Goal: Transaction & Acquisition: Book appointment/travel/reservation

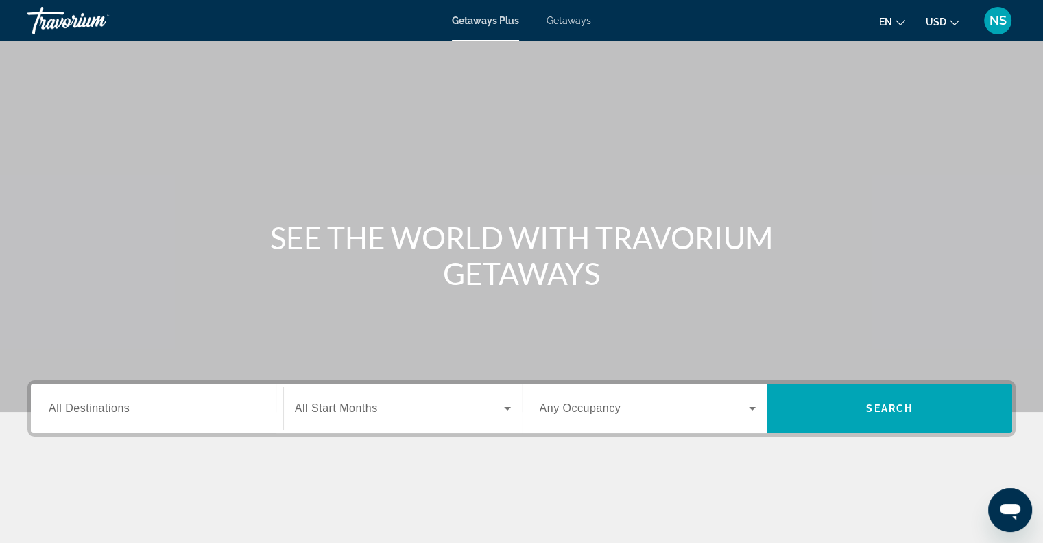
click at [95, 407] on span "All Destinations" at bounding box center [89, 408] width 81 height 12
click at [95, 407] on input "Destination All Destinations" at bounding box center [157, 409] width 217 height 16
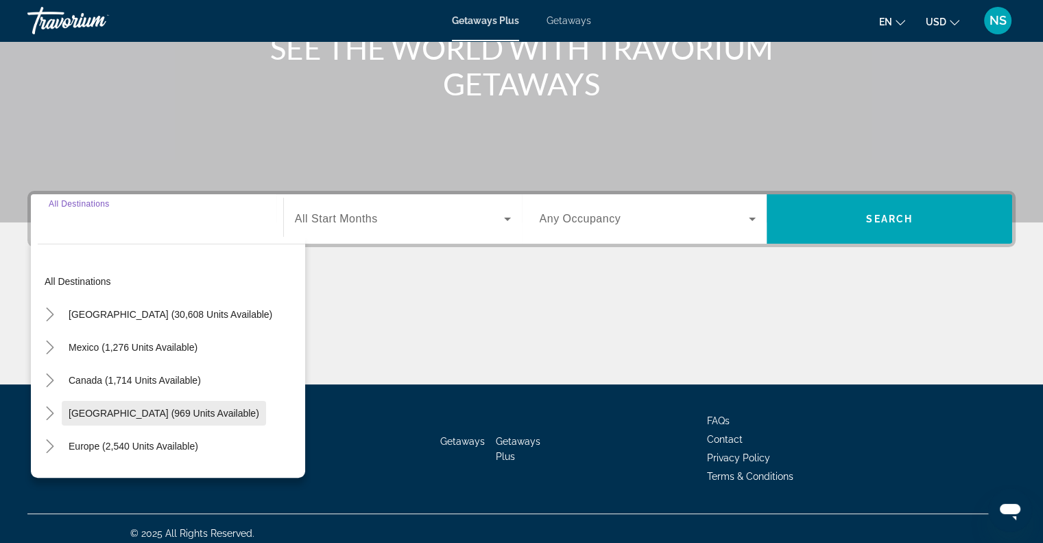
scroll to position [198, 0]
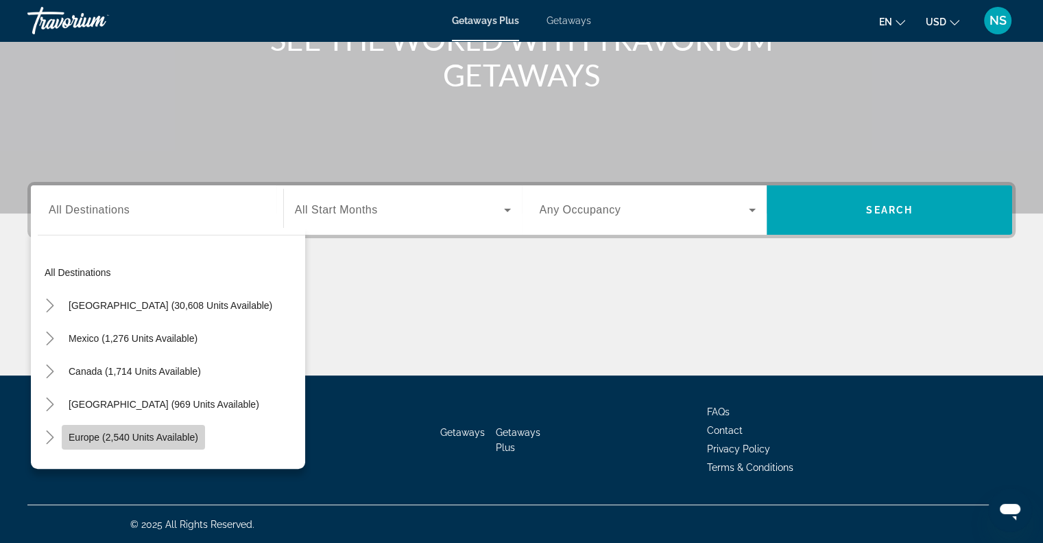
click at [71, 437] on span "Europe (2,540 units available)" at bounding box center [134, 436] width 130 height 11
type input "**********"
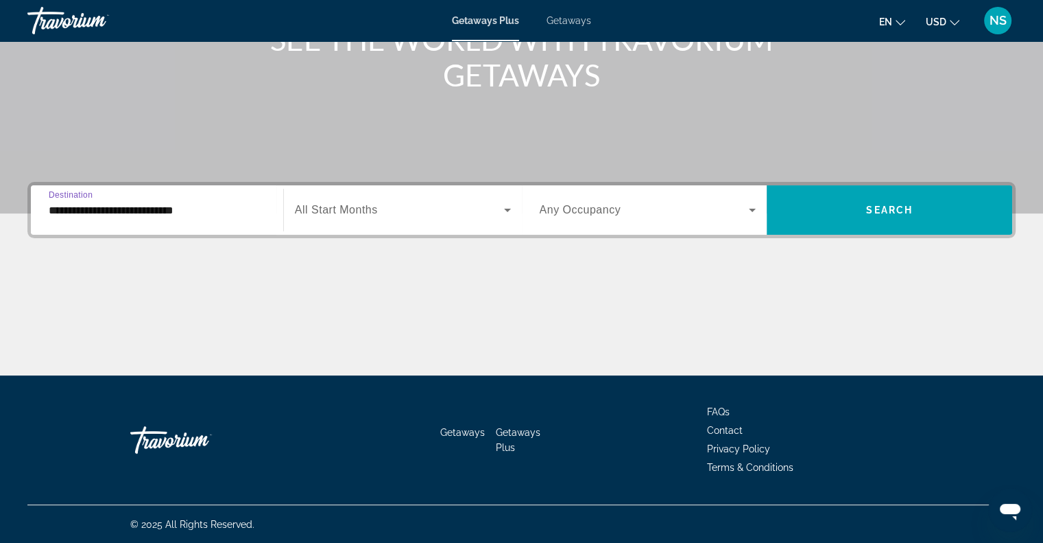
click at [558, 186] on div "**********" at bounding box center [521, 210] width 988 height 56
click at [514, 208] on div "Start Month All Start Months" at bounding box center [403, 210] width 238 height 38
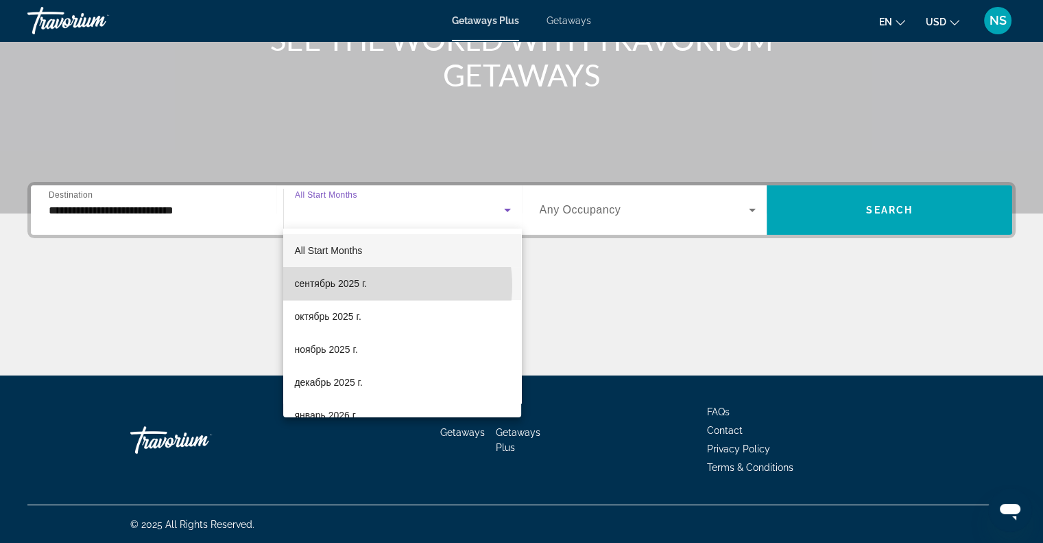
click at [377, 285] on mat-option "сентябрь 2025 г." at bounding box center [402, 283] width 238 height 33
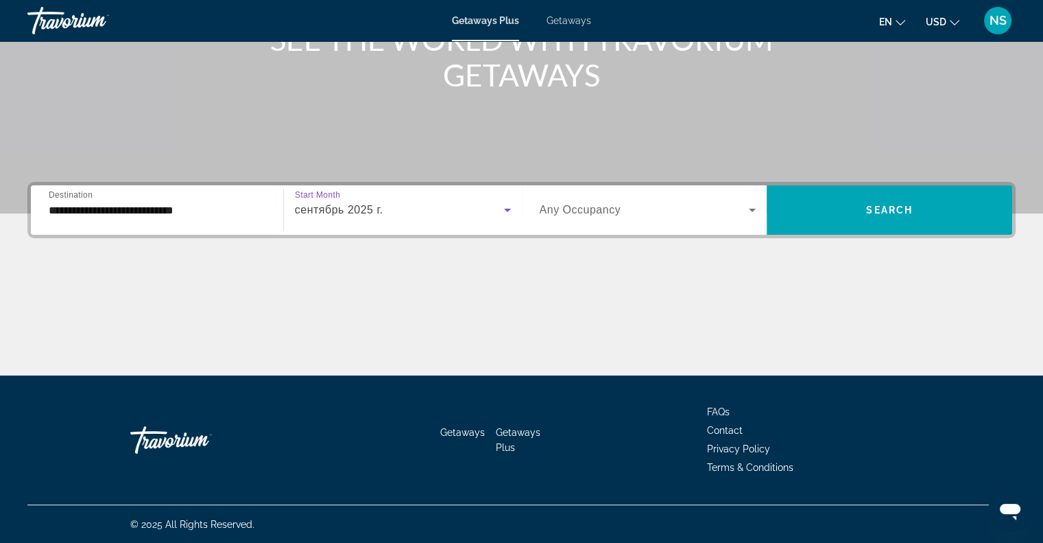
click at [735, 217] on span "Search widget" at bounding box center [645, 210] width 210 height 16
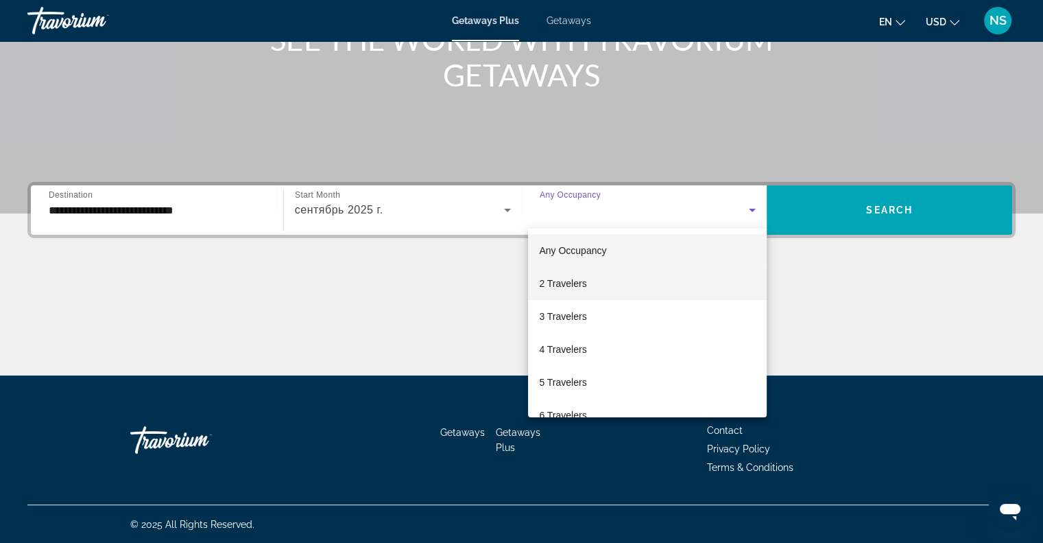
scroll to position [69, 0]
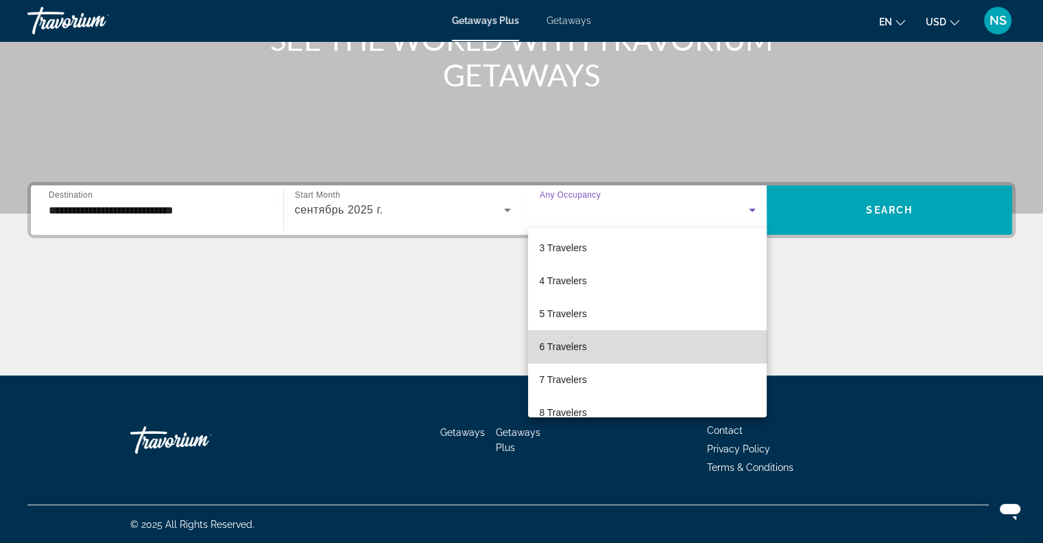
click at [669, 340] on mat-option "6 Travelers" at bounding box center [647, 346] width 239 height 33
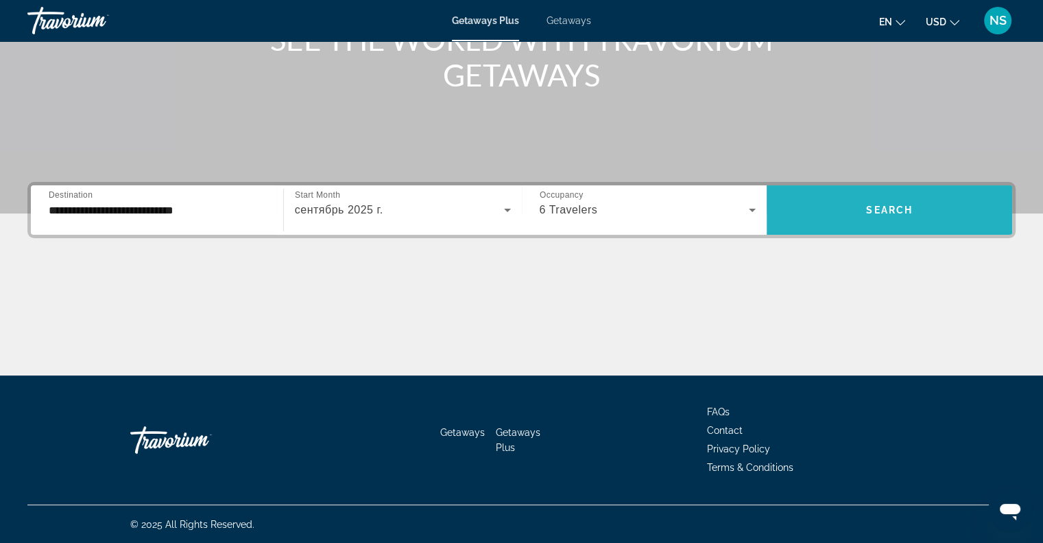
click at [901, 202] on span "Search widget" at bounding box center [890, 209] width 246 height 33
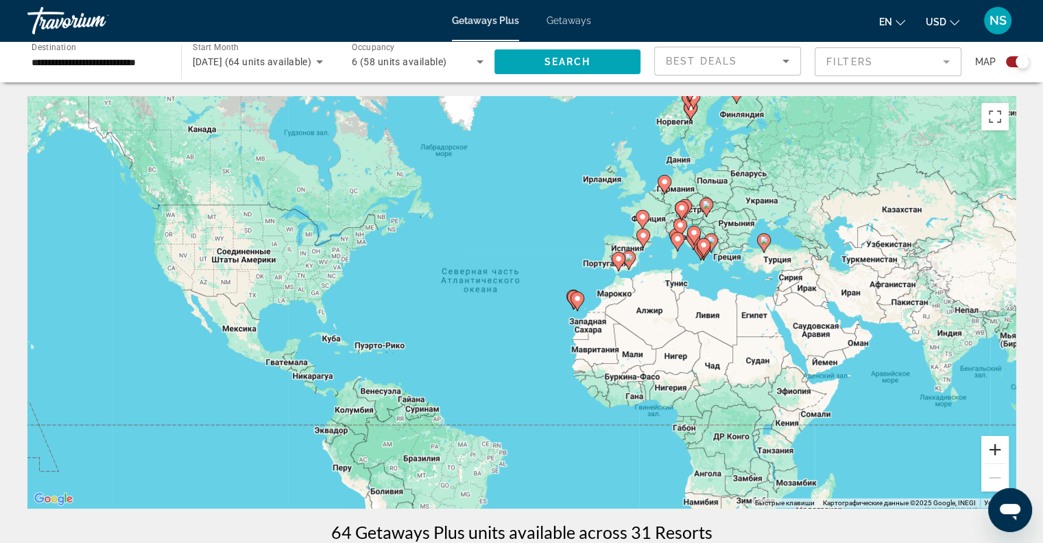
click at [991, 442] on button "Увеличить" at bounding box center [995, 449] width 27 height 27
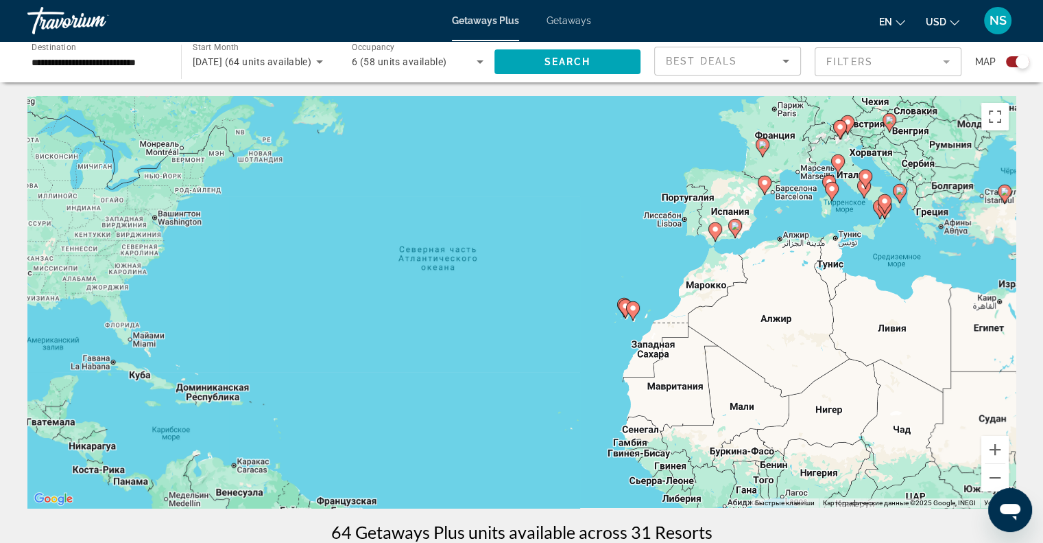
drag, startPoint x: 973, startPoint y: 340, endPoint x: 847, endPoint y: 427, distance: 153.4
click at [847, 427] on div "Чтобы активировать перетаскивание с помощью клавиатуры, нажмите Alt + Ввод. Пос…" at bounding box center [521, 302] width 988 height 412
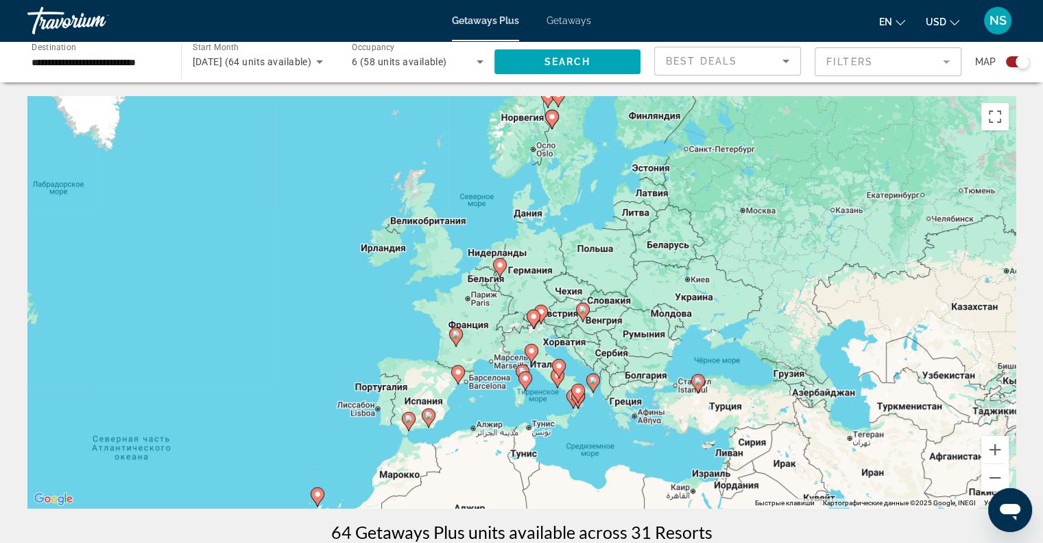
click at [1011, 456] on div "Чтобы активировать перетаскивание с помощью клавиатуры, нажмите Alt + Ввод. Пос…" at bounding box center [521, 302] width 988 height 412
click at [995, 444] on button "Увеличить" at bounding box center [995, 449] width 27 height 27
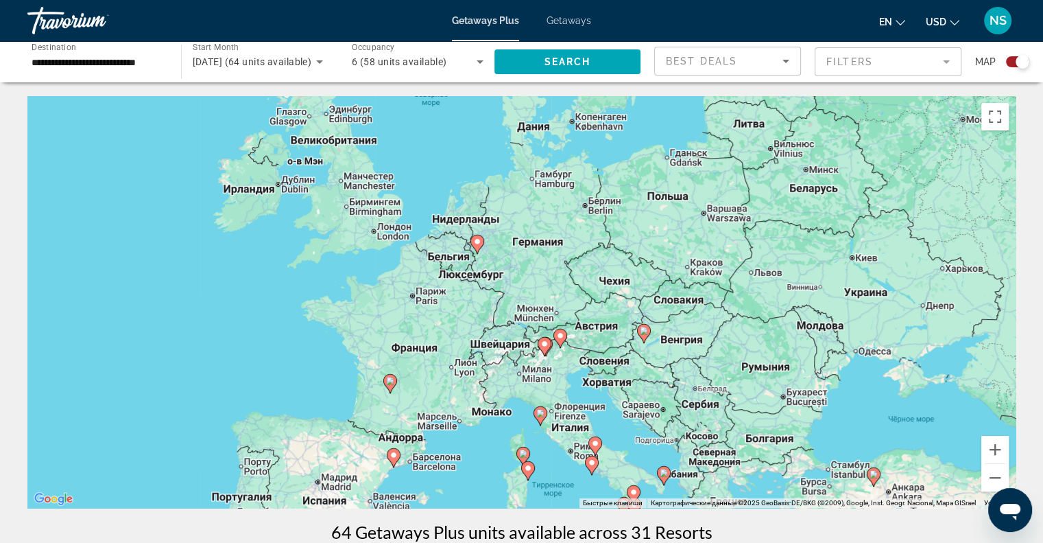
click at [644, 333] on image "Main content" at bounding box center [644, 330] width 8 height 8
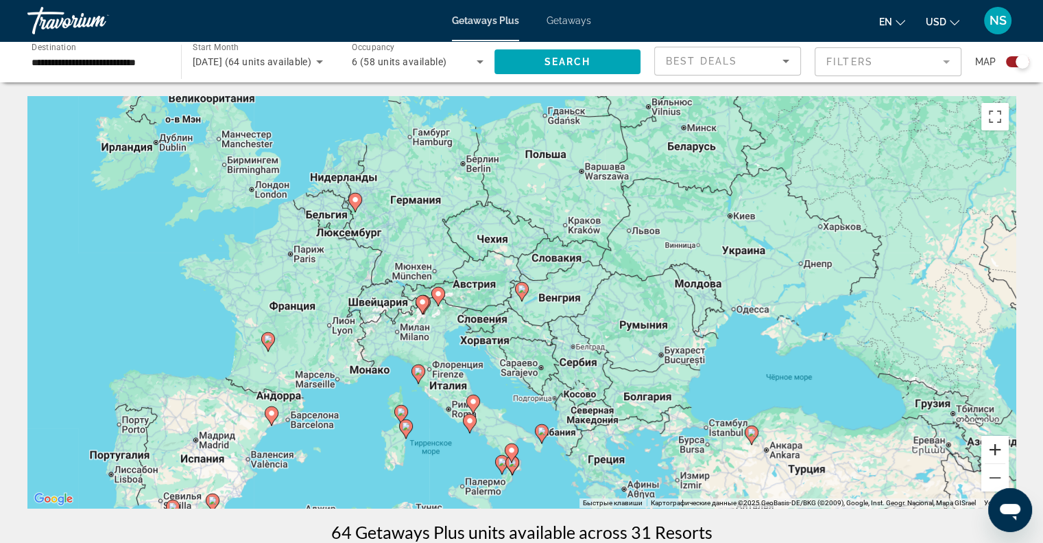
click at [997, 448] on button "Увеличить" at bounding box center [995, 449] width 27 height 27
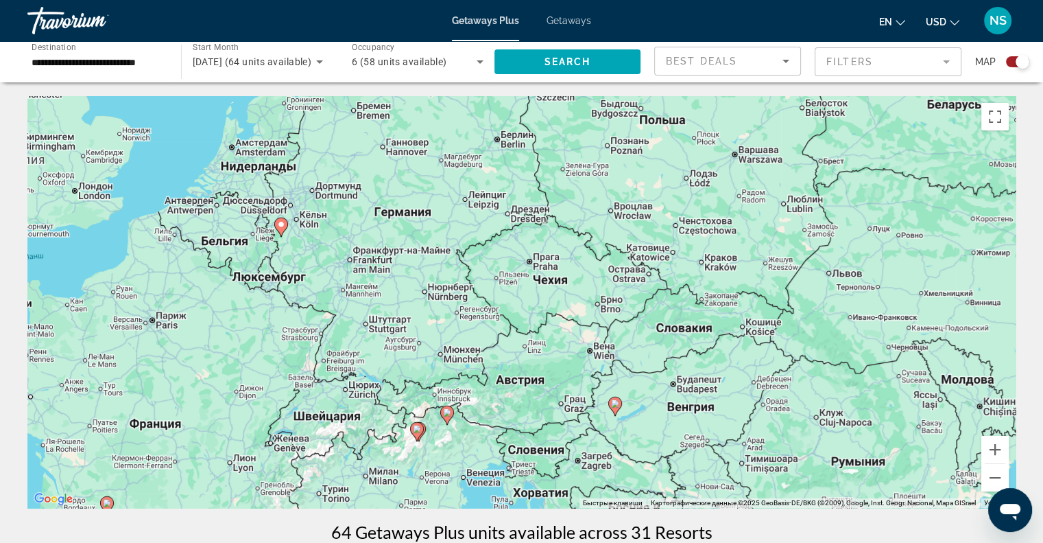
drag, startPoint x: 584, startPoint y: 335, endPoint x: 680, endPoint y: 452, distance: 151.1
click at [680, 452] on div "Чтобы активировать перетаскивание с помощью клавиатуры, нажмите Alt + Ввод. Пос…" at bounding box center [521, 302] width 988 height 412
click at [442, 417] on gmp-advanced-marker "Main content" at bounding box center [447, 415] width 14 height 21
type input "**********"
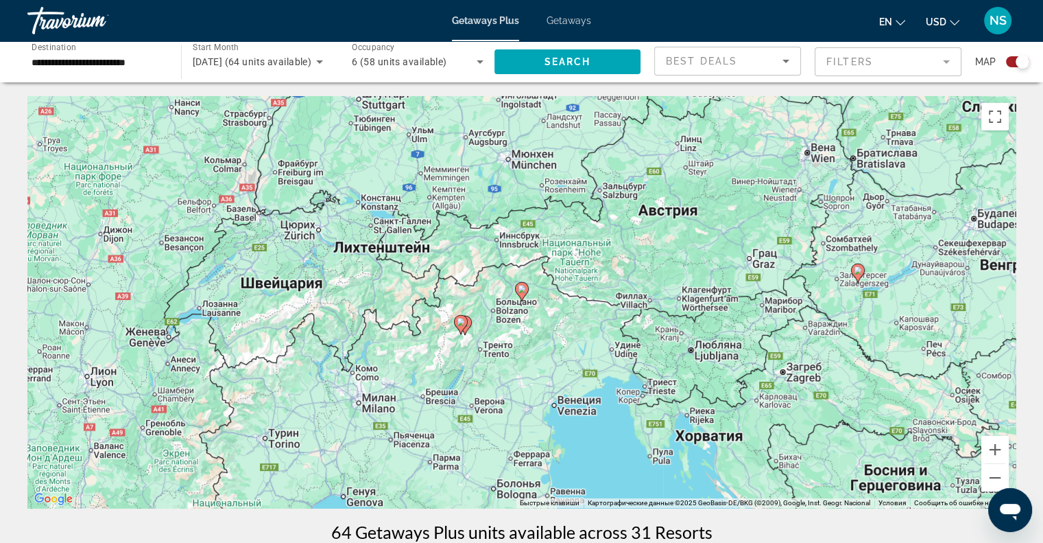
click at [523, 291] on image "Main content" at bounding box center [522, 289] width 8 height 8
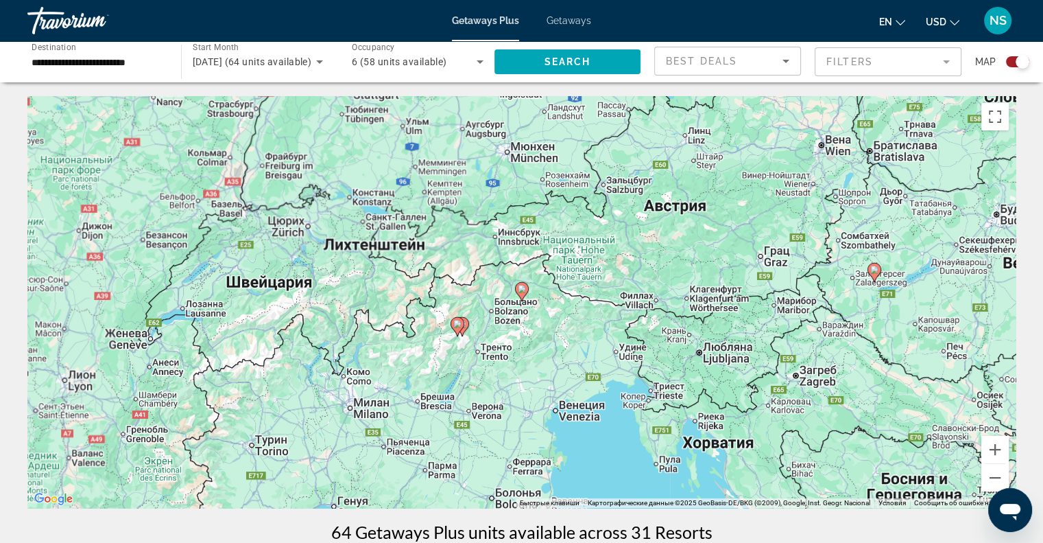
click at [523, 291] on image "Main content" at bounding box center [522, 289] width 8 height 8
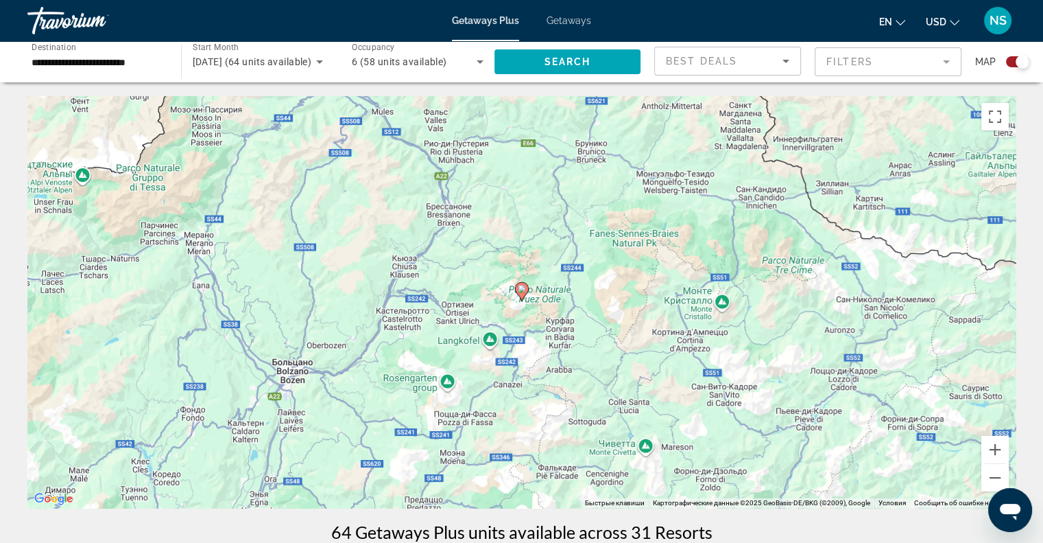
click at [522, 285] on image "Main content" at bounding box center [522, 289] width 8 height 8
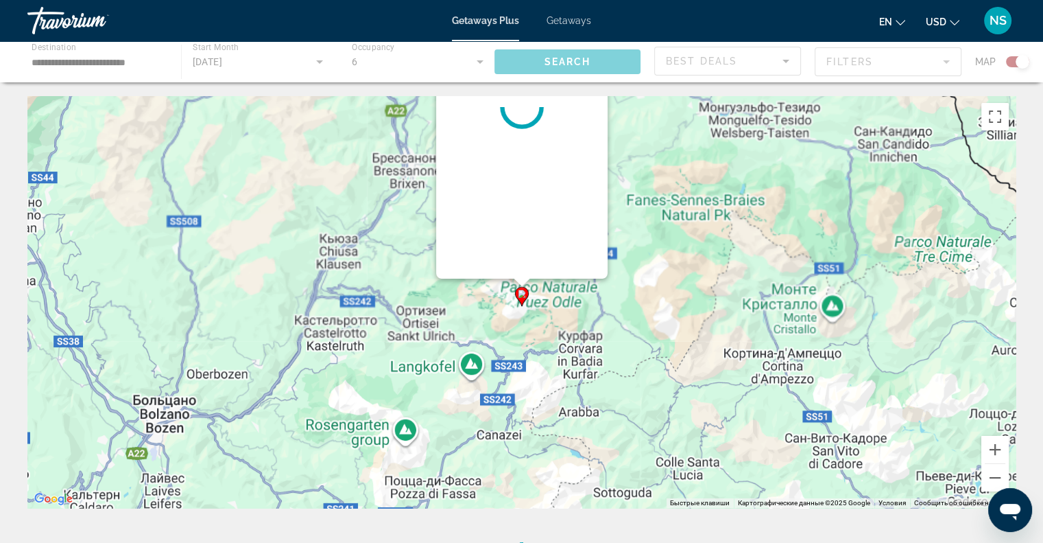
click at [522, 302] on div "Чтобы активировать перетаскивание с помощью клавиатуры, нажмите Alt + Ввод. Пос…" at bounding box center [1016, 302] width 988 height 0
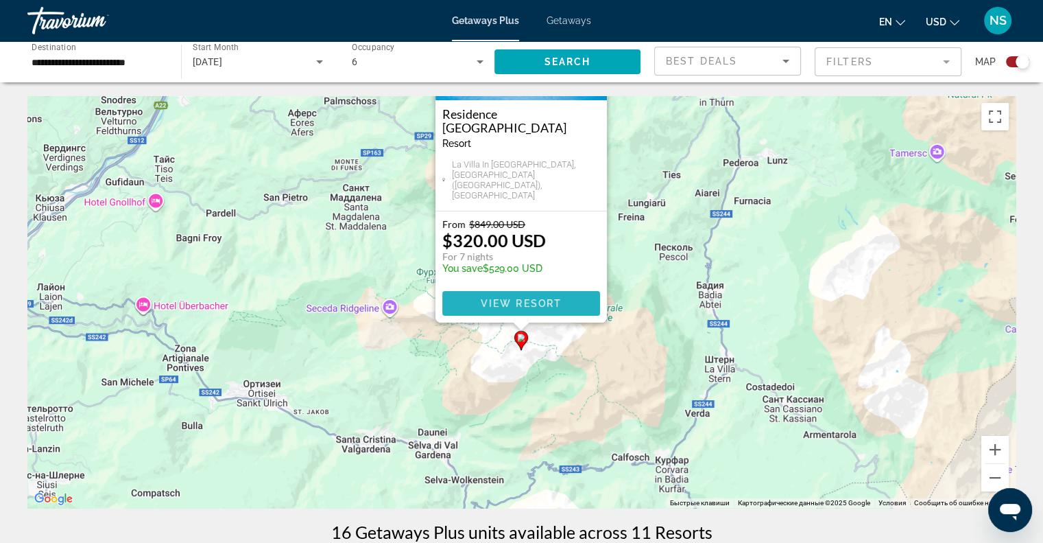
click at [519, 299] on span "View Resort" at bounding box center [520, 303] width 81 height 11
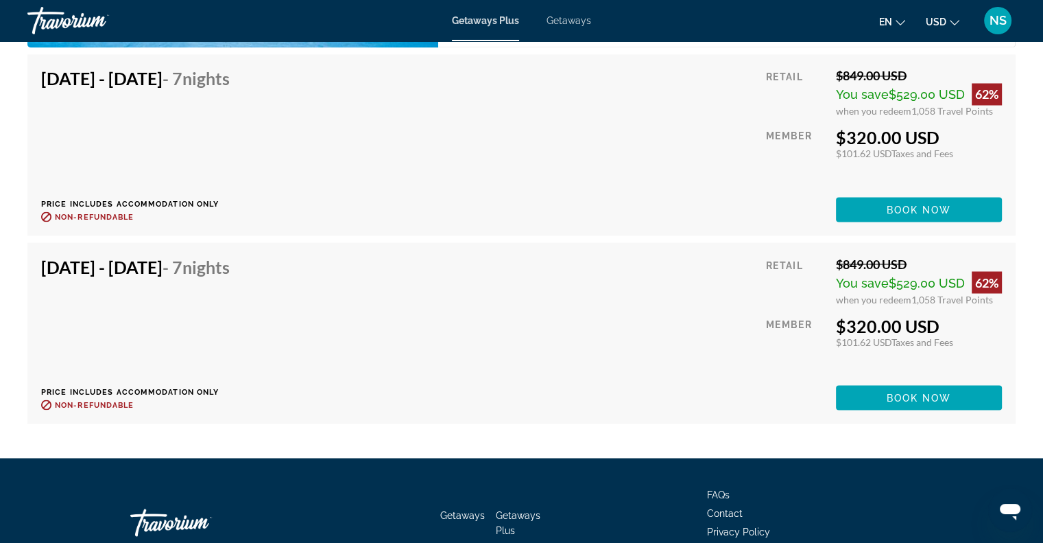
scroll to position [2538, 0]
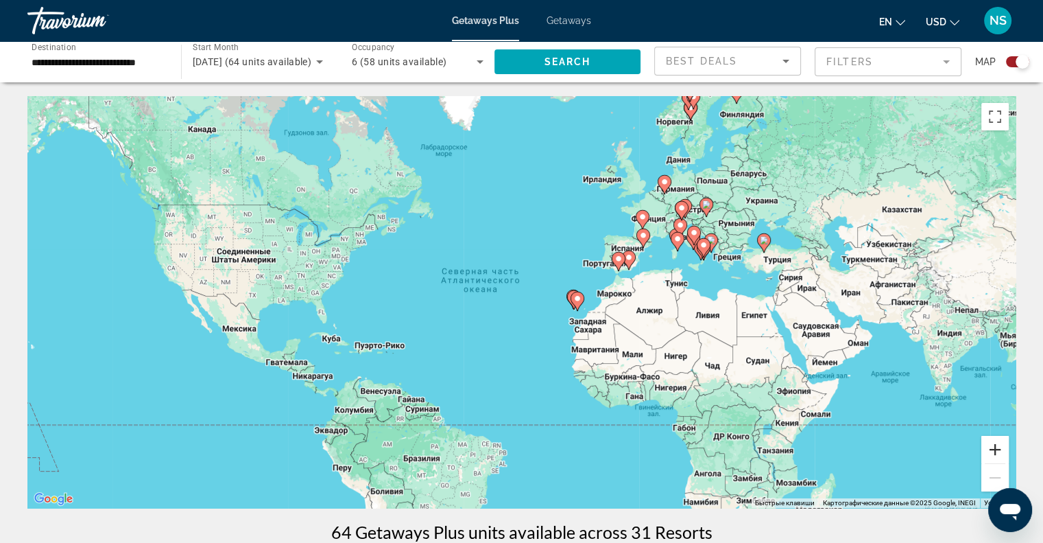
click at [1001, 445] on button "Увеличить" at bounding box center [995, 449] width 27 height 27
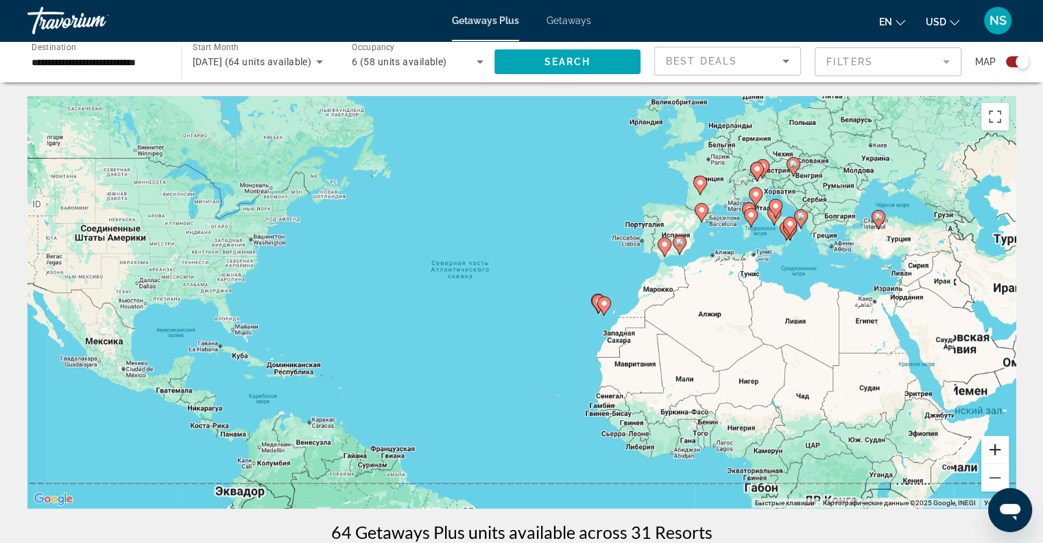
click at [1001, 445] on button "Увеличить" at bounding box center [995, 449] width 27 height 27
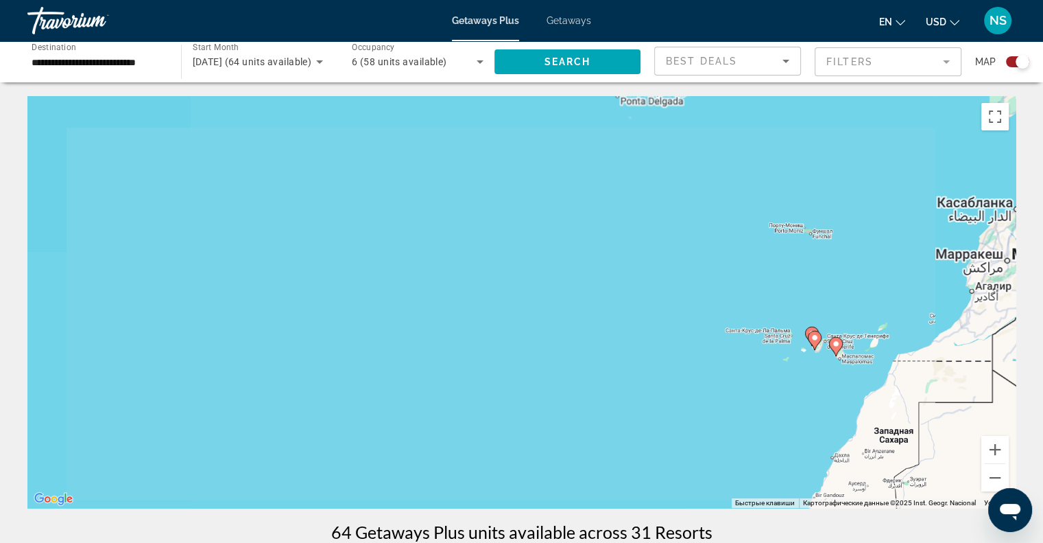
drag, startPoint x: 900, startPoint y: 288, endPoint x: 690, endPoint y: 372, distance: 226.2
click at [696, 378] on div "Чтобы активировать перетаскивание с помощью клавиатуры, нажмите Alt + Ввод. Пос…" at bounding box center [521, 302] width 988 height 412
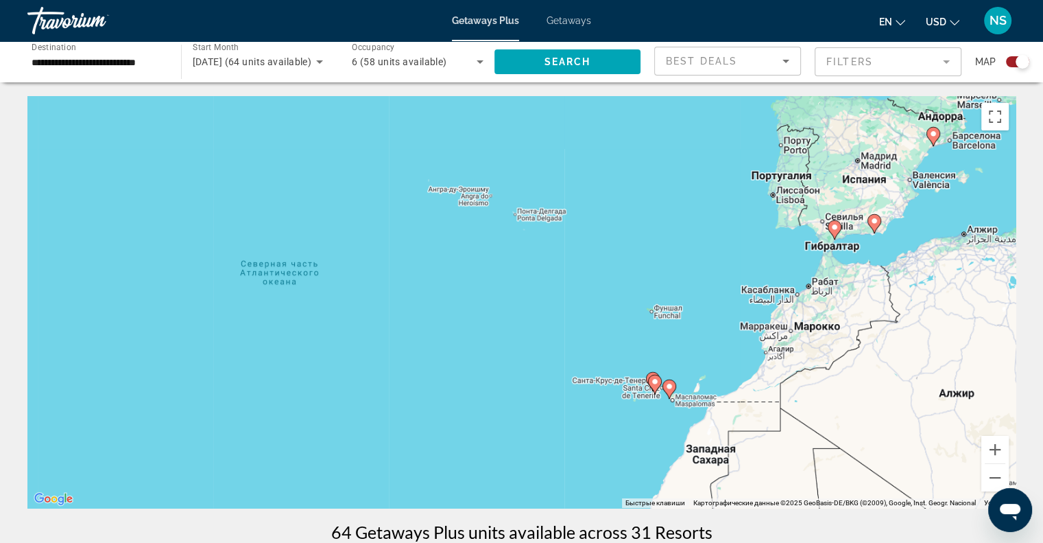
drag, startPoint x: 807, startPoint y: 287, endPoint x: 667, endPoint y: 416, distance: 190.3
click at [667, 416] on div "Чтобы активировать перетаскивание с помощью клавиатуры, нажмите Alt + Ввод. Пос…" at bounding box center [521, 302] width 988 height 412
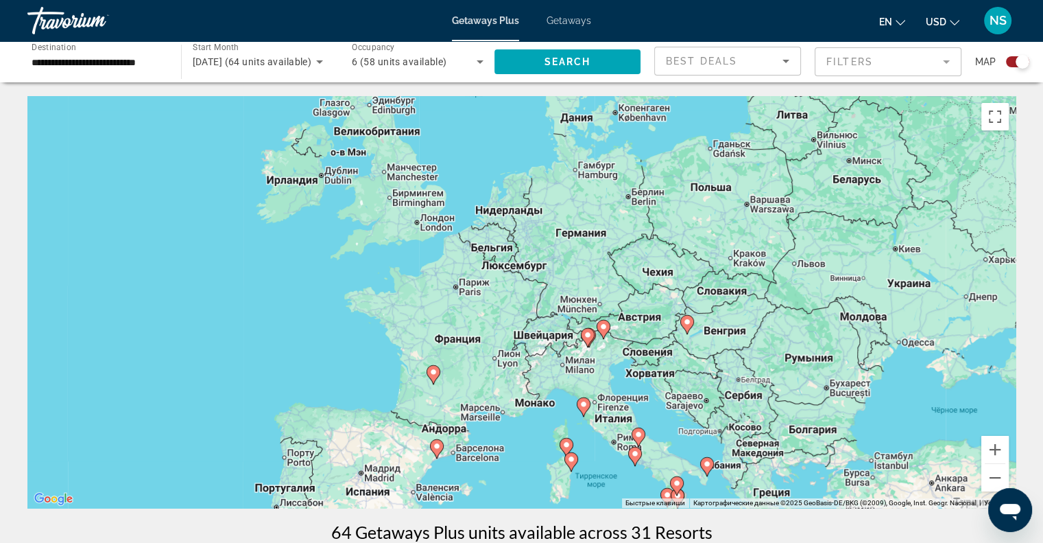
drag, startPoint x: 749, startPoint y: 326, endPoint x: 642, endPoint y: 318, distance: 107.3
click at [642, 318] on div "Чтобы активировать перетаскивание с помощью клавиатуры, нажмите Alt + Ввод. Пос…" at bounding box center [521, 302] width 988 height 412
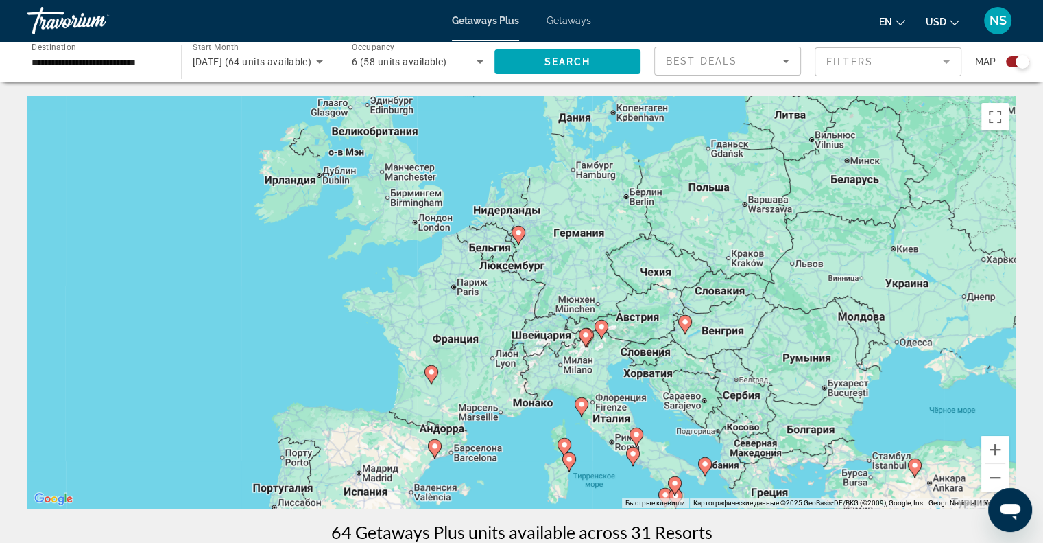
click at [687, 320] on image "Main content" at bounding box center [685, 322] width 8 height 8
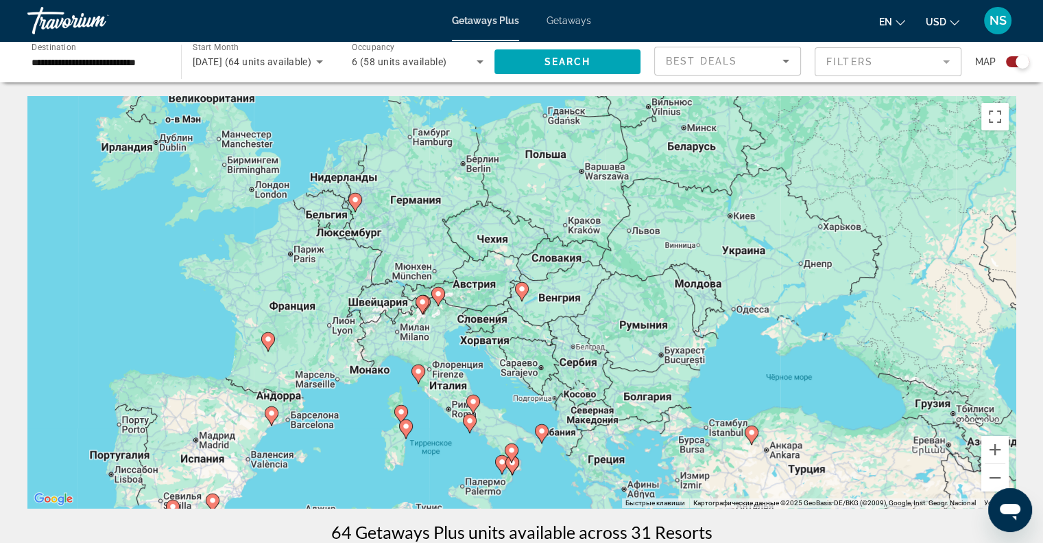
click at [520, 291] on image "Main content" at bounding box center [522, 289] width 8 height 8
type input "**********"
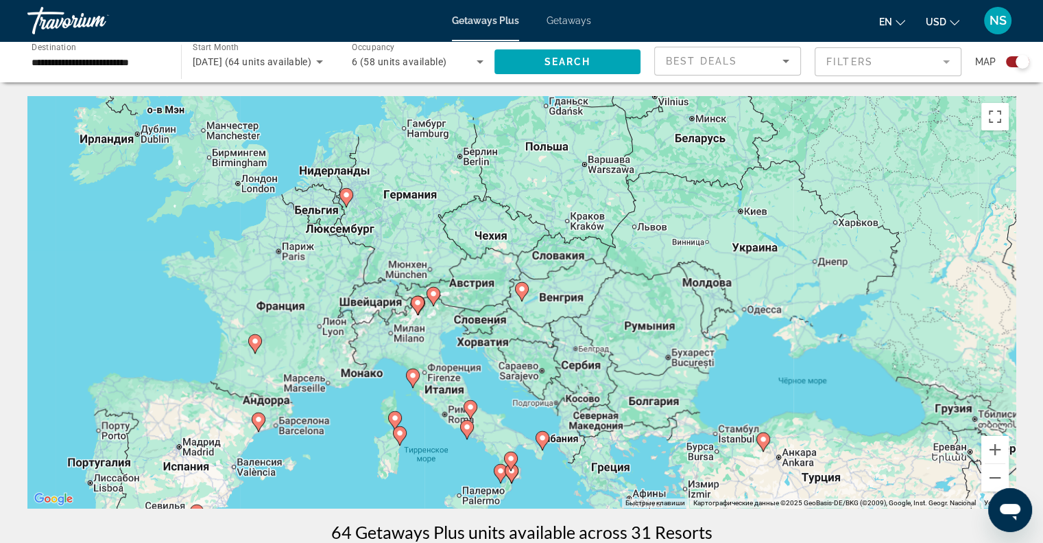
click at [520, 291] on image "Main content" at bounding box center [522, 289] width 8 height 8
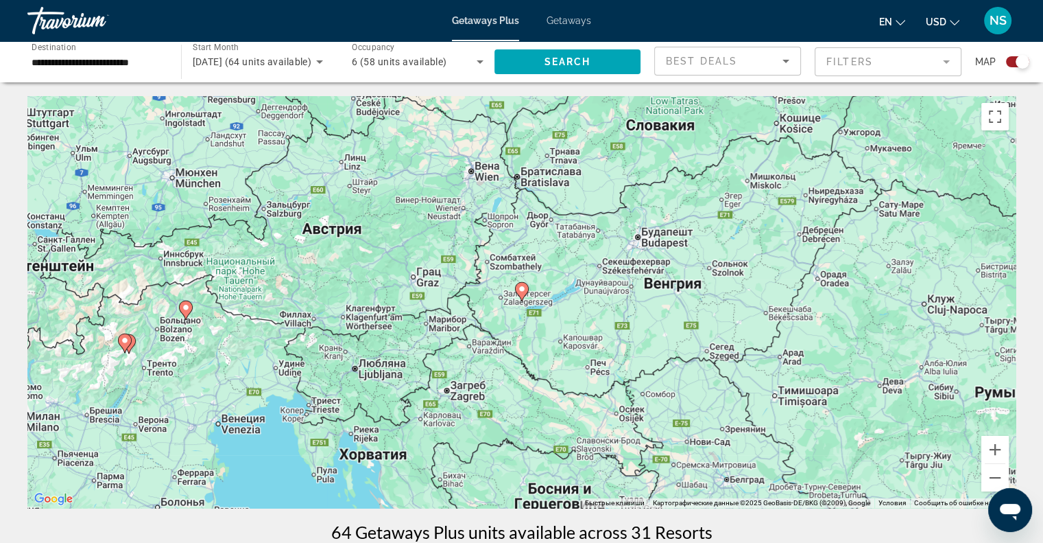
click at [520, 291] on image "Main content" at bounding box center [522, 289] width 8 height 8
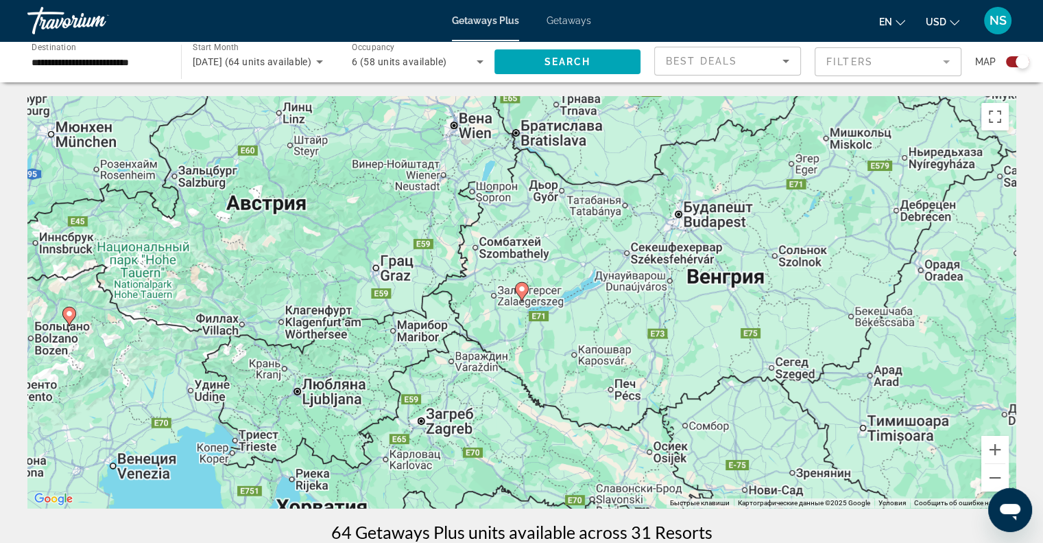
click at [520, 291] on image "Main content" at bounding box center [522, 289] width 8 height 8
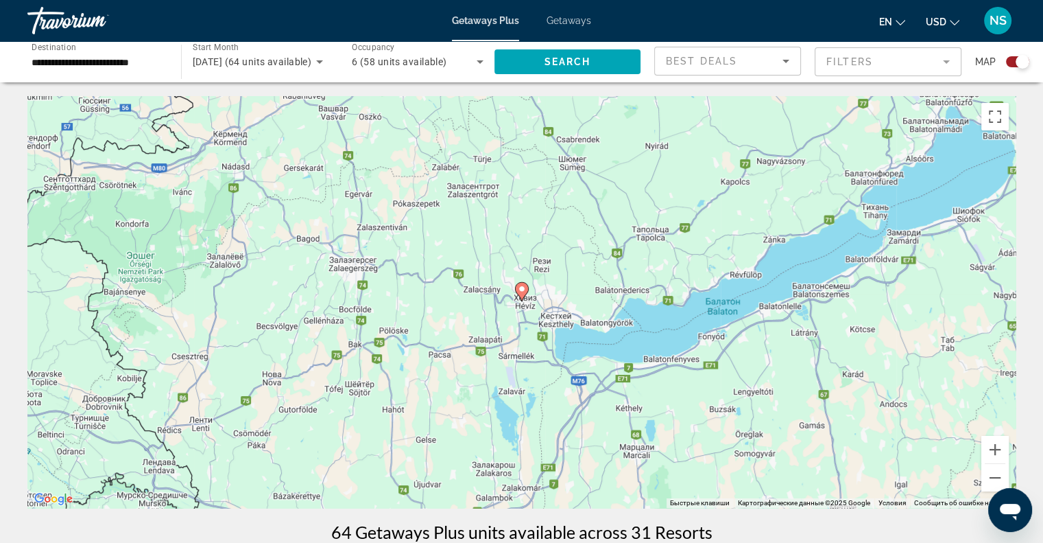
click at [520, 291] on image "Main content" at bounding box center [522, 289] width 8 height 8
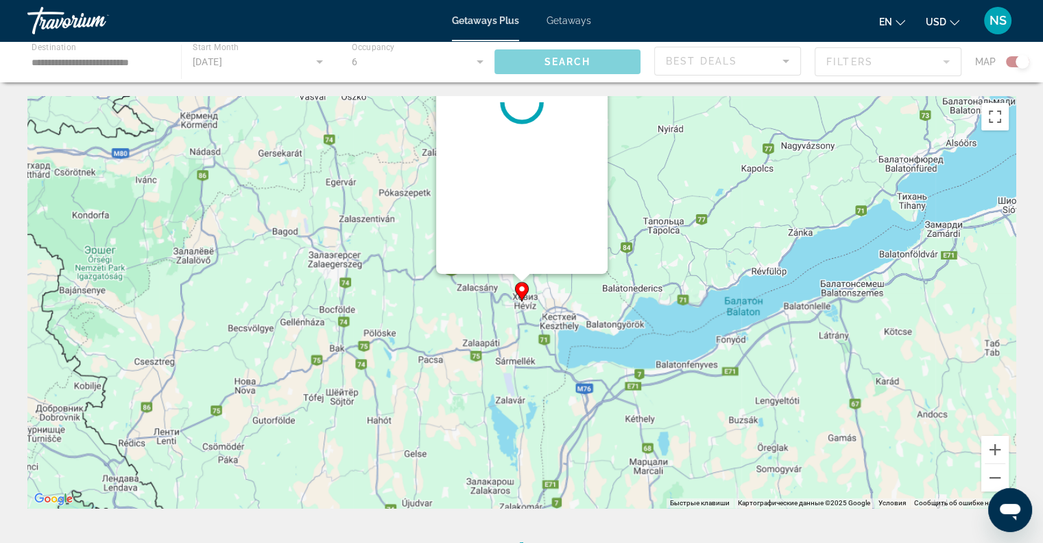
click at [522, 302] on div "Чтобы активировать перетаскивание с помощью клавиатуры, нажмите Alt + Ввод. Пос…" at bounding box center [1016, 302] width 988 height 0
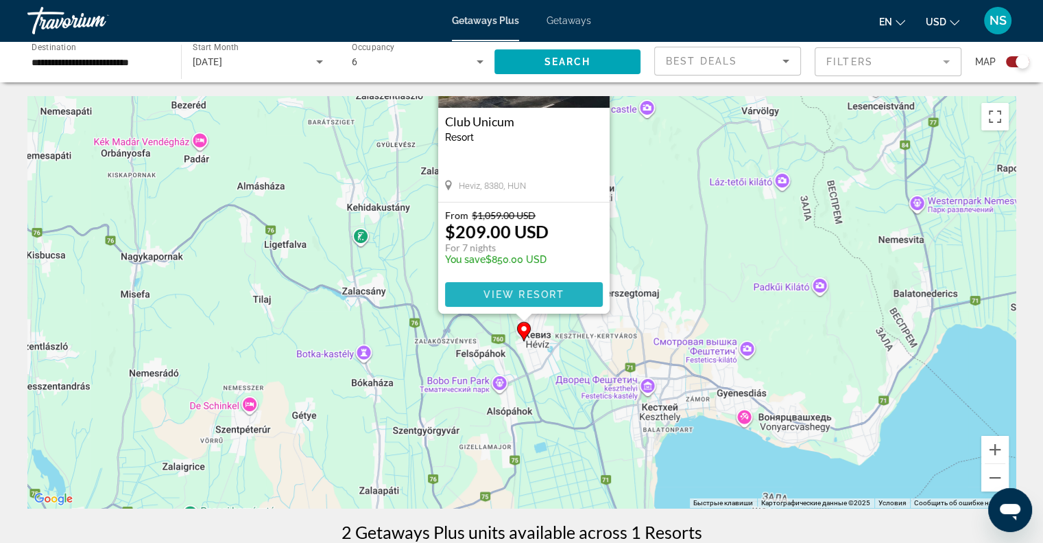
click at [520, 291] on span "View Resort" at bounding box center [523, 294] width 81 height 11
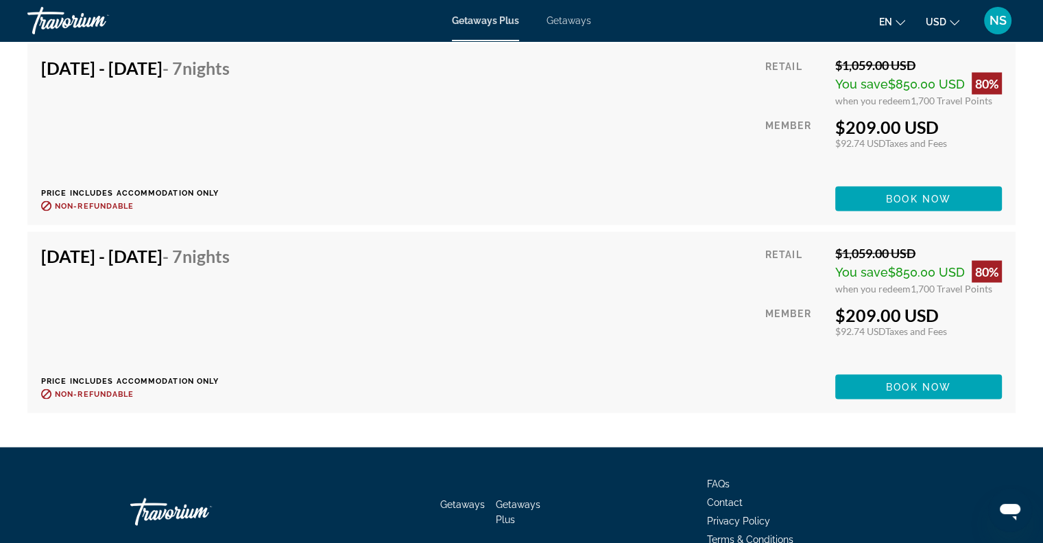
scroll to position [2624, 0]
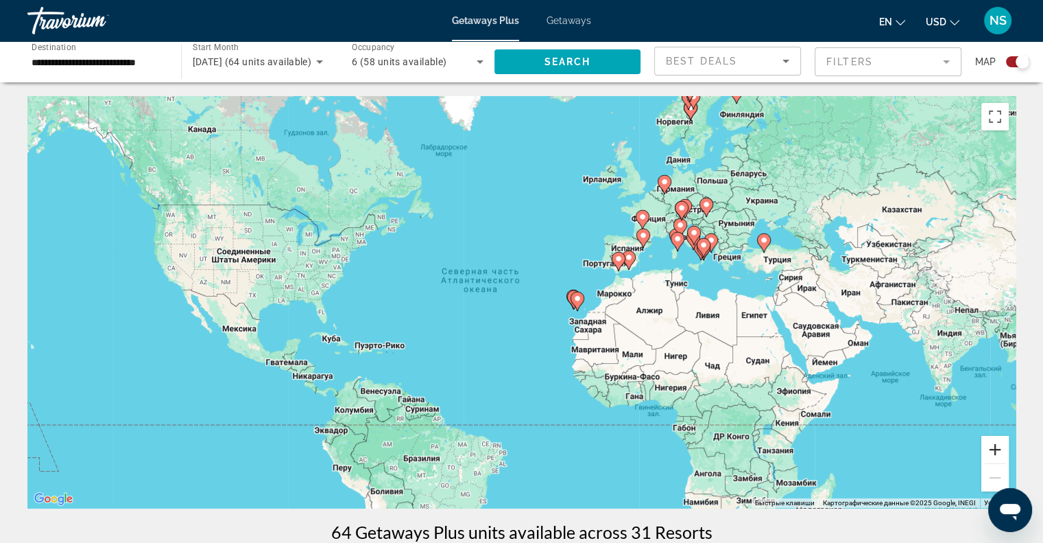
click at [993, 441] on button "Увеличить" at bounding box center [995, 449] width 27 height 27
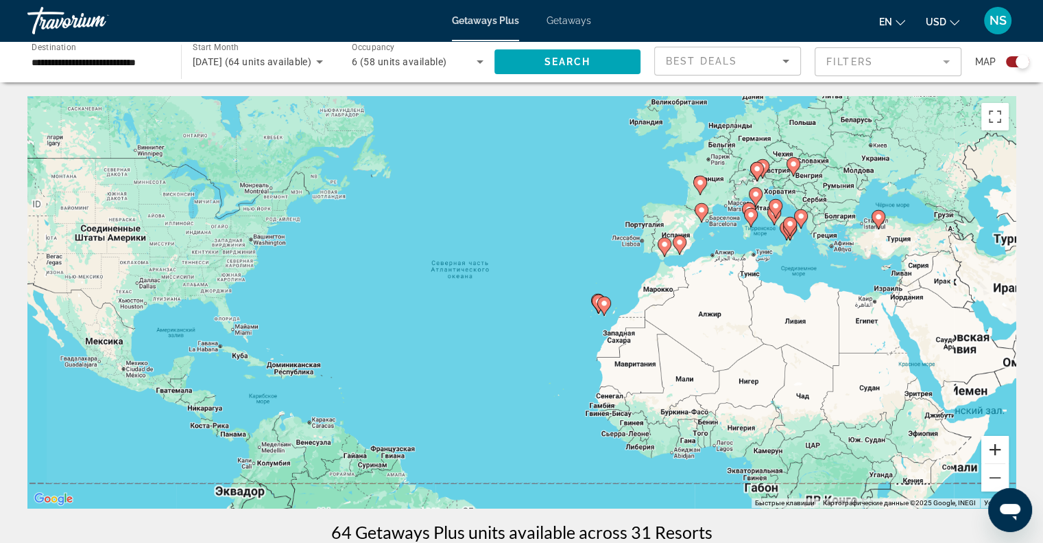
click at [993, 441] on button "Увеличить" at bounding box center [995, 449] width 27 height 27
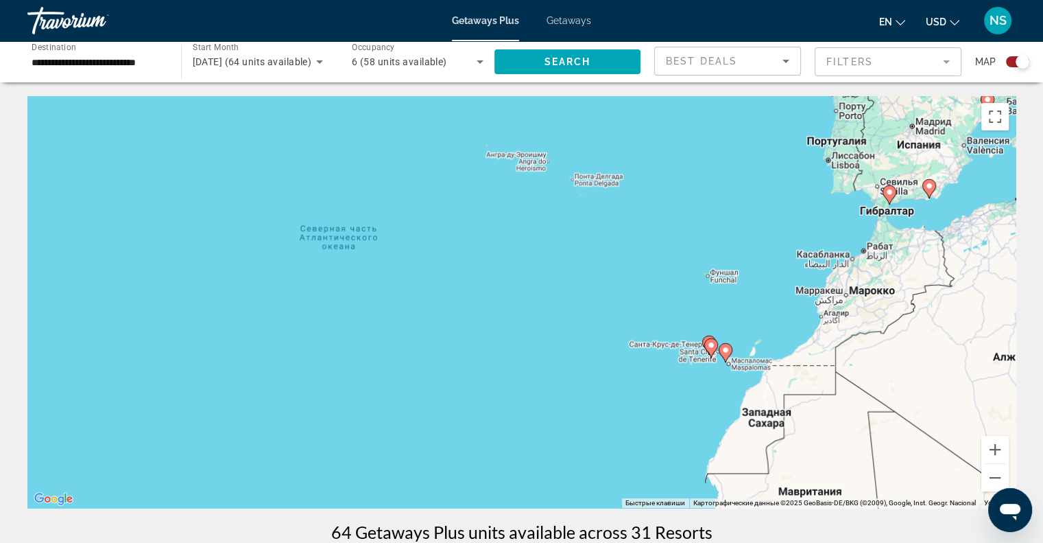
drag, startPoint x: 894, startPoint y: 364, endPoint x: 669, endPoint y: 468, distance: 248.3
click at [637, 495] on div "Чтобы активировать перетаскивание с помощью клавиатуры, нажмите Alt + Ввод. Пос…" at bounding box center [521, 302] width 988 height 412
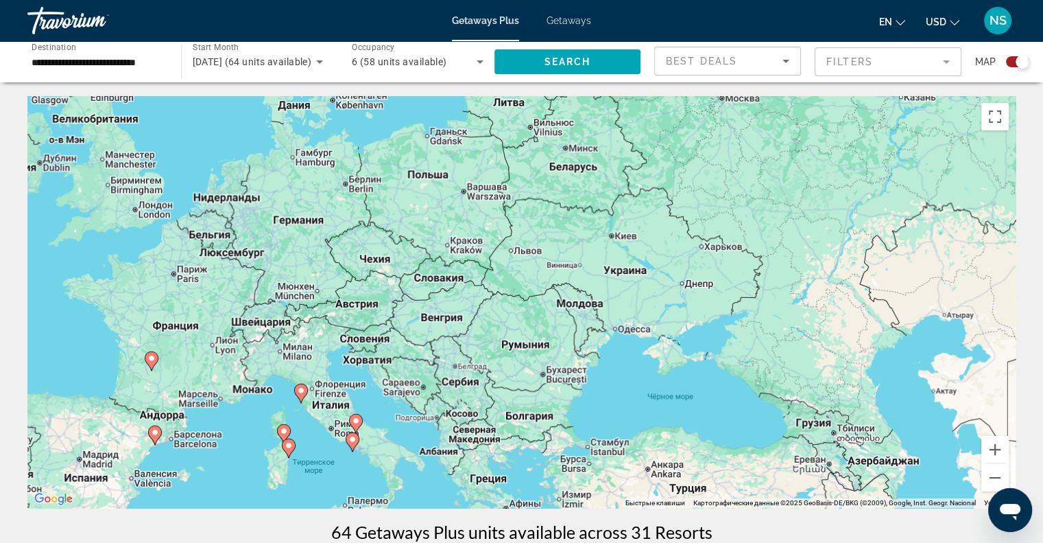
drag, startPoint x: 715, startPoint y: 430, endPoint x: 853, endPoint y: 213, distance: 256.9
click at [853, 214] on div "Чтобы активировать перетаскивание с помощью клавиатуры, нажмите Alt + Ввод. Пос…" at bounding box center [521, 302] width 988 height 412
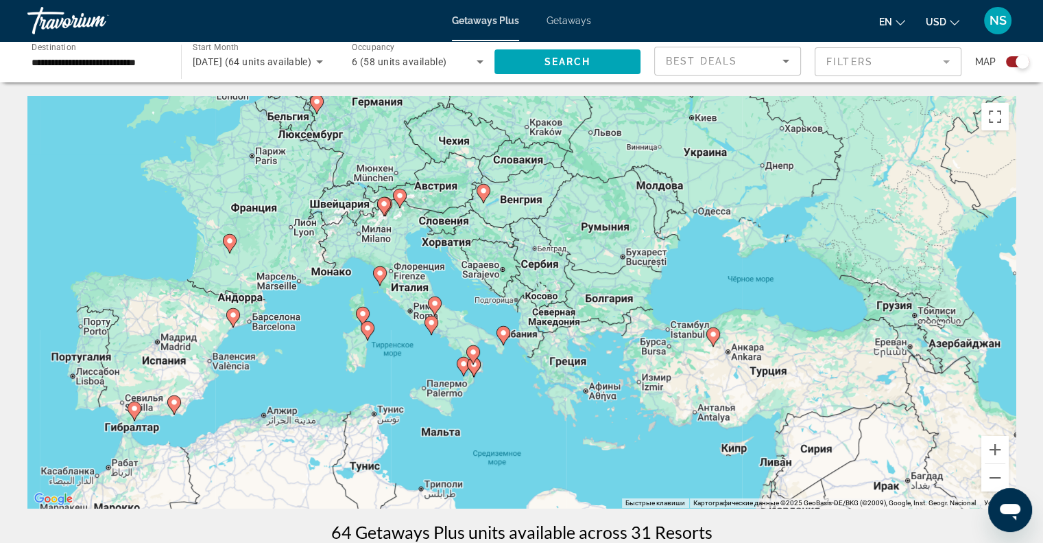
drag, startPoint x: 738, startPoint y: 292, endPoint x: 757, endPoint y: 290, distance: 19.3
click at [757, 290] on div "Чтобы активировать перетаскивание с помощью клавиатуры, нажмите Alt + Ввод. Пос…" at bounding box center [521, 302] width 988 height 412
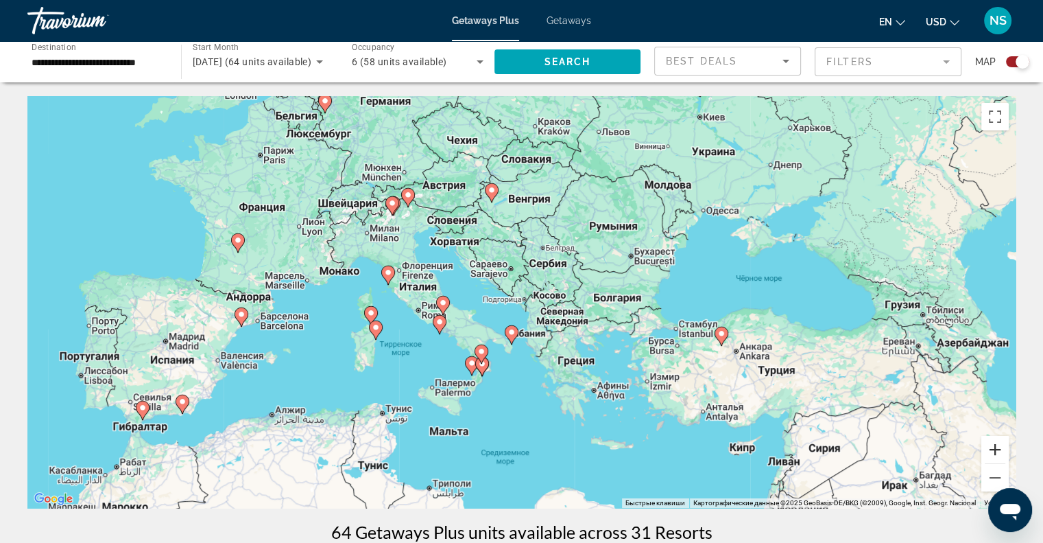
click at [985, 448] on button "Увеличить" at bounding box center [995, 449] width 27 height 27
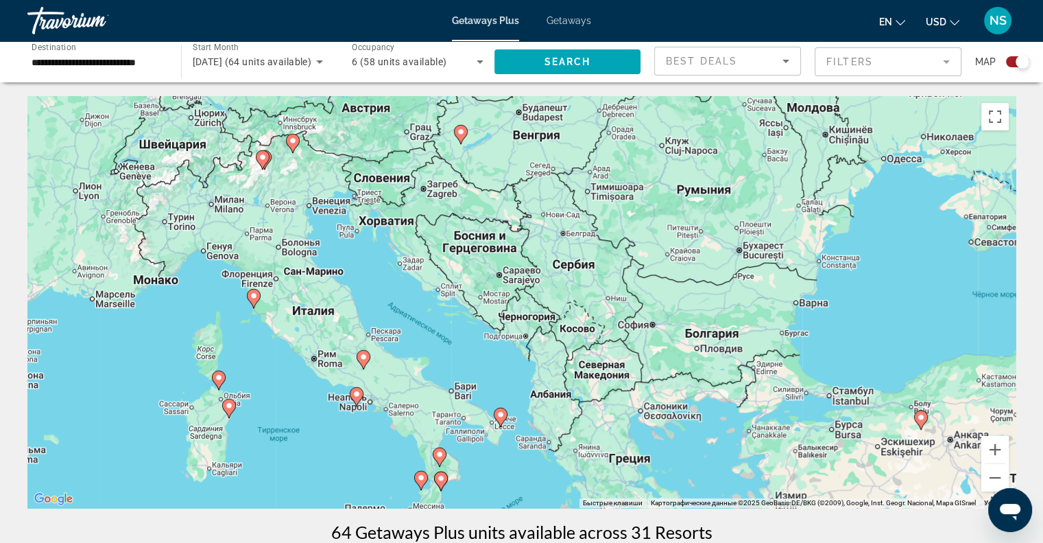
drag, startPoint x: 381, startPoint y: 227, endPoint x: 394, endPoint y: 326, distance: 99.6
click at [394, 326] on div "Чтобы активировать перетаскивание с помощью клавиатуры, нажмите Alt + Ввод. Пос…" at bounding box center [521, 302] width 988 height 412
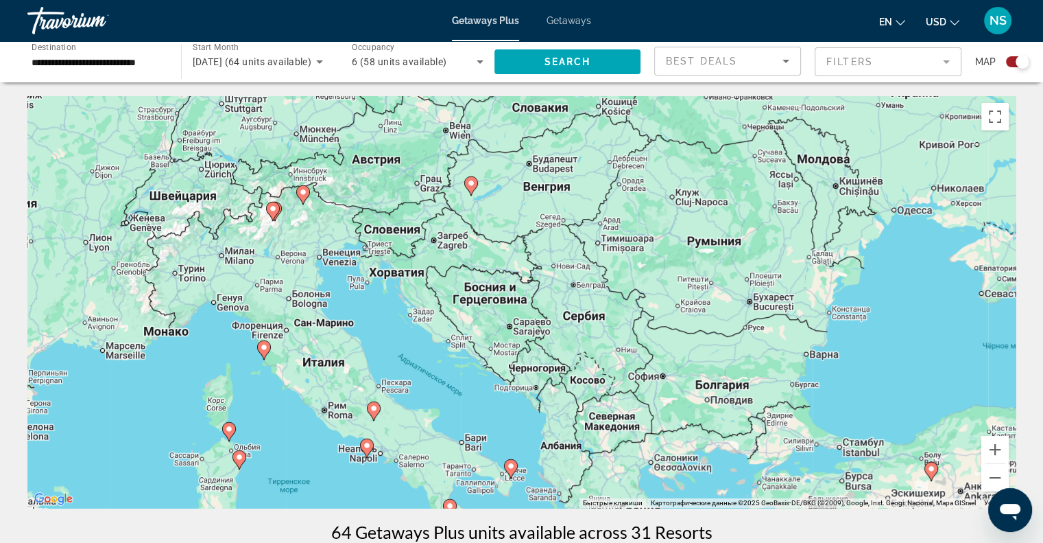
click at [976, 447] on div "Чтобы активировать перетаскивание с помощью клавиатуры, нажмите Alt + Ввод. Пос…" at bounding box center [521, 302] width 988 height 412
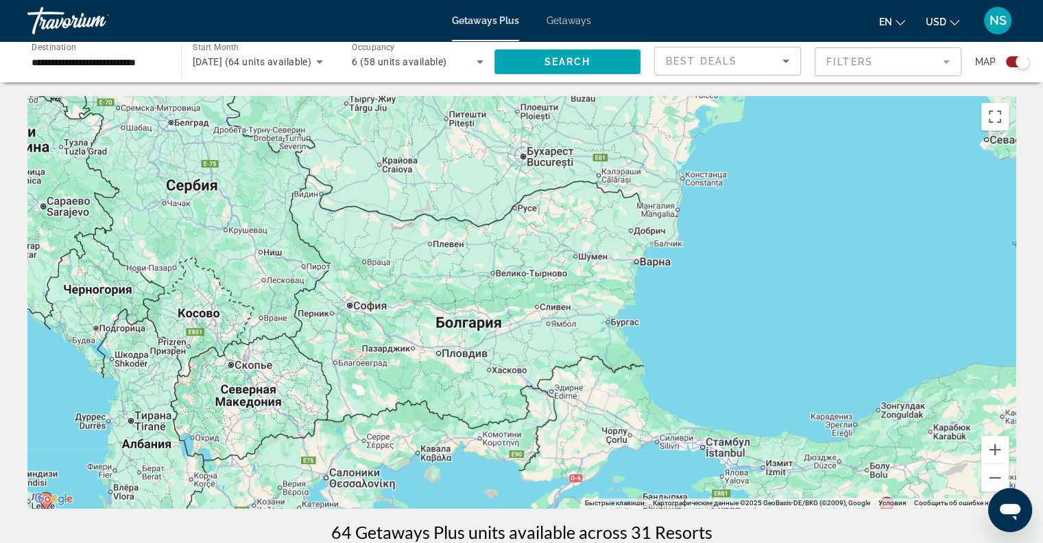
drag, startPoint x: 551, startPoint y: 344, endPoint x: 789, endPoint y: 463, distance: 266.0
click at [789, 464] on div "Чтобы активировать перетаскивание с помощью клавиатуры, нажмите Alt + Ввод. Пос…" at bounding box center [521, 302] width 988 height 412
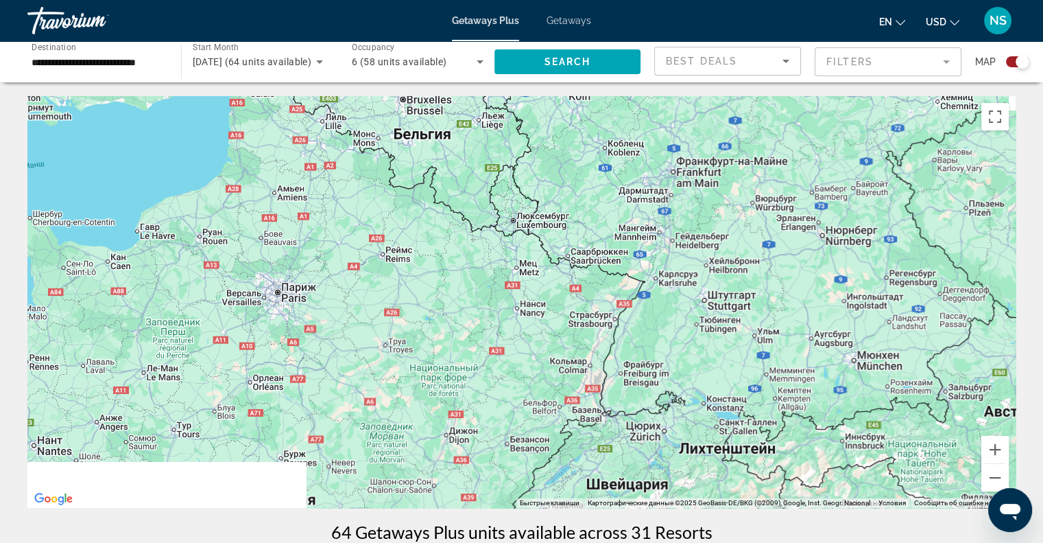
drag, startPoint x: 741, startPoint y: 410, endPoint x: 516, endPoint y: 98, distance: 384.7
click at [562, 106] on div "Чтобы активировать перетаскивание с помощью клавиатуры, нажмите Alt + Ввод. Пос…" at bounding box center [521, 302] width 988 height 412
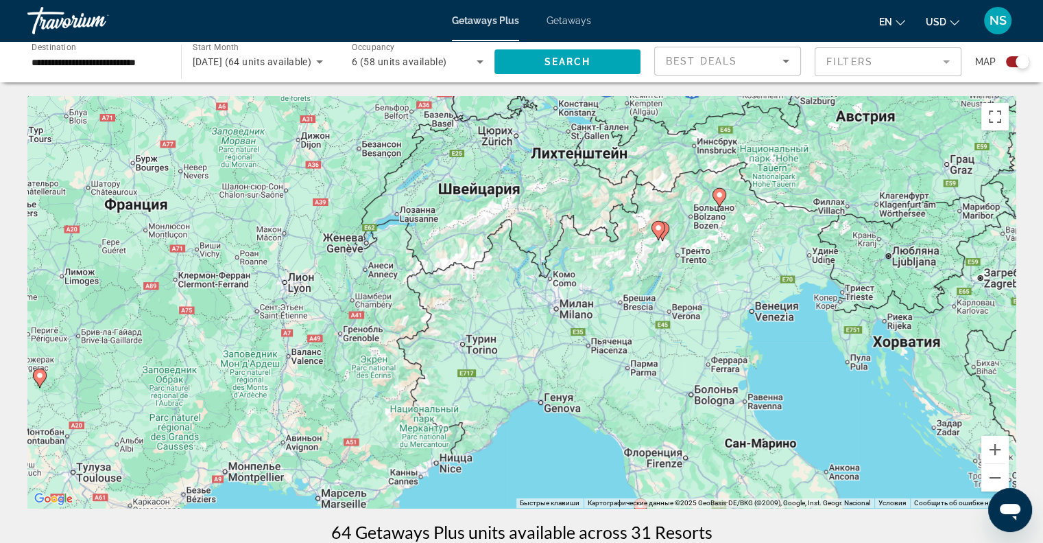
drag, startPoint x: 639, startPoint y: 220, endPoint x: 516, endPoint y: 374, distance: 197.1
click at [516, 373] on div "Чтобы активировать перетаскивание с помощью клавиатуры, нажмите Alt + Ввод. Пос…" at bounding box center [521, 302] width 988 height 412
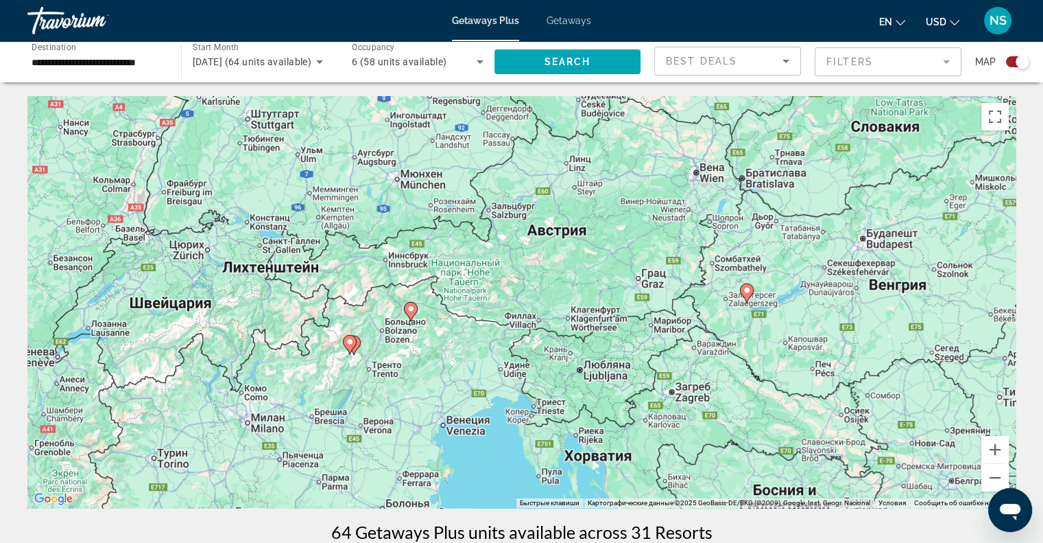
drag, startPoint x: 521, startPoint y: 178, endPoint x: 475, endPoint y: 77, distance: 110.8
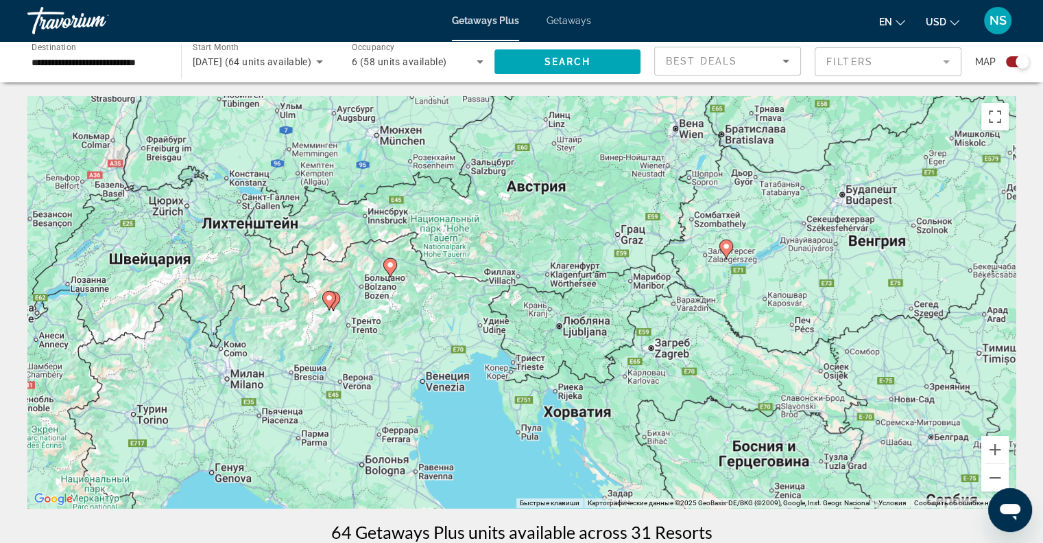
click at [329, 294] on image "Main content" at bounding box center [329, 298] width 8 height 8
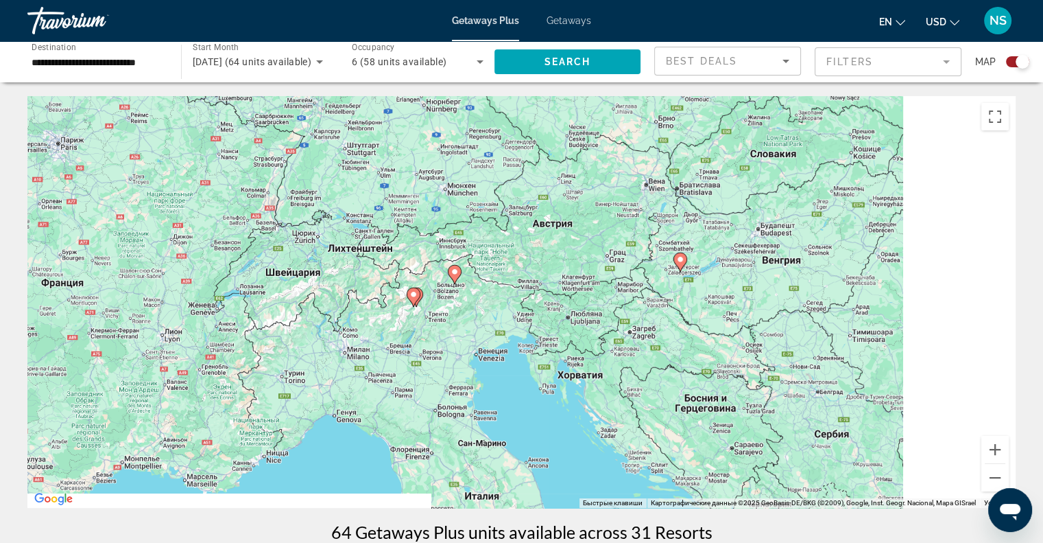
click at [329, 294] on div "Чтобы активировать перетаскивание с помощью клавиатуры, нажмите Alt + Ввод. Пос…" at bounding box center [521, 302] width 988 height 412
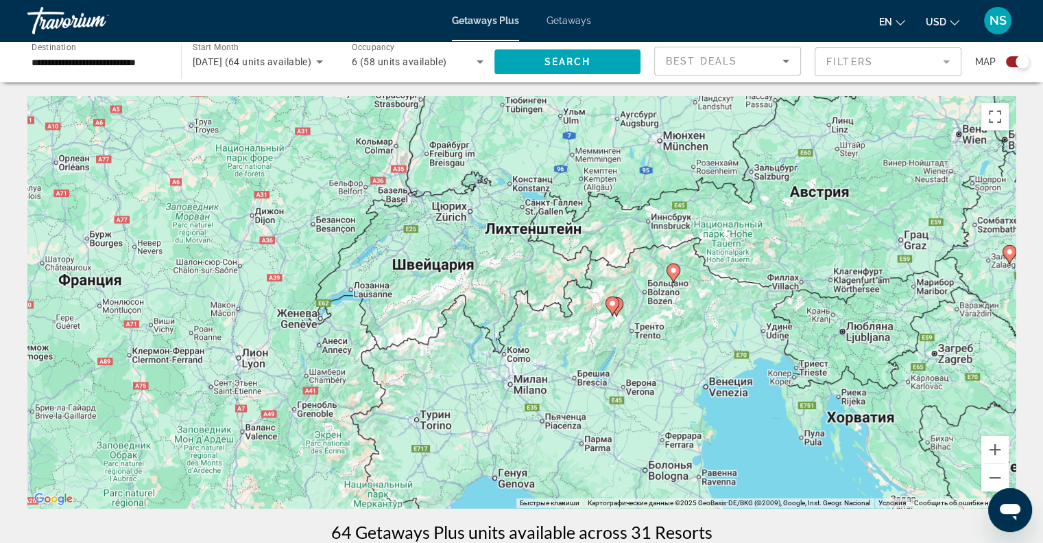
click at [613, 309] on icon "Main content" at bounding box center [612, 306] width 12 height 18
type input "**********"
click at [613, 309] on icon "Main content" at bounding box center [612, 306] width 12 height 18
click at [610, 304] on image "Main content" at bounding box center [612, 303] width 8 height 8
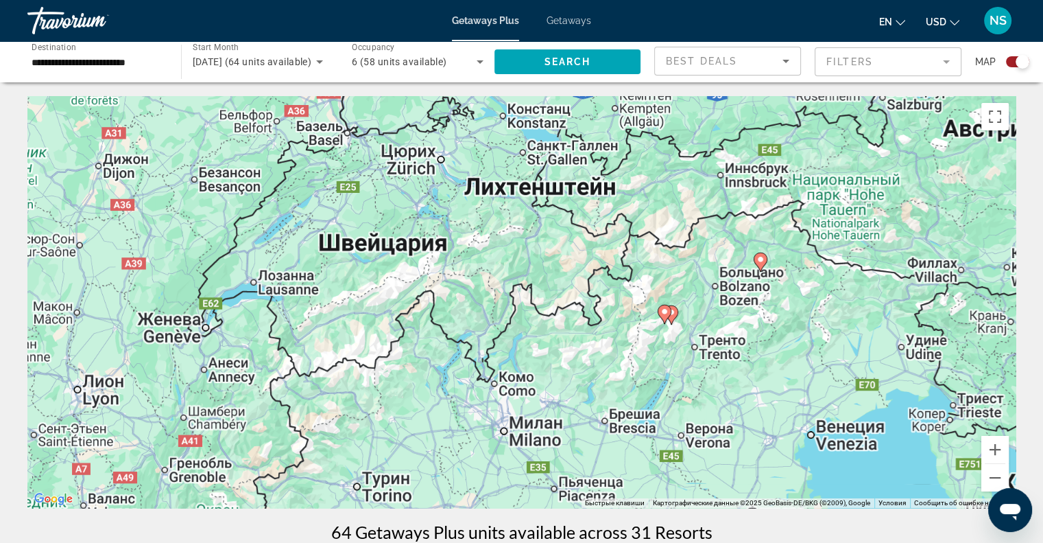
click at [610, 304] on div "Чтобы активировать перетаскивание с помощью клавиатуры, нажмите Alt + Ввод. Пос…" at bounding box center [521, 302] width 988 height 412
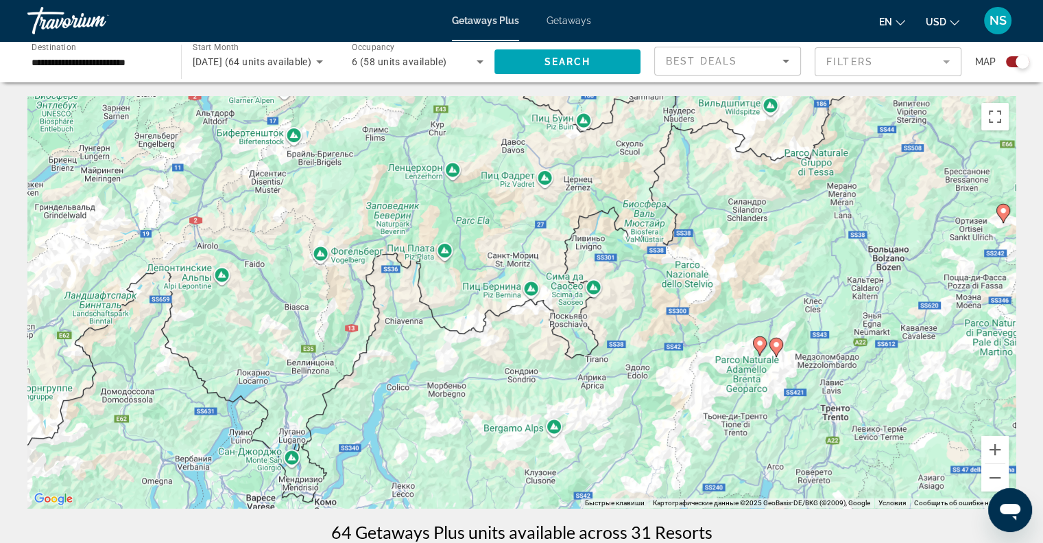
click at [755, 344] on icon "Main content" at bounding box center [759, 346] width 12 height 18
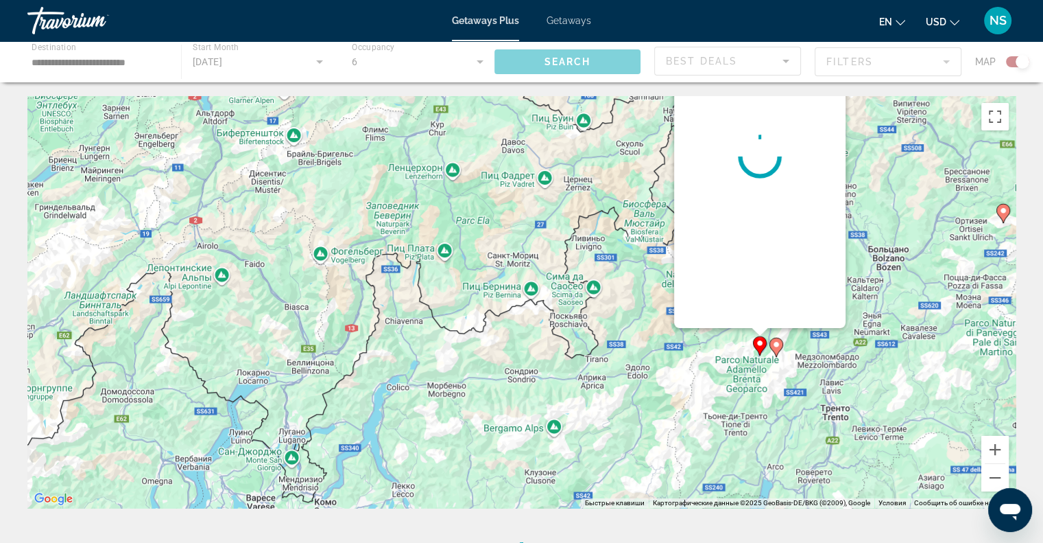
click at [755, 344] on div "Чтобы активировать перетаскивание с помощью клавиатуры, нажмите Alt + Ввод. Пос…" at bounding box center [521, 302] width 988 height 412
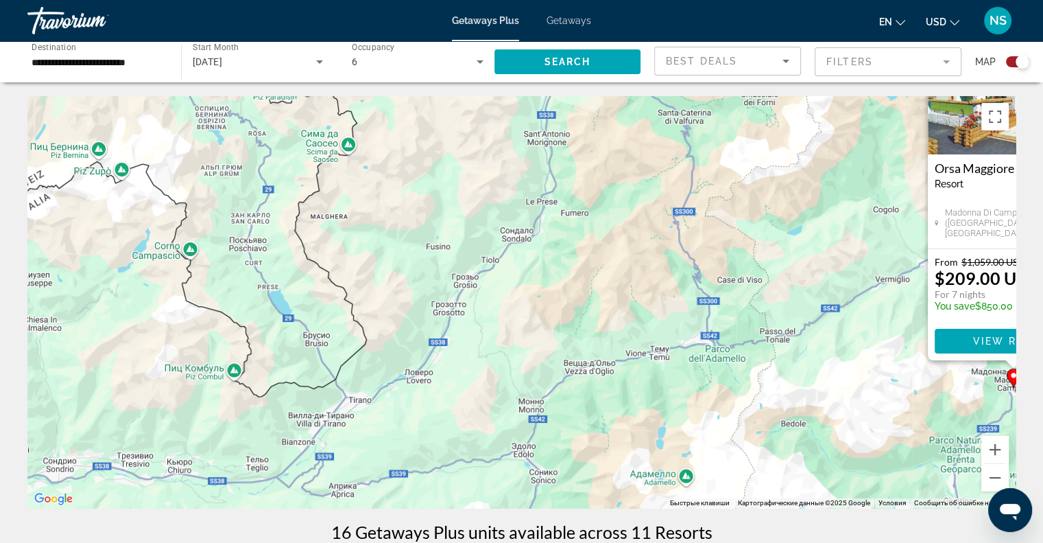
drag, startPoint x: 719, startPoint y: 340, endPoint x: 350, endPoint y: 140, distance: 419.5
click at [351, 141] on div "Чтобы активировать перетаскивание с помощью клавиатуры, нажмите Alt + Ввод. Пос…" at bounding box center [521, 302] width 988 height 412
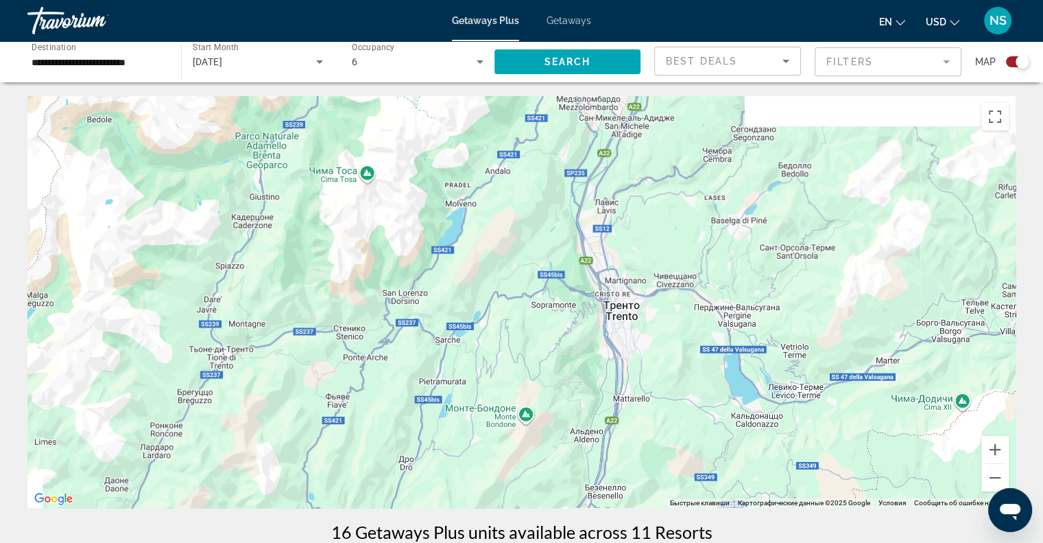
drag, startPoint x: 403, startPoint y: 202, endPoint x: 486, endPoint y: 323, distance: 146.1
click at [481, 318] on div "Чтобы активировать перетаскивание с помощью клавиатуры, нажмите Alt + Ввод. Пос…" at bounding box center [521, 302] width 988 height 412
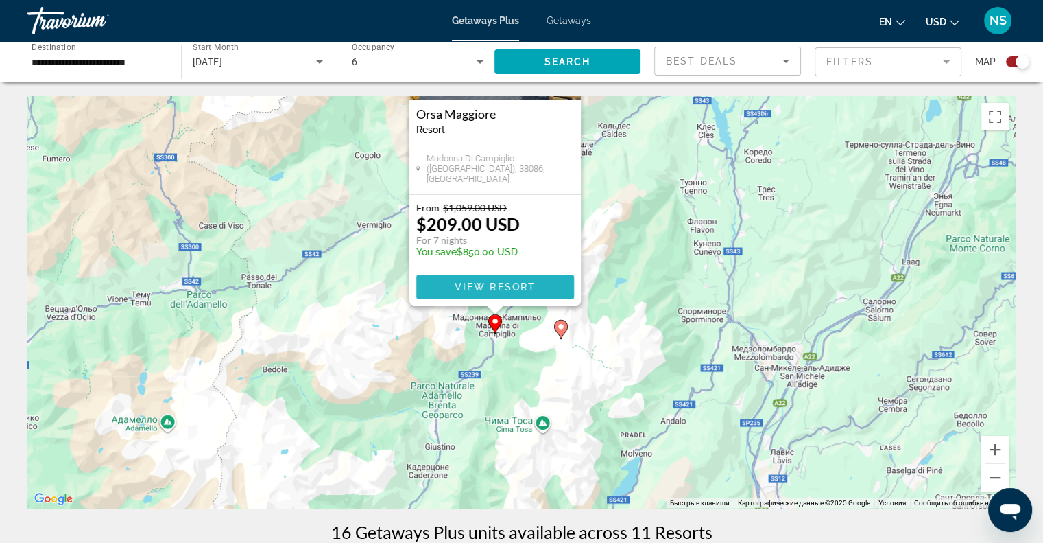
click at [464, 286] on span "View Resort" at bounding box center [494, 286] width 81 height 11
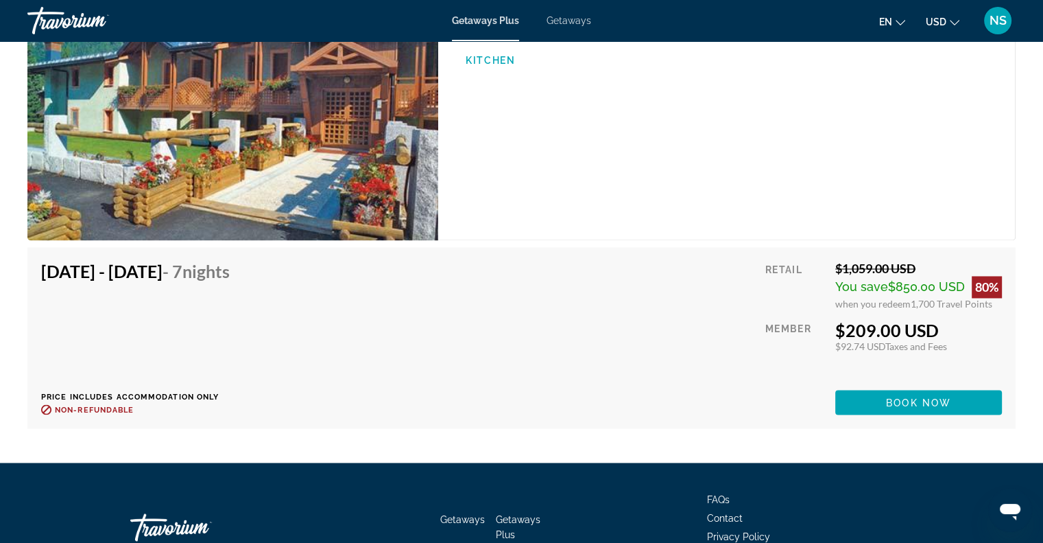
scroll to position [2326, 0]
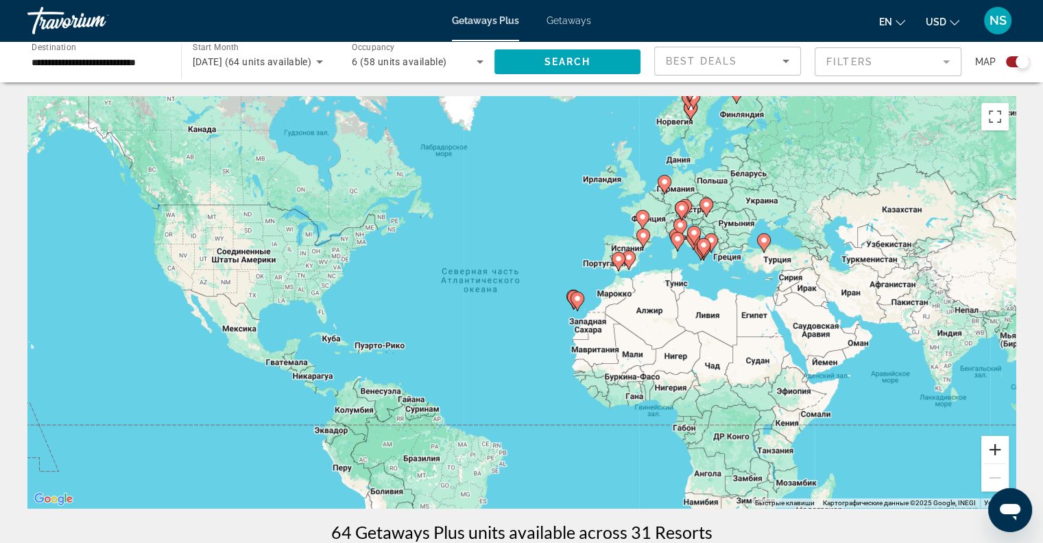
click at [993, 447] on button "Увеличить" at bounding box center [995, 449] width 27 height 27
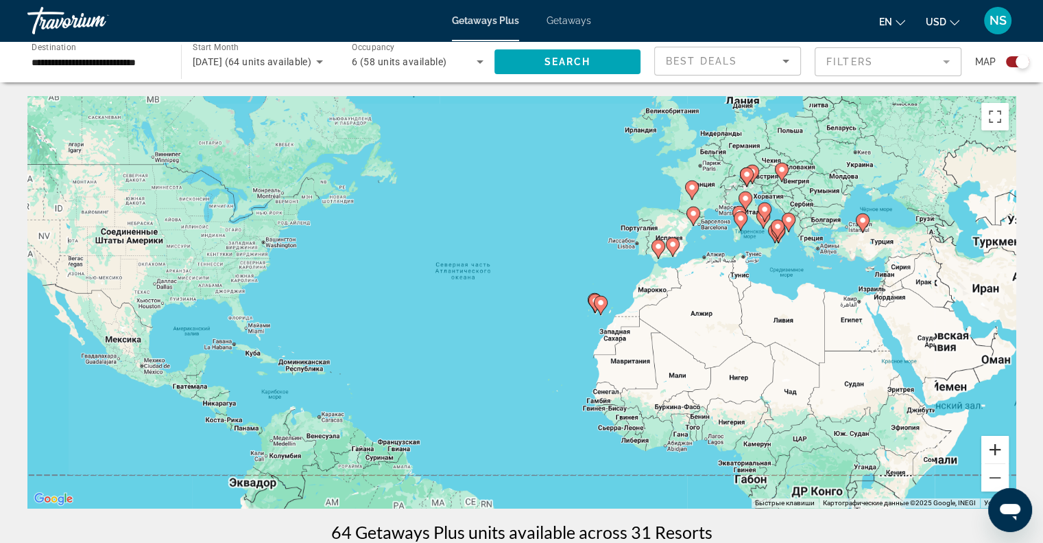
click at [993, 447] on button "Увеличить" at bounding box center [995, 449] width 27 height 27
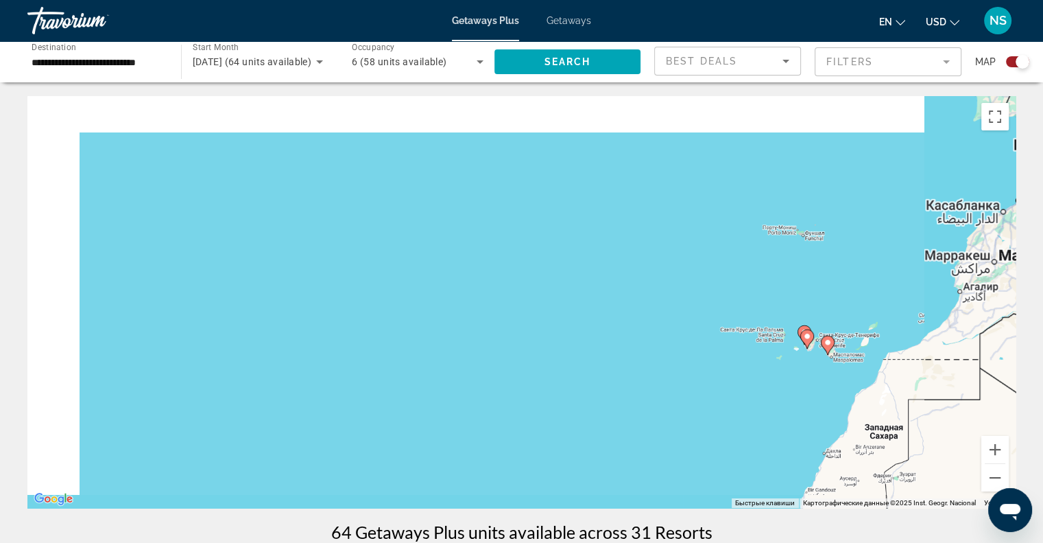
drag, startPoint x: 898, startPoint y: 346, endPoint x: 687, endPoint y: 371, distance: 212.1
click at [690, 371] on div "Чтобы активировать перетаскивание с помощью клавиатуры, нажмите Alt + Ввод. Пос…" at bounding box center [521, 302] width 988 height 412
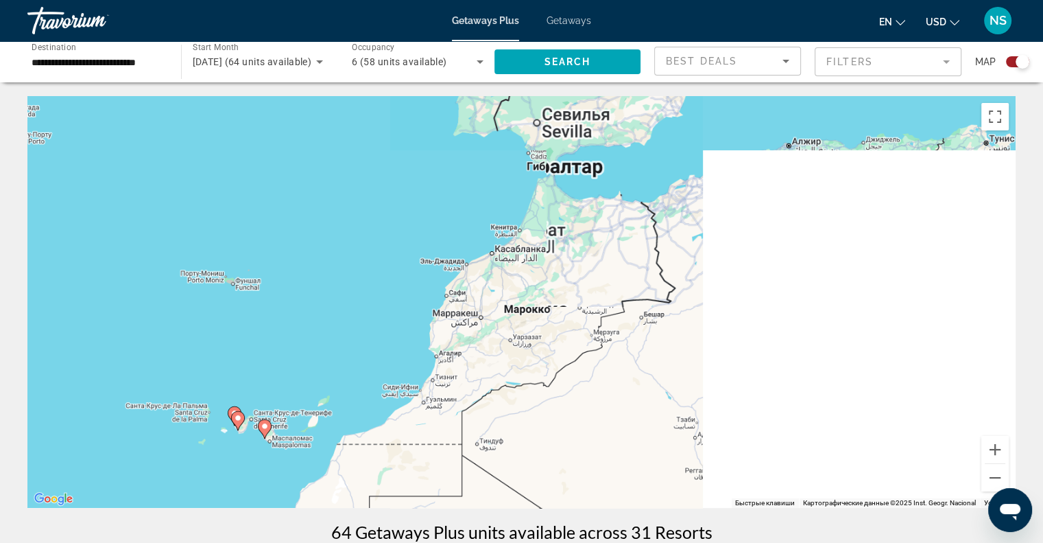
drag, startPoint x: 709, startPoint y: 335, endPoint x: 664, endPoint y: 399, distance: 78.8
click at [664, 399] on div "Чтобы активировать перетаскивание с помощью клавиатуры, нажмите Alt + Ввод. Пос…" at bounding box center [521, 302] width 988 height 412
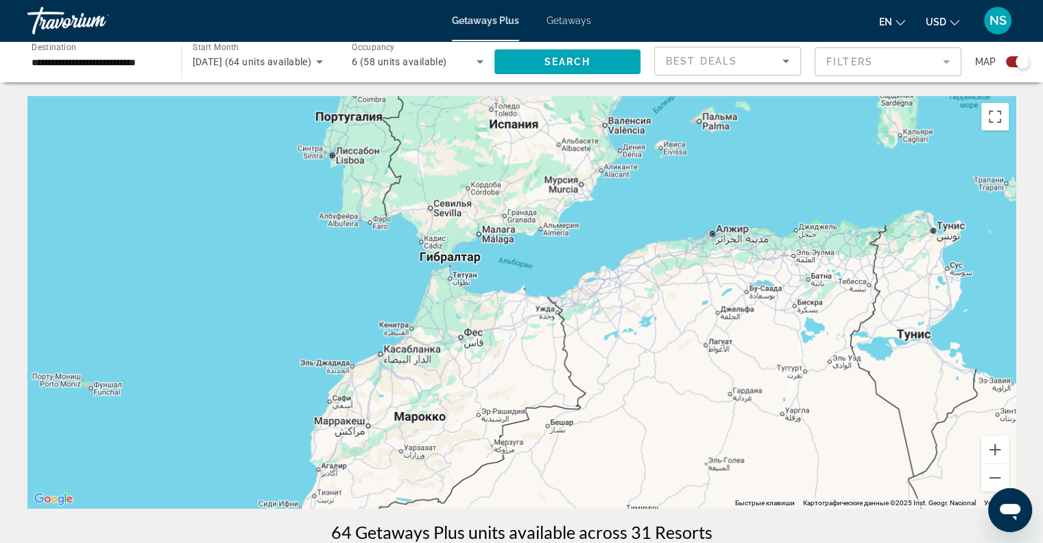
drag, startPoint x: 653, startPoint y: 287, endPoint x: 588, endPoint y: 309, distance: 68.5
click at [595, 359] on div "Чтобы активировать перетаскивание с помощью клавиатуры, нажмите Alt + Ввод. Пос…" at bounding box center [521, 302] width 988 height 412
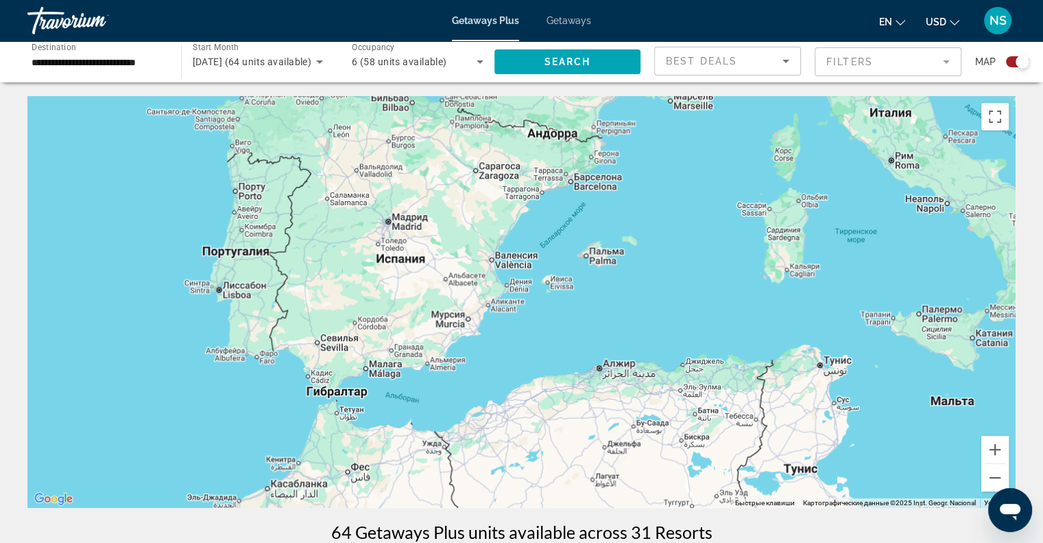
drag, startPoint x: 573, startPoint y: 361, endPoint x: 560, endPoint y: 385, distance: 26.4
click at [561, 386] on div "Чтобы активировать перетаскивание с помощью клавиатуры, нажмите Alt + Ввод. Пос…" at bounding box center [521, 302] width 988 height 412
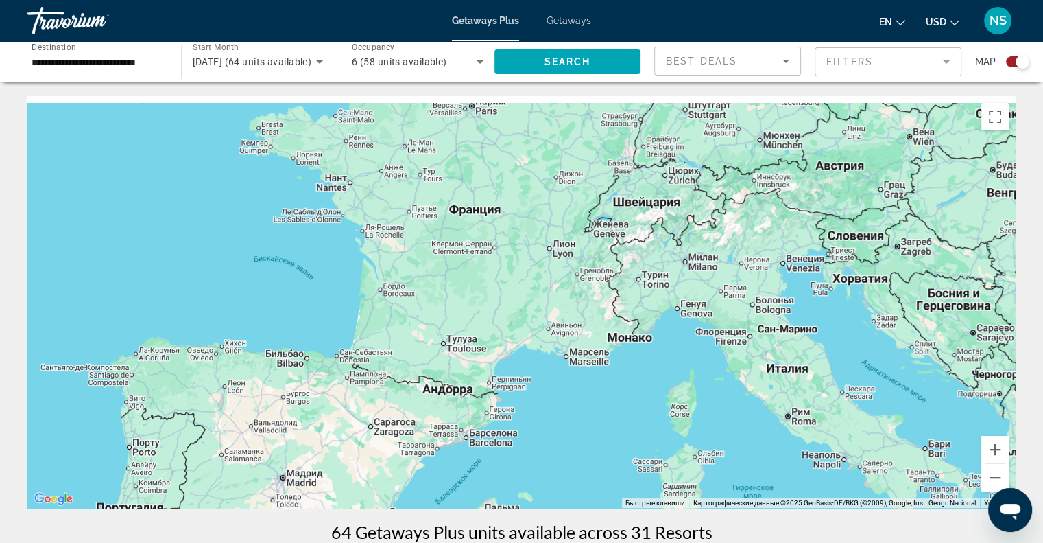
drag, startPoint x: 562, startPoint y: 319, endPoint x: 541, endPoint y: 371, distance: 56.3
click at [541, 371] on div "Чтобы активировать перетаскивание с помощью клавиатуры, нажмите Alt + Ввод. Пос…" at bounding box center [521, 302] width 988 height 412
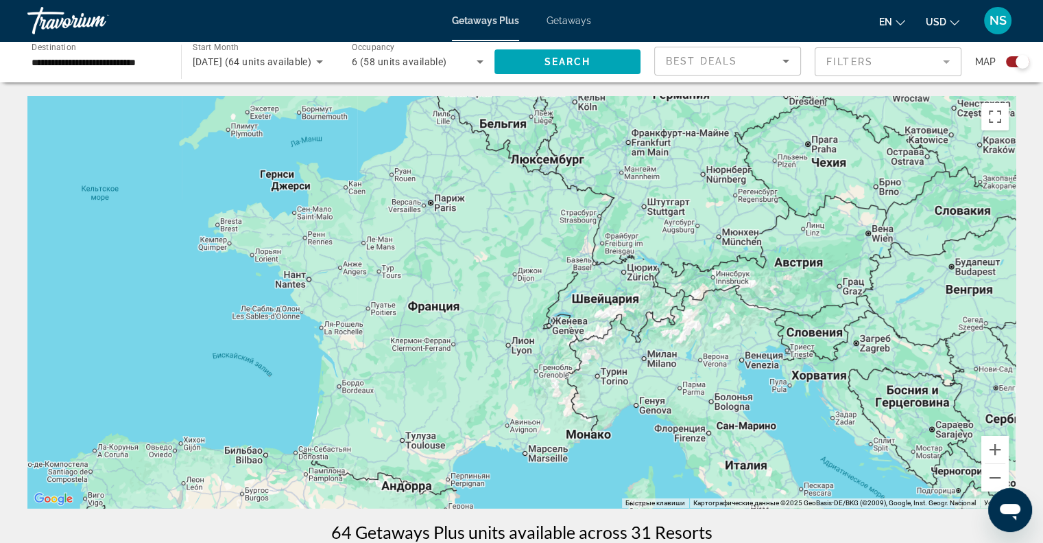
drag, startPoint x: 548, startPoint y: 305, endPoint x: 514, endPoint y: 357, distance: 62.0
click at [514, 357] on div "Чтобы активировать перетаскивание с помощью клавиатуры, нажмите Alt + Ввод. Пос…" at bounding box center [521, 302] width 988 height 412
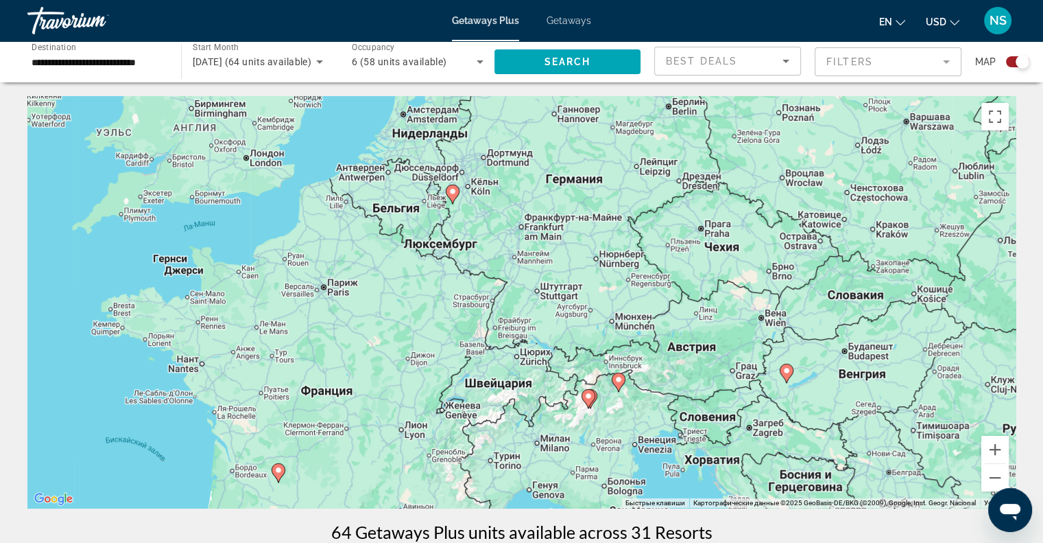
drag, startPoint x: 523, startPoint y: 285, endPoint x: 475, endPoint y: 229, distance: 73.4
click at [475, 229] on div "Чтобы активировать перетаскивание с помощью клавиатуры, нажмите Alt + Ввод. Пос…" at bounding box center [521, 302] width 988 height 412
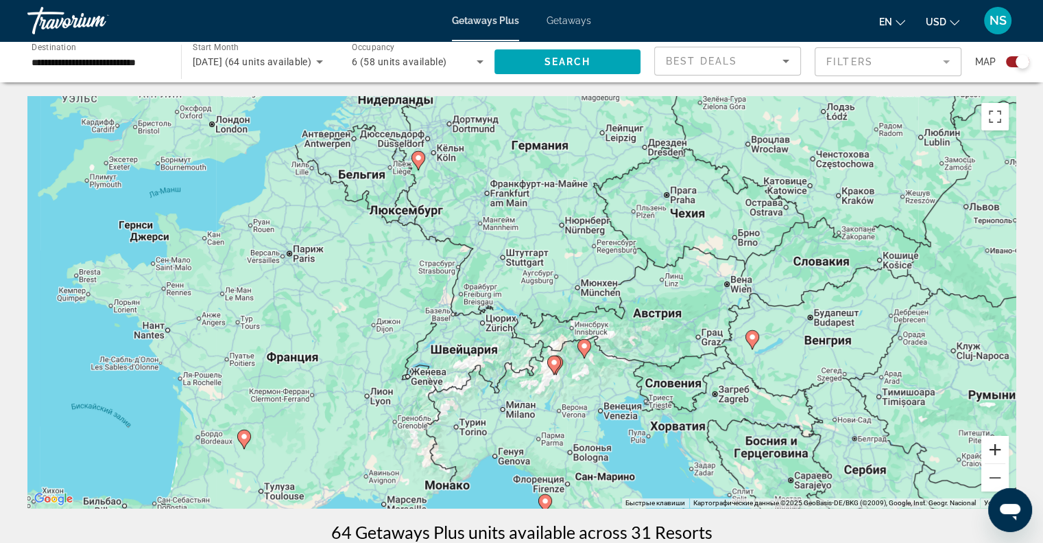
click at [1001, 451] on button "Увеличить" at bounding box center [995, 449] width 27 height 27
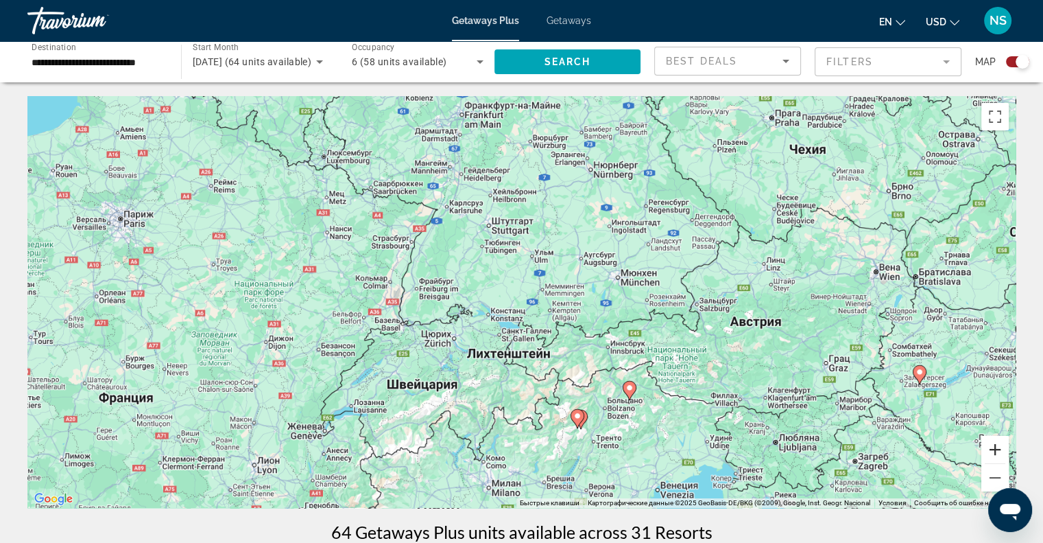
click at [1001, 451] on button "Увеличить" at bounding box center [995, 449] width 27 height 27
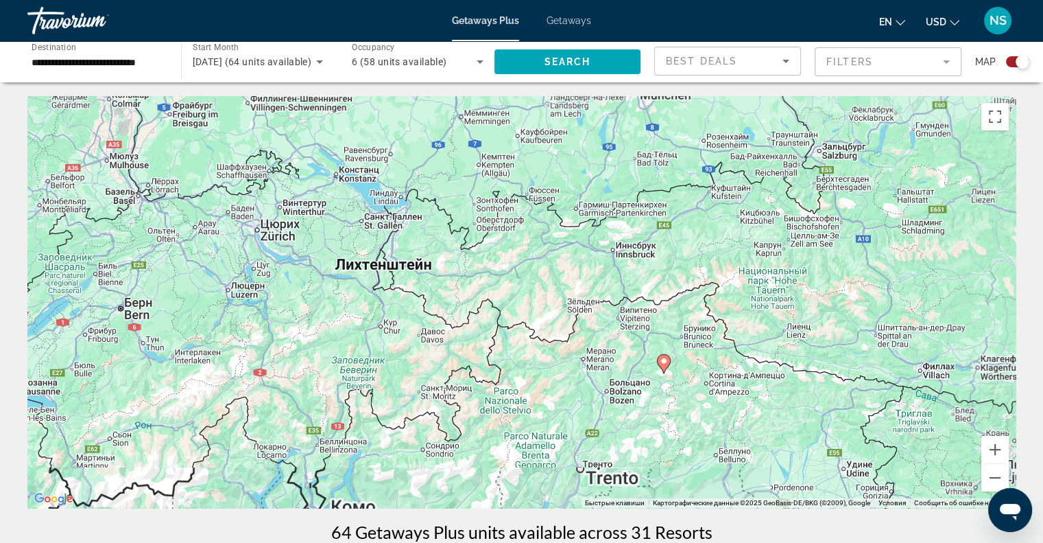
drag, startPoint x: 799, startPoint y: 467, endPoint x: 683, endPoint y: 301, distance: 202.5
click at [685, 302] on div "Чтобы активировать перетаскивание с помощью клавиатуры, нажмите Alt + Ввод. Пос…" at bounding box center [521, 302] width 988 height 412
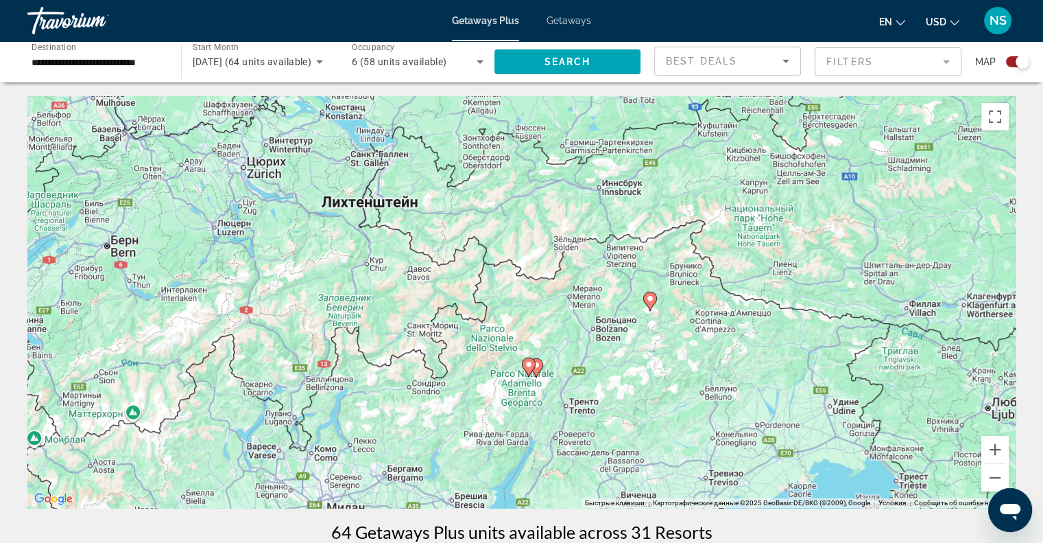
drag, startPoint x: 749, startPoint y: 423, endPoint x: 738, endPoint y: 364, distance: 60.7
click at [741, 364] on div "Чтобы активировать перетаскивание с помощью клавиатуры, нажмите Alt + Ввод. Пос…" at bounding box center [521, 302] width 988 height 412
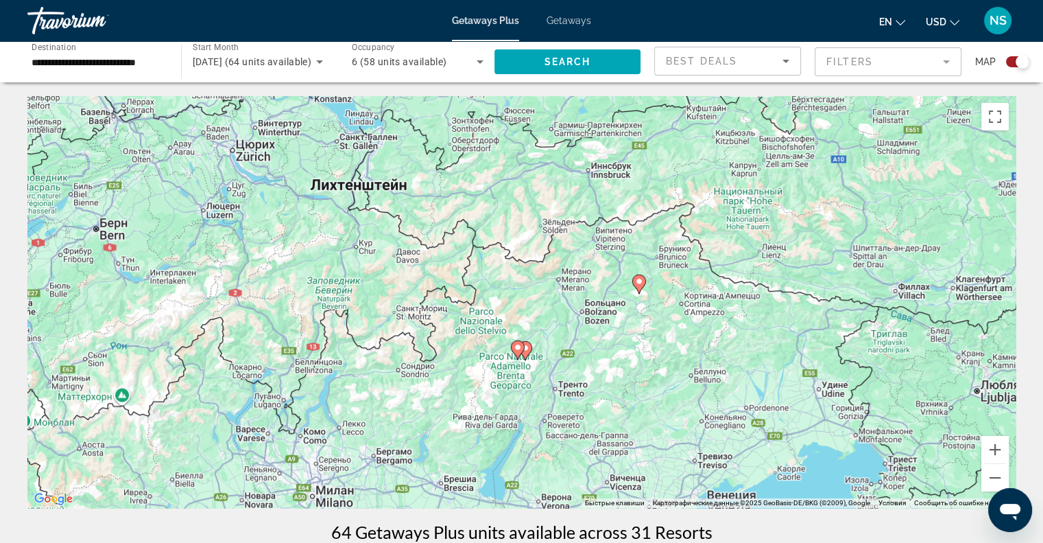
click at [519, 346] on image "Main content" at bounding box center [518, 347] width 8 height 8
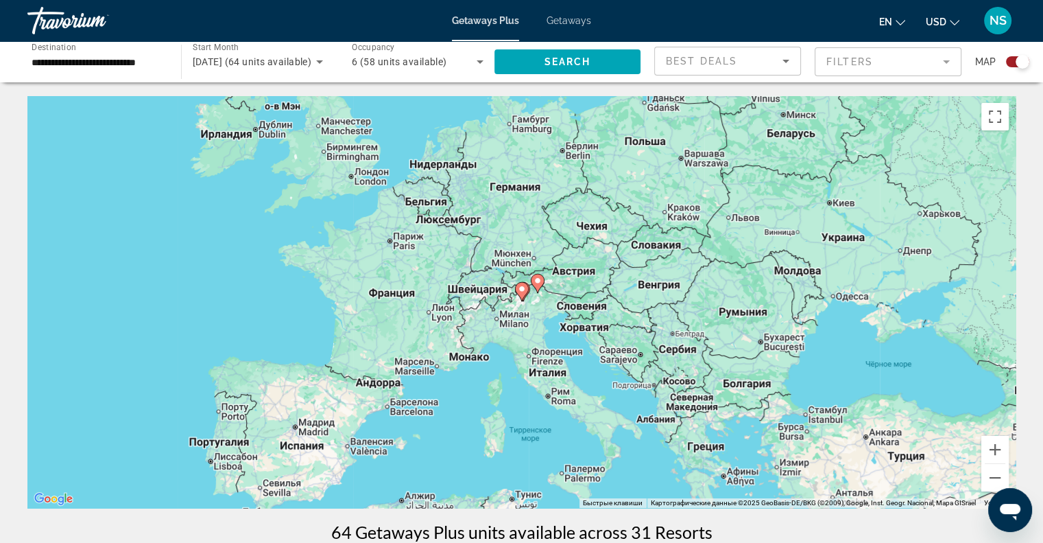
click at [527, 298] on gmp-advanced-marker "Main content" at bounding box center [522, 291] width 14 height 21
type input "**********"
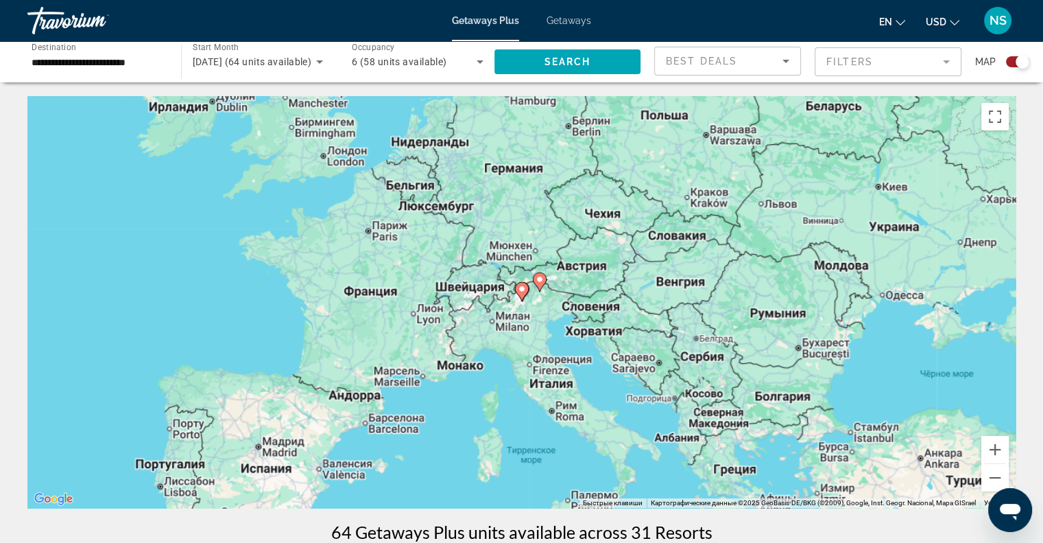
click at [526, 292] on icon "Main content" at bounding box center [521, 292] width 12 height 18
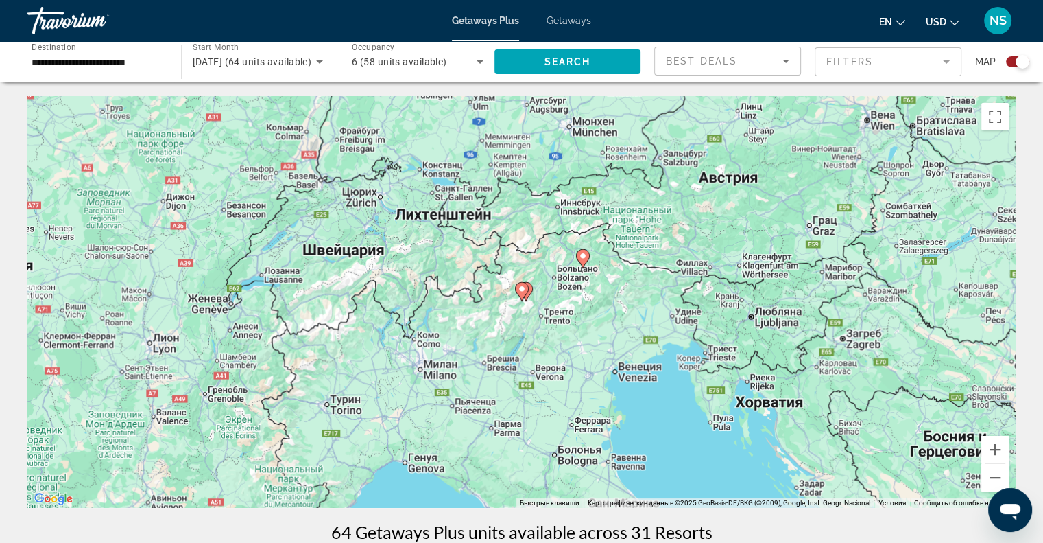
click at [526, 292] on icon "Main content" at bounding box center [521, 292] width 12 height 18
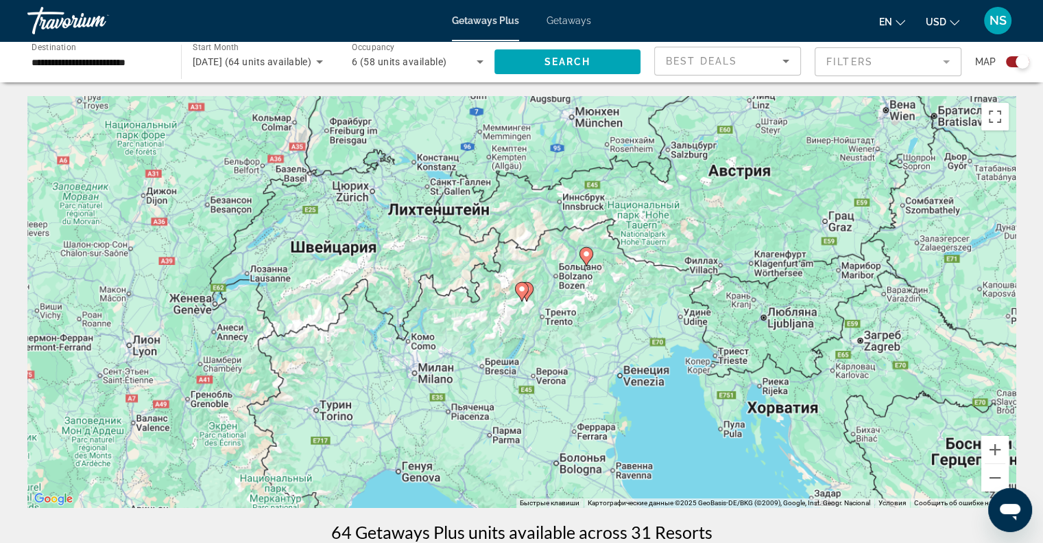
click at [526, 292] on icon "Main content" at bounding box center [521, 292] width 12 height 18
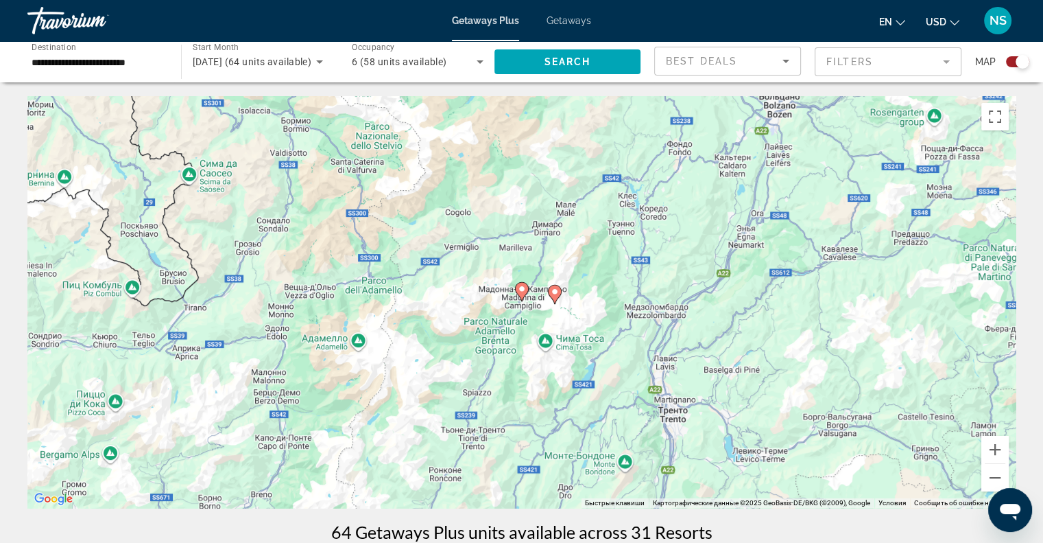
click at [549, 291] on icon "Main content" at bounding box center [554, 294] width 12 height 18
click at [549, 291] on div "Чтобы активировать перетаскивание с помощью клавиатуры, нажмите Alt + Ввод. Пос…" at bounding box center [521, 302] width 988 height 412
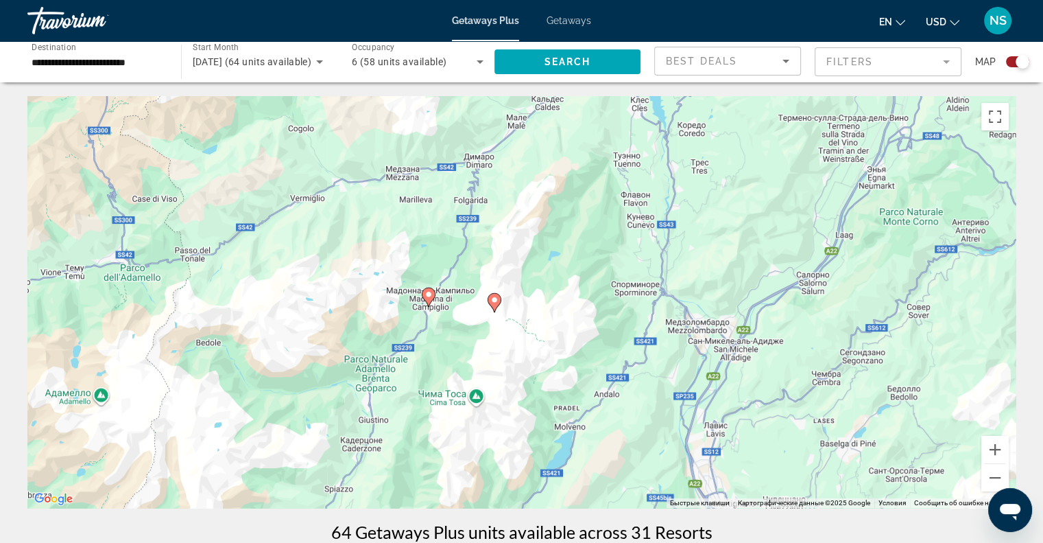
click at [495, 298] on image "Main content" at bounding box center [494, 300] width 8 height 8
click at [495, 298] on div "Чтобы активировать перетаскивание с помощью клавиатуры, нажмите Alt + Ввод. Пос…" at bounding box center [521, 302] width 988 height 412
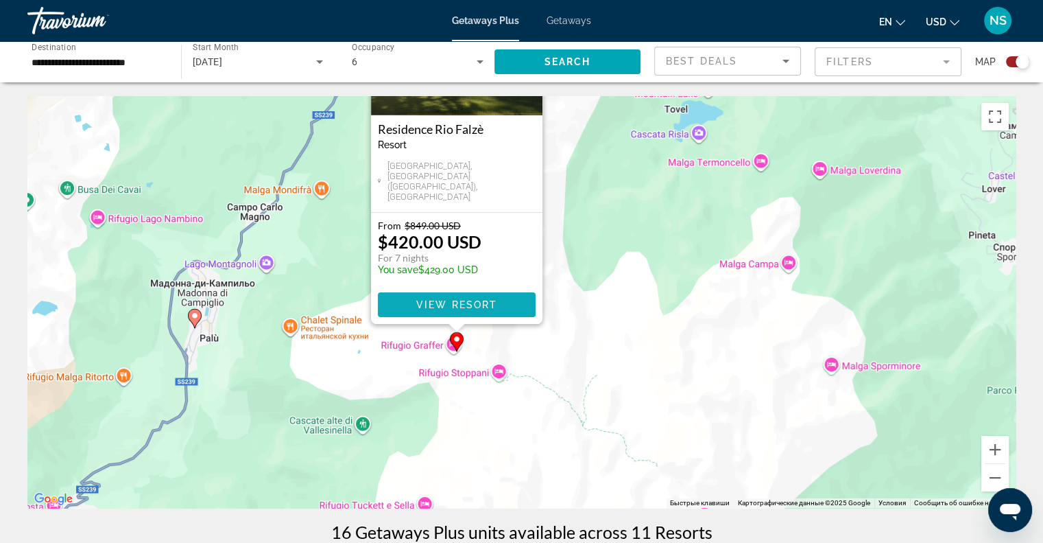
click at [488, 302] on span "View Resort" at bounding box center [456, 304] width 81 height 11
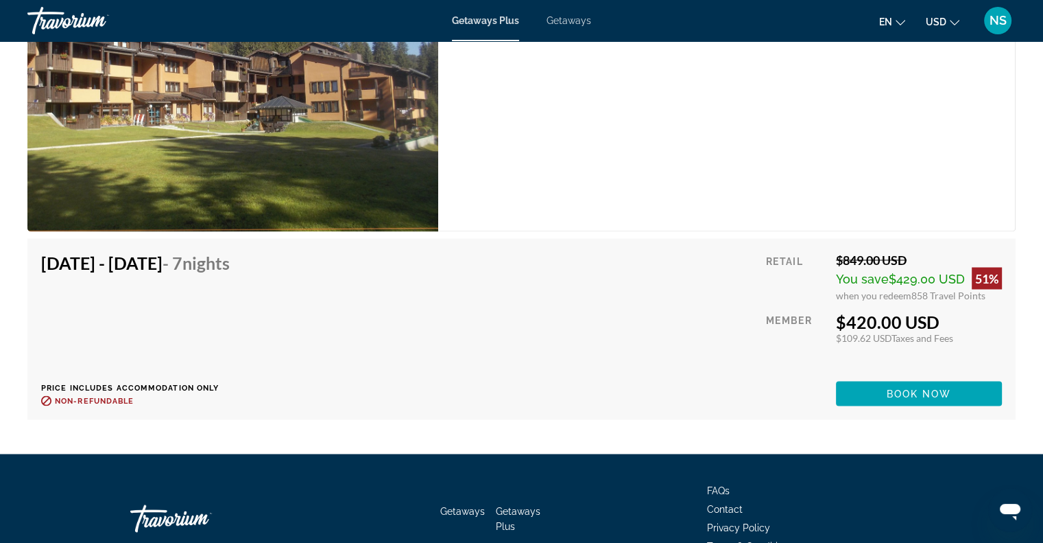
scroll to position [2487, 0]
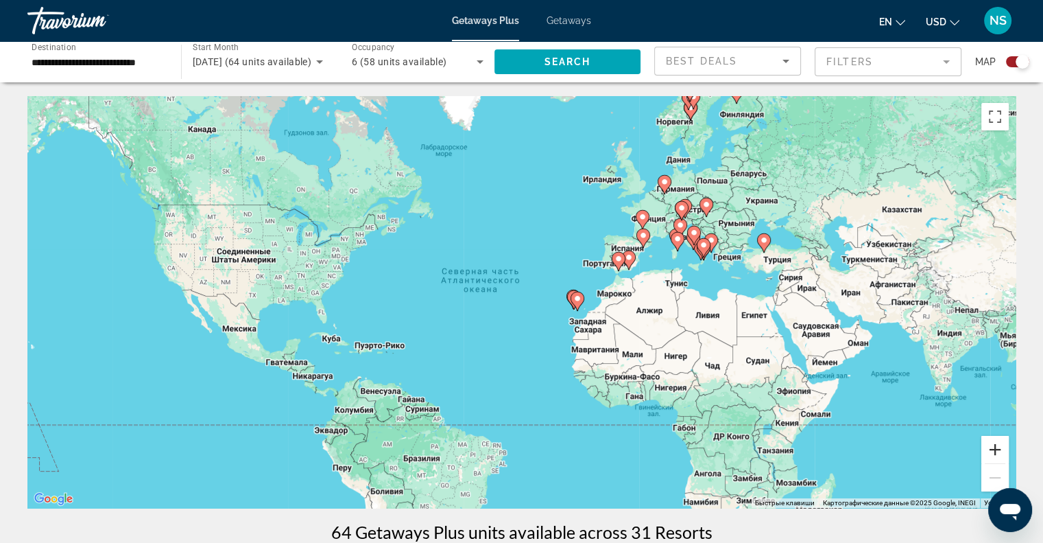
click at [999, 445] on button "Увеличить" at bounding box center [995, 449] width 27 height 27
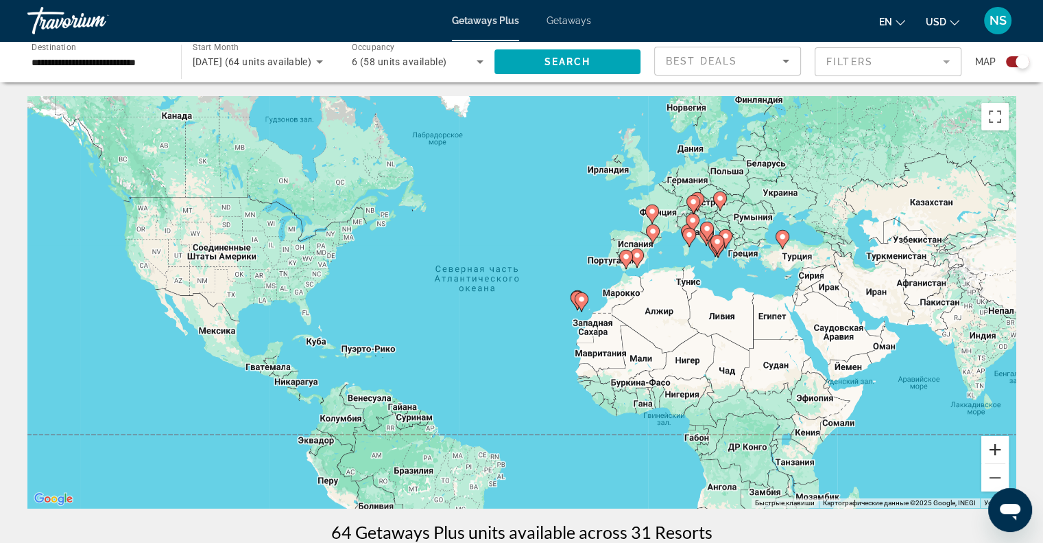
click at [999, 445] on button "Увеличить" at bounding box center [995, 449] width 27 height 27
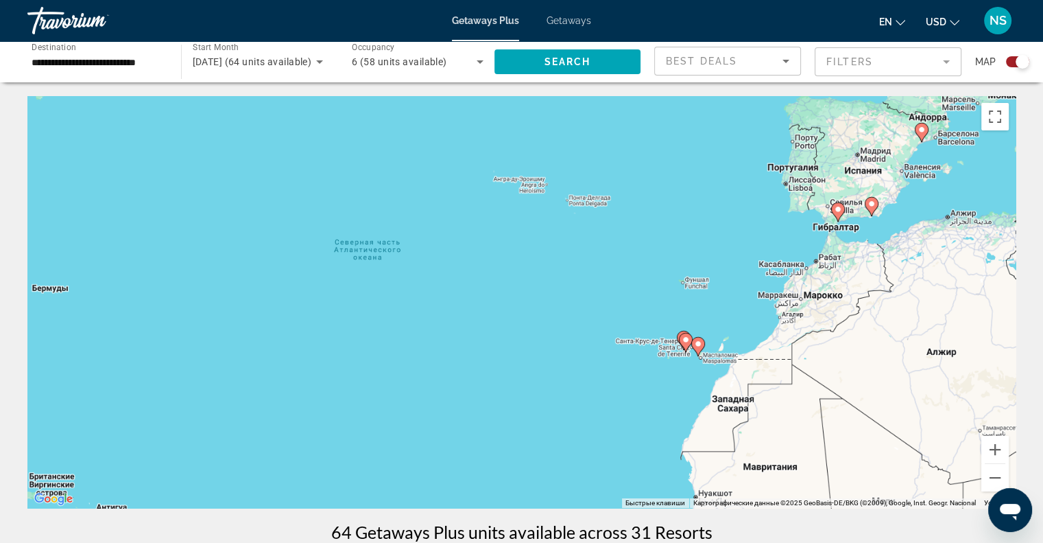
drag, startPoint x: 910, startPoint y: 271, endPoint x: 816, endPoint y: 340, distance: 116.2
click at [819, 340] on div "Чтобы активировать перетаскивание с помощью клавиатуры, нажмите Alt + Ввод. Пос…" at bounding box center [521, 302] width 988 height 412
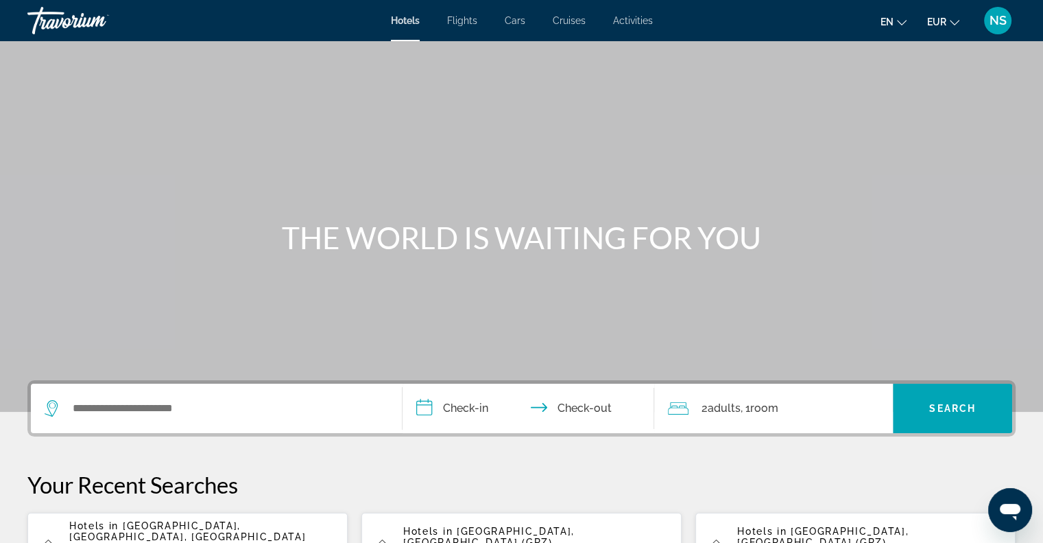
scroll to position [69, 0]
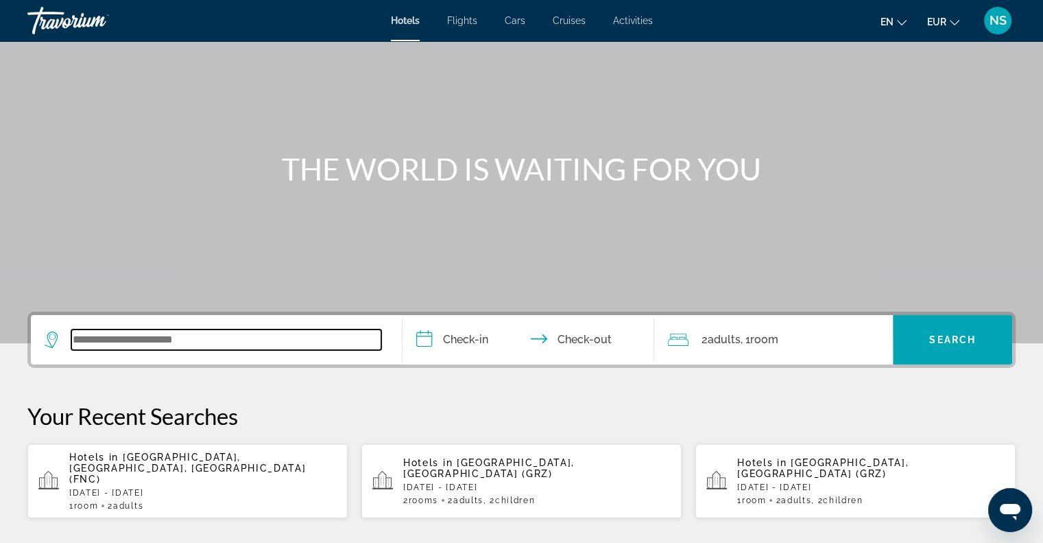
click at [185, 337] on input "Search widget" at bounding box center [226, 339] width 310 height 21
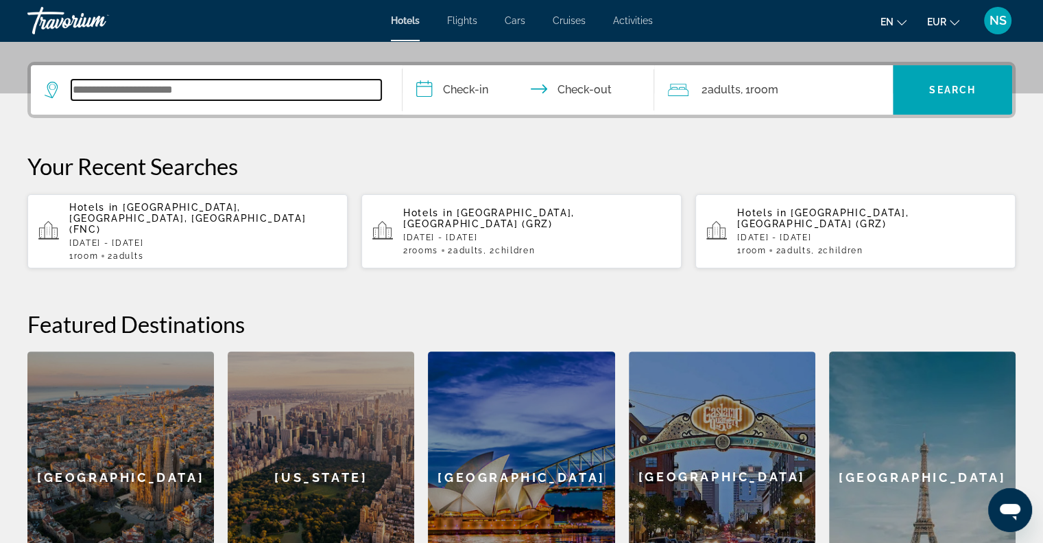
scroll to position [335, 0]
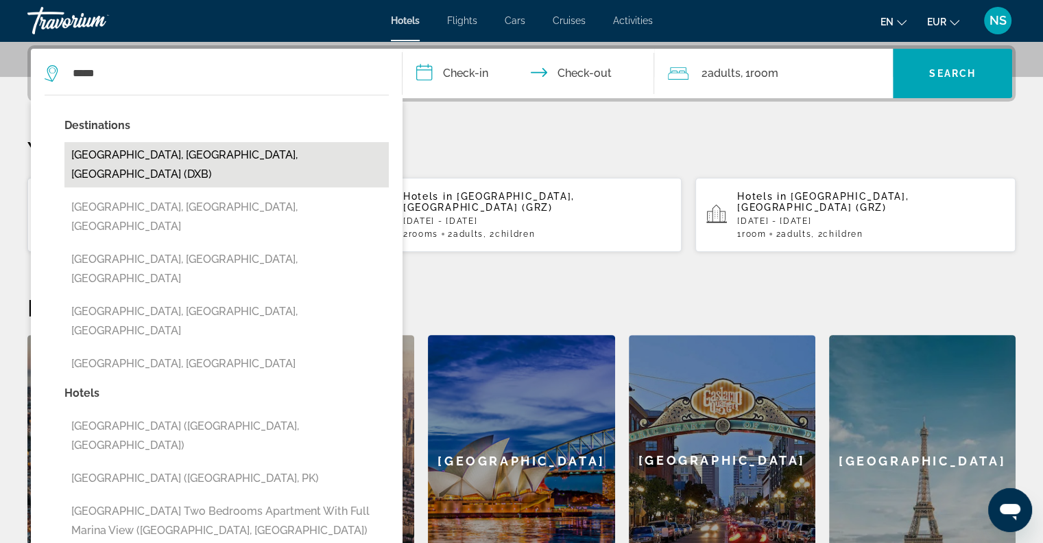
click at [239, 155] on button "[GEOGRAPHIC_DATA], [GEOGRAPHIC_DATA], [GEOGRAPHIC_DATA] (DXB)" at bounding box center [226, 164] width 324 height 45
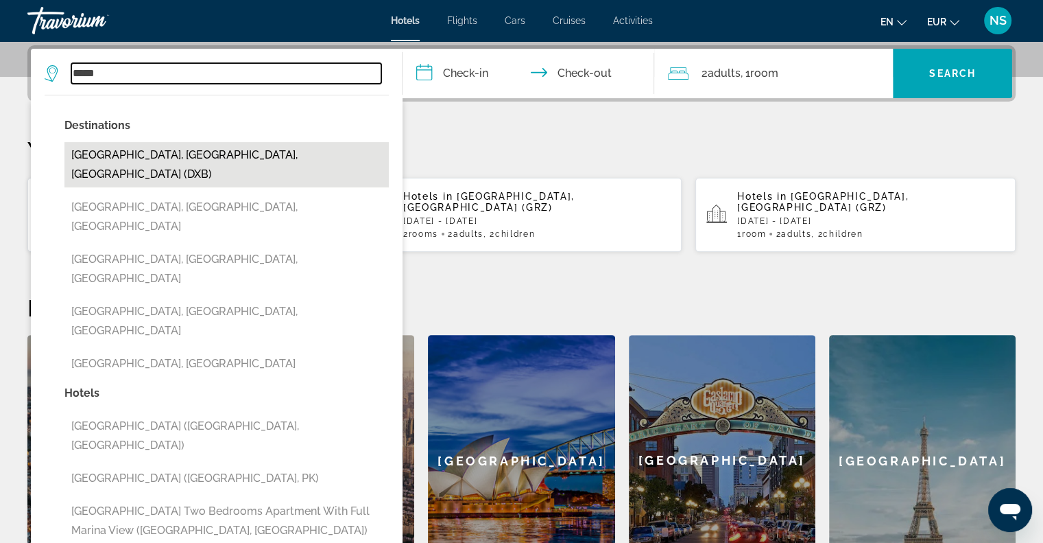
type input "**********"
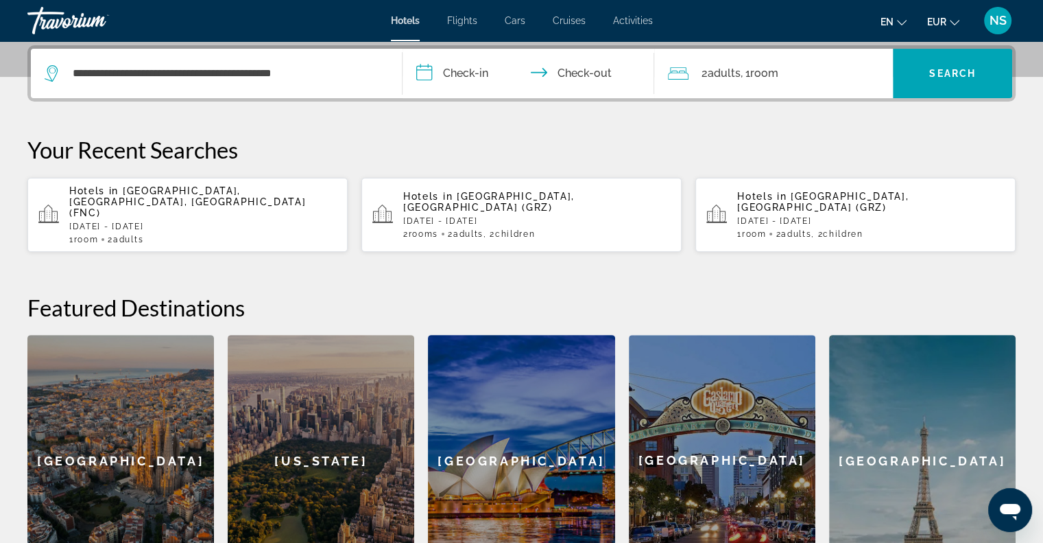
click at [423, 64] on input "**********" at bounding box center [532, 76] width 258 height 54
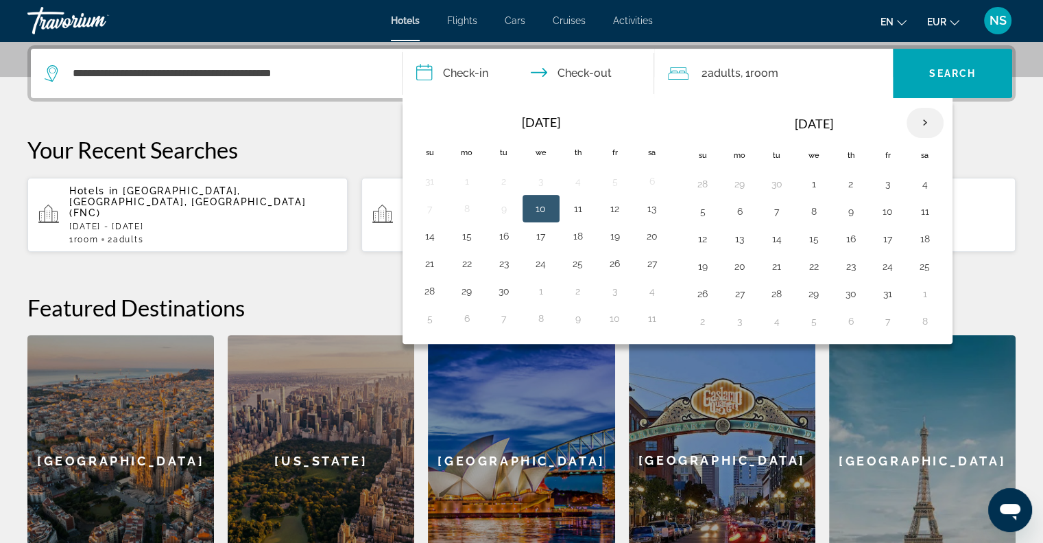
click at [920, 116] on th "Next month" at bounding box center [925, 123] width 37 height 30
click at [843, 181] on button "4" at bounding box center [851, 183] width 22 height 19
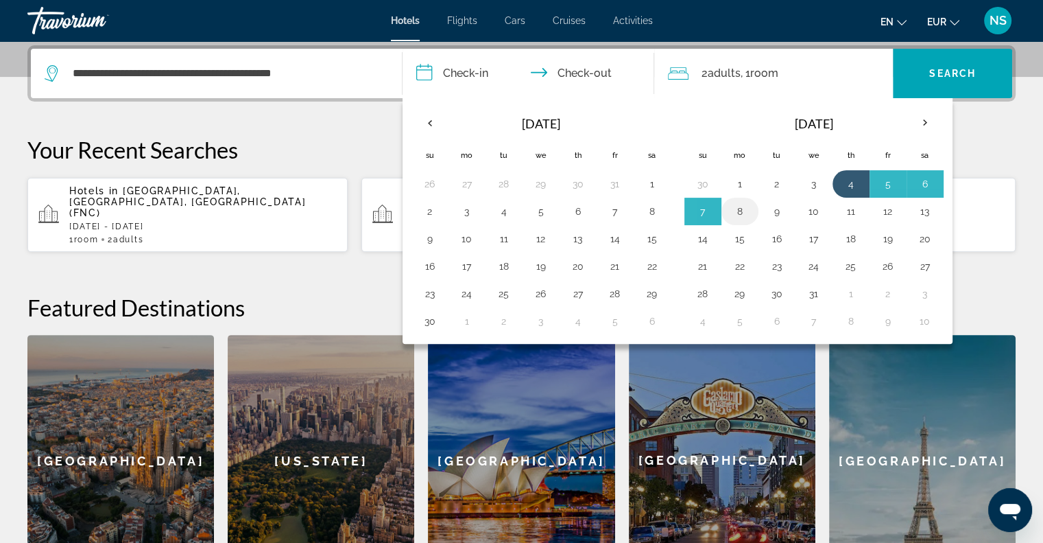
click at [733, 198] on td "8" at bounding box center [740, 211] width 37 height 27
click at [746, 205] on button "8" at bounding box center [740, 211] width 22 height 19
type input "**********"
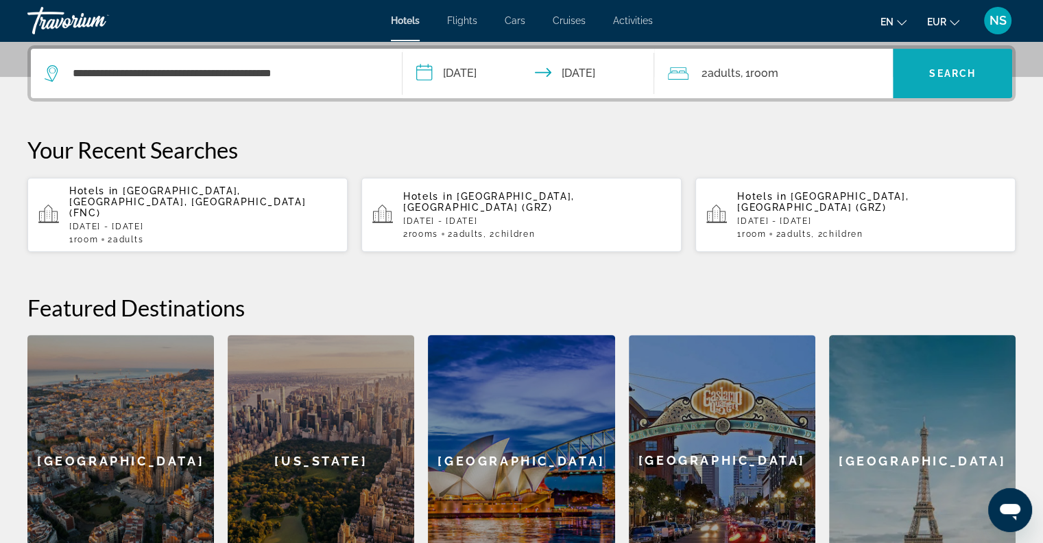
click at [946, 78] on span "Search widget" at bounding box center [952, 73] width 119 height 33
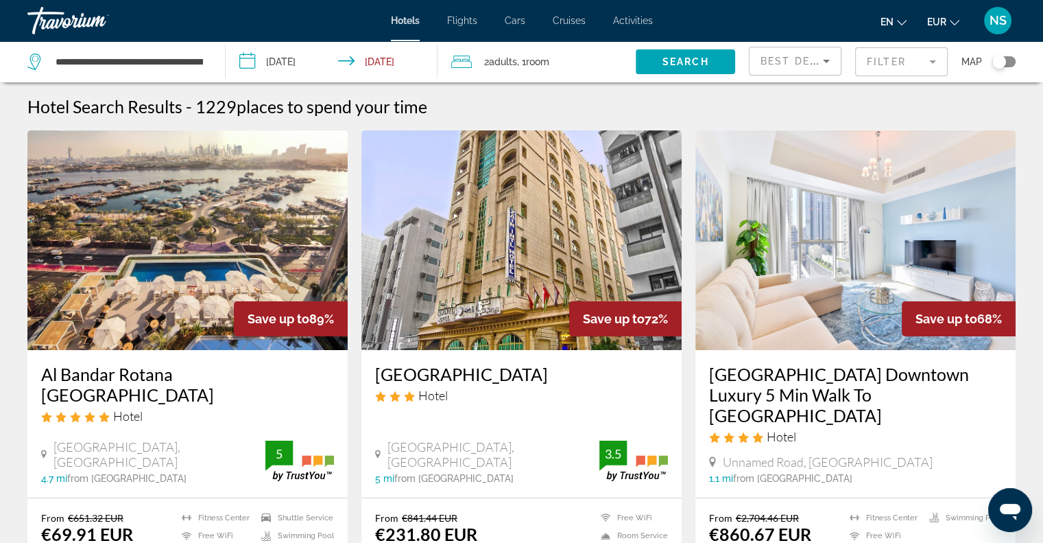
click at [921, 64] on mat-form-field "Filter" at bounding box center [901, 61] width 93 height 29
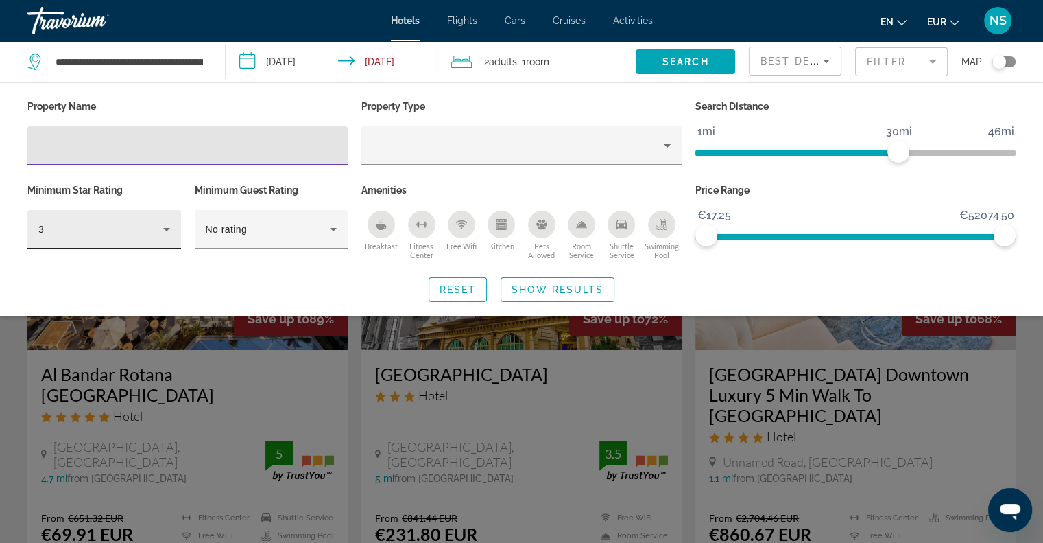
click at [165, 231] on icon "Hotel Filters" at bounding box center [166, 229] width 16 height 16
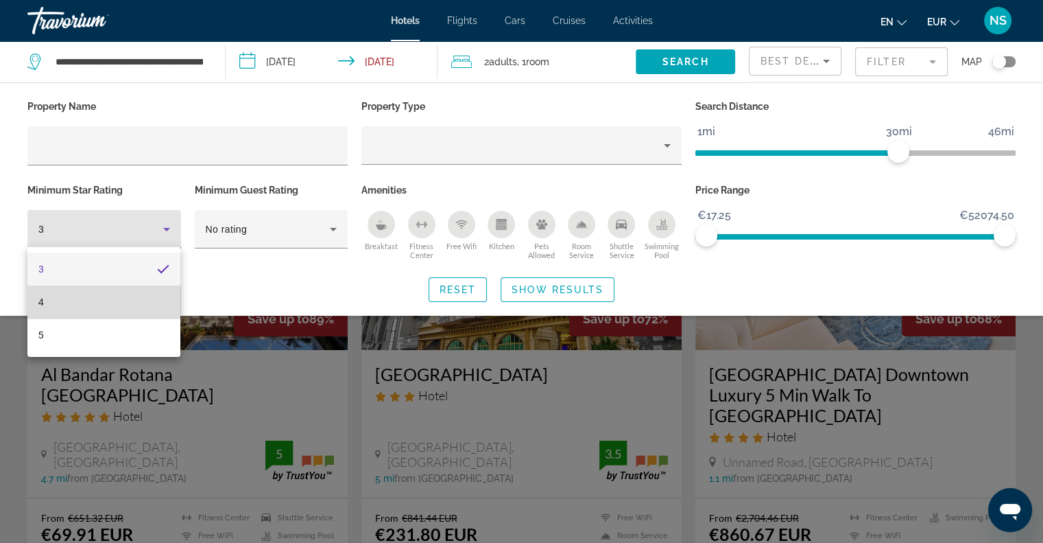
click at [137, 309] on mat-option "4" at bounding box center [103, 301] width 153 height 33
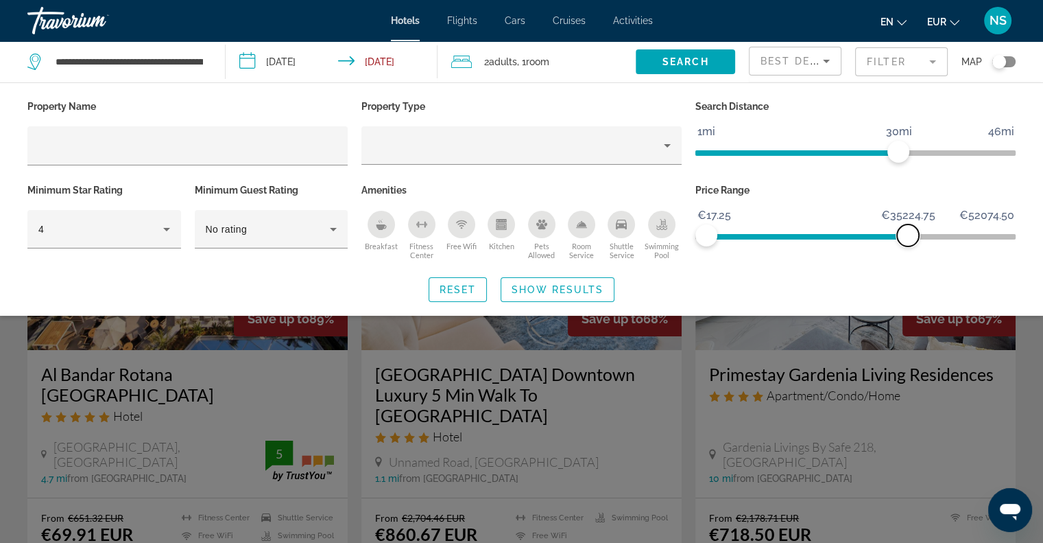
drag, startPoint x: 1004, startPoint y: 235, endPoint x: 908, endPoint y: 235, distance: 96.0
click at [908, 235] on span "ngx-slider-max" at bounding box center [908, 235] width 22 height 22
drag, startPoint x: 907, startPoint y: 239, endPoint x: 716, endPoint y: 237, distance: 191.4
click at [716, 237] on span "ngx-slider-max" at bounding box center [716, 235] width 22 height 22
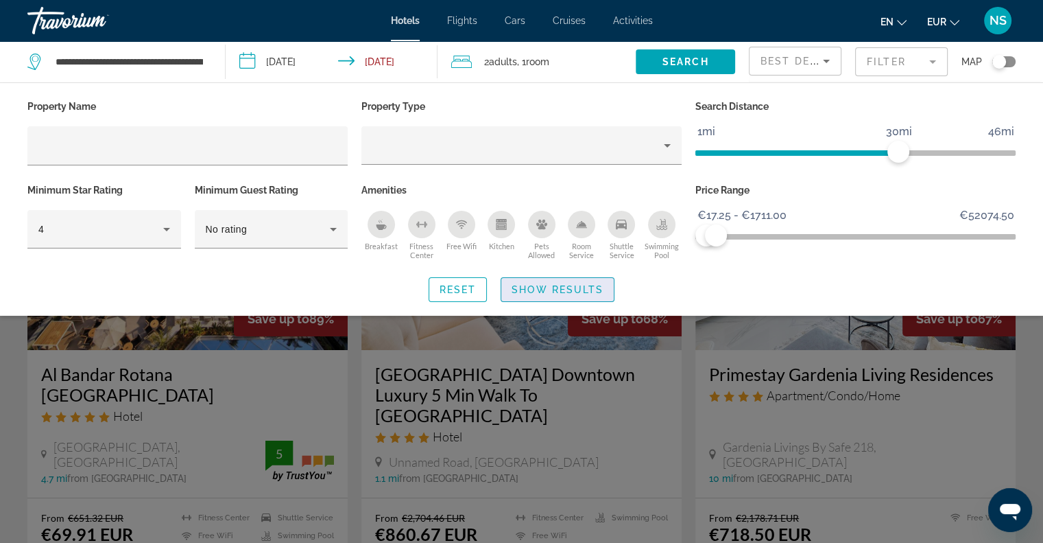
click at [527, 285] on span "Show Results" at bounding box center [558, 289] width 92 height 11
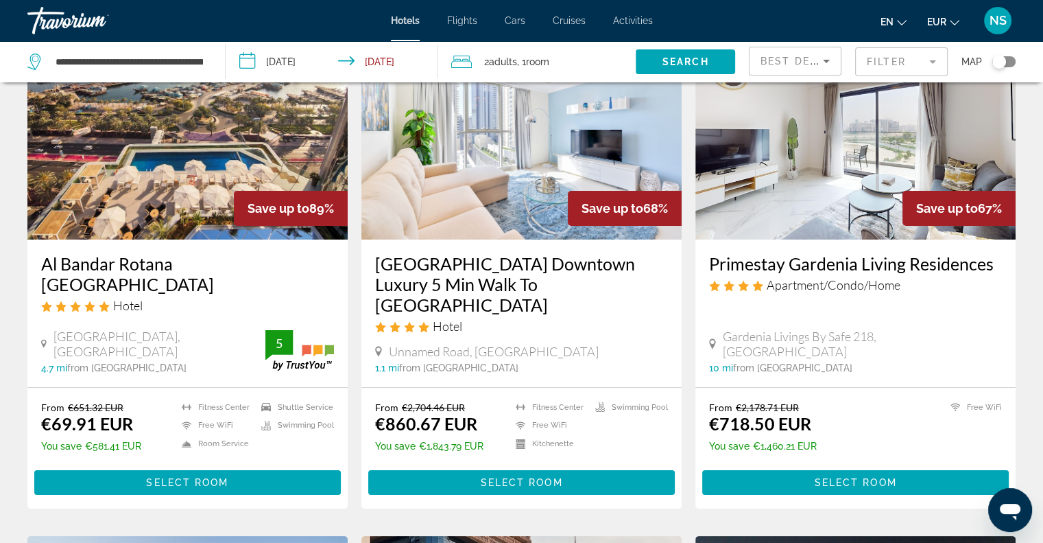
scroll to position [137, 0]
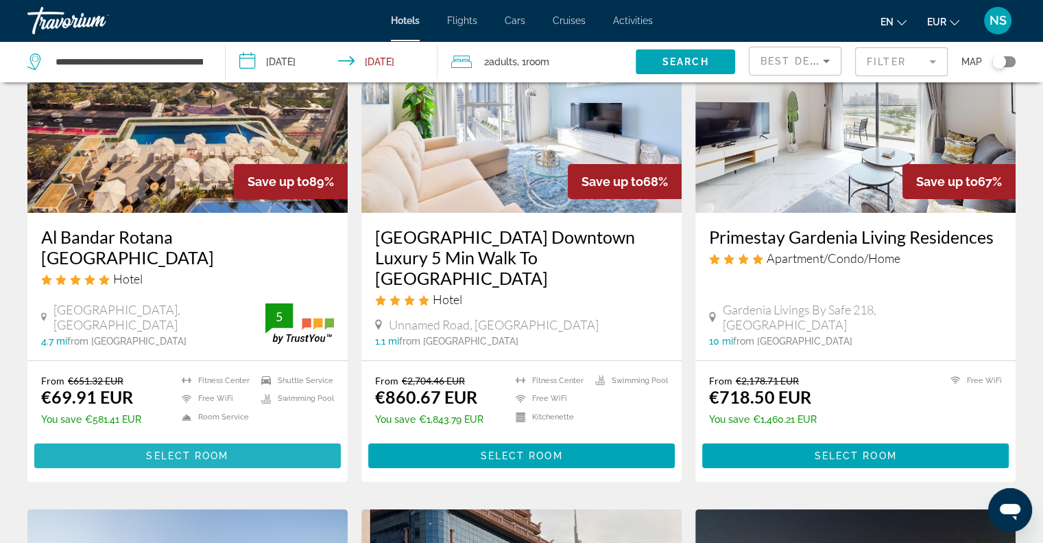
click at [263, 439] on span "Main content" at bounding box center [187, 455] width 307 height 33
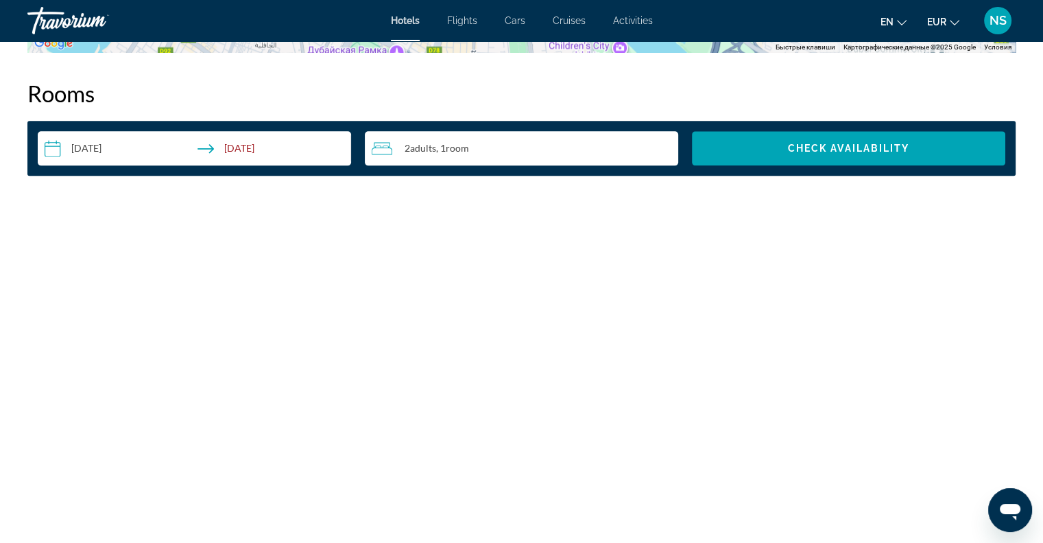
scroll to position [1646, 0]
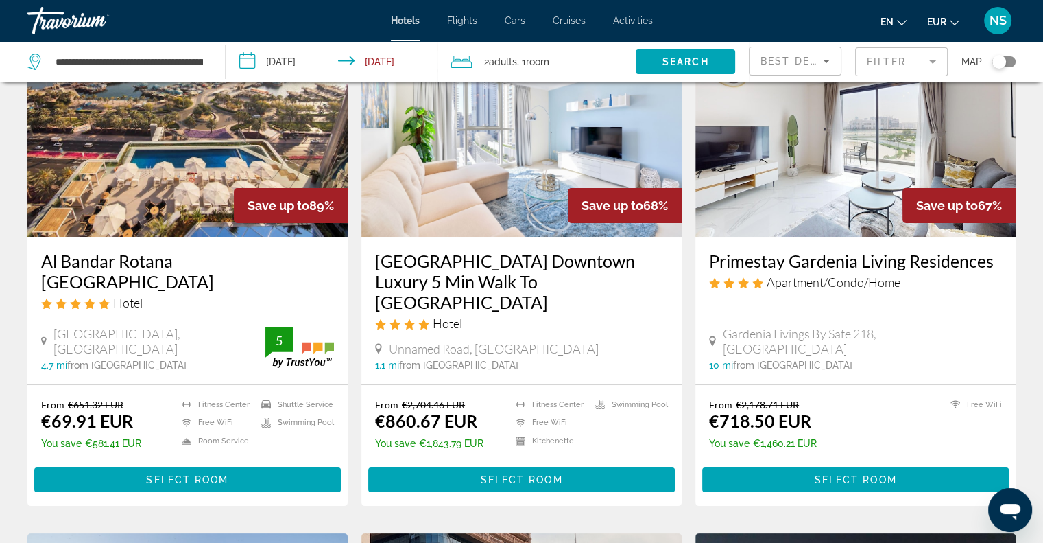
scroll to position [137, 0]
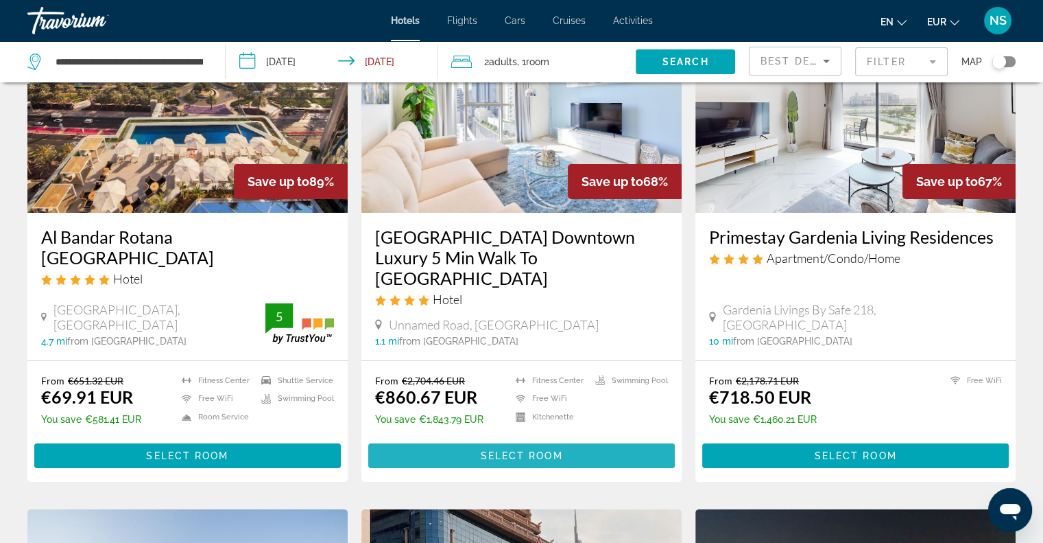
click at [475, 439] on span "Main content" at bounding box center [521, 455] width 307 height 33
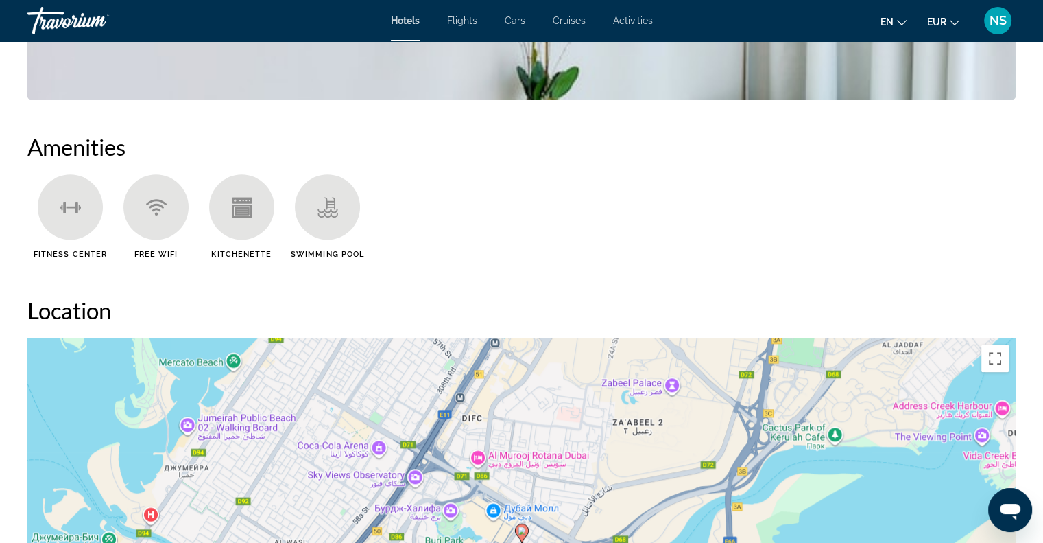
scroll to position [1235, 0]
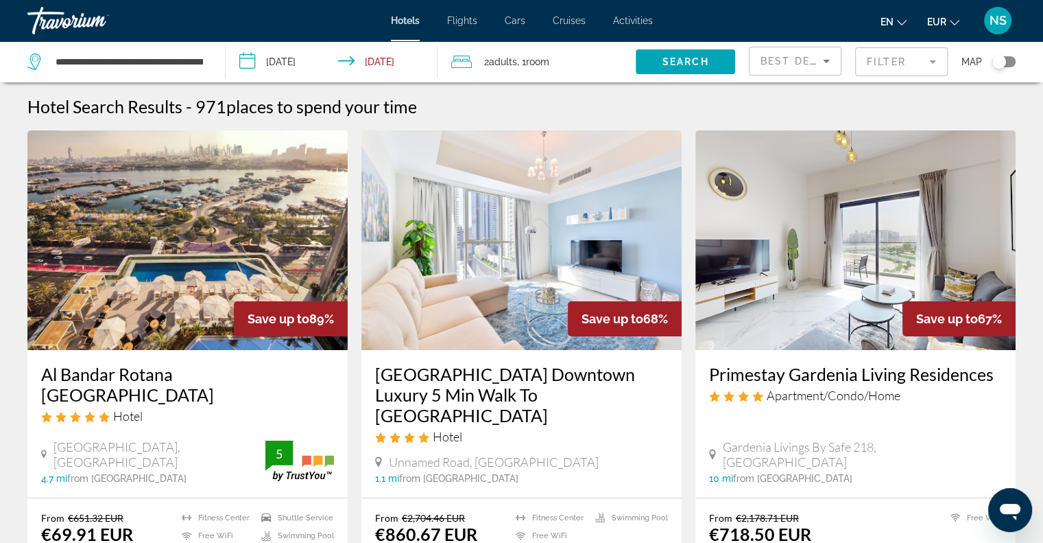
click at [1007, 67] on div "Toggle map" at bounding box center [1004, 61] width 23 height 11
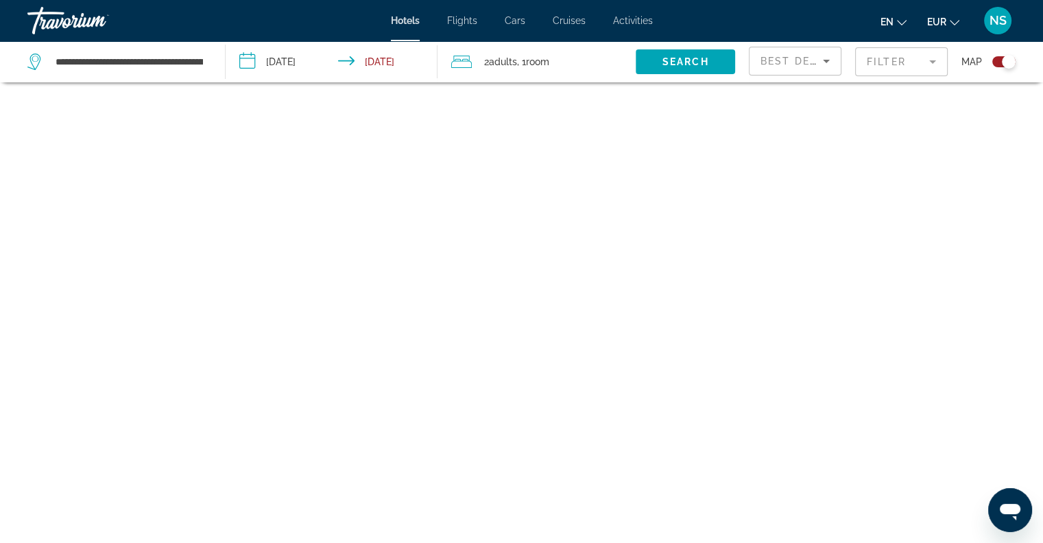
scroll to position [82, 0]
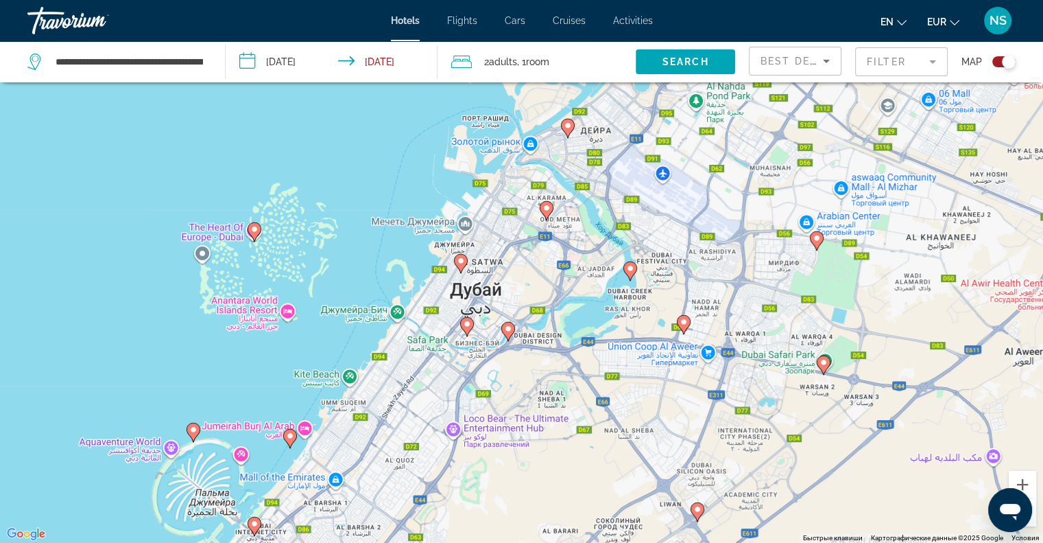
drag, startPoint x: 480, startPoint y: 248, endPoint x: 686, endPoint y: 265, distance: 206.4
click at [686, 265] on div "Чтобы активировать перетаскивание с помощью клавиатуры, нажмите Alt + Ввод. Пос…" at bounding box center [521, 271] width 1043 height 543
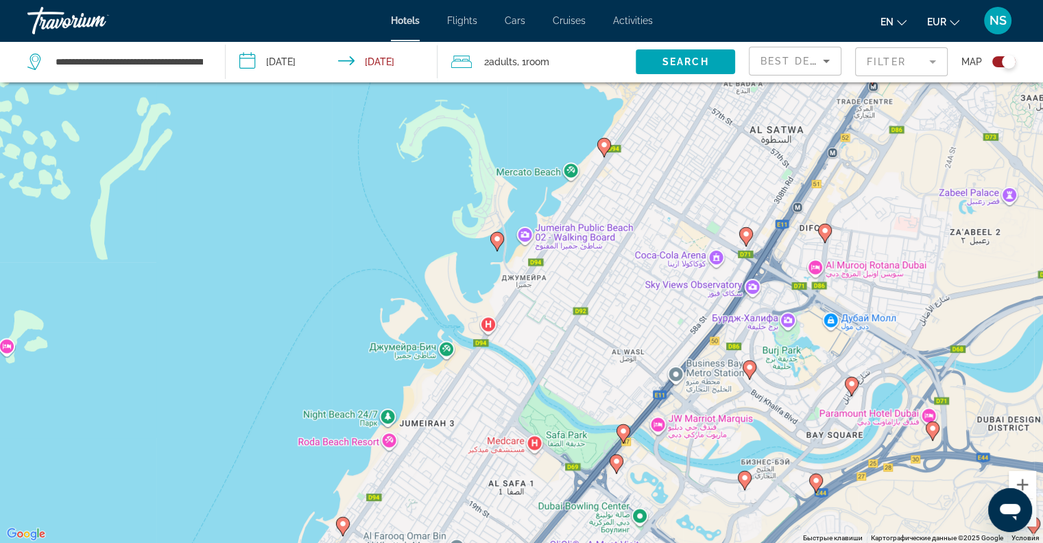
drag, startPoint x: 652, startPoint y: 304, endPoint x: 693, endPoint y: 196, distance: 115.5
click at [693, 196] on div "Чтобы активировать перетаскивание с помощью клавиатуры, нажмите Alt + Ввод. Пос…" at bounding box center [521, 271] width 1043 height 543
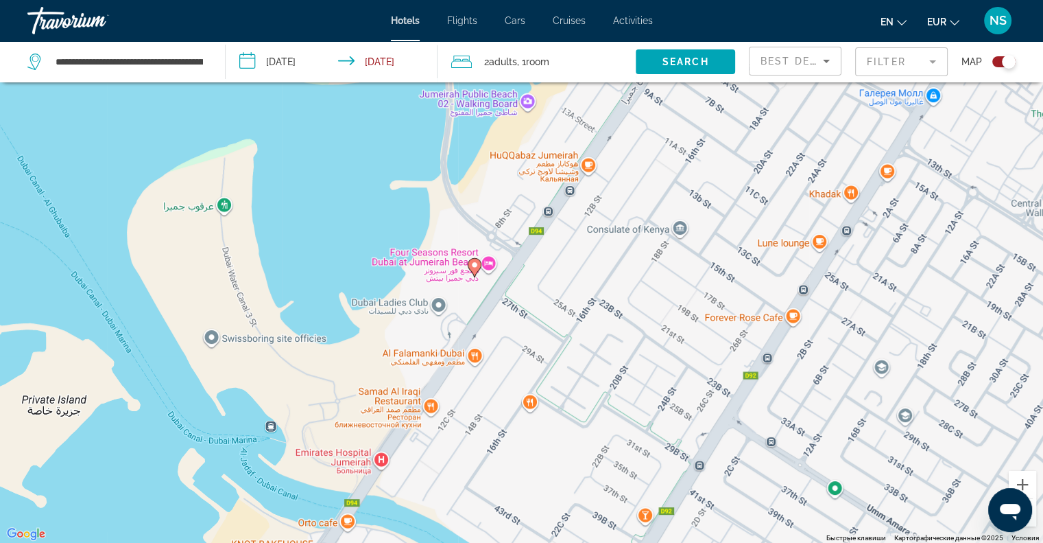
drag, startPoint x: 515, startPoint y: 235, endPoint x: 671, endPoint y: 284, distance: 163.1
click at [671, 284] on div "Чтобы активировать перетаскивание с помощью клавиатуры, нажмите Alt + Ввод. Пос…" at bounding box center [521, 271] width 1043 height 543
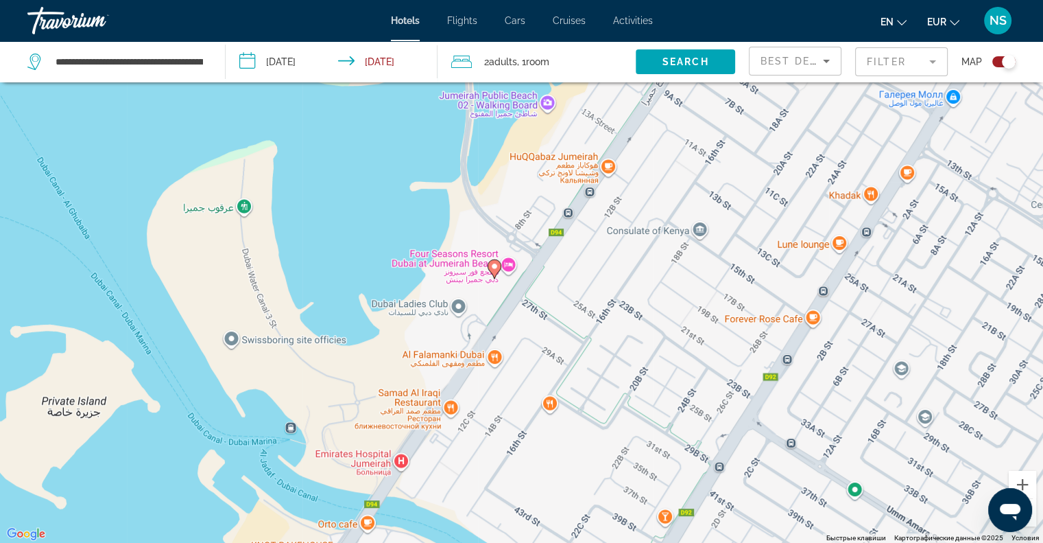
click at [497, 268] on image "Main content" at bounding box center [494, 266] width 8 height 8
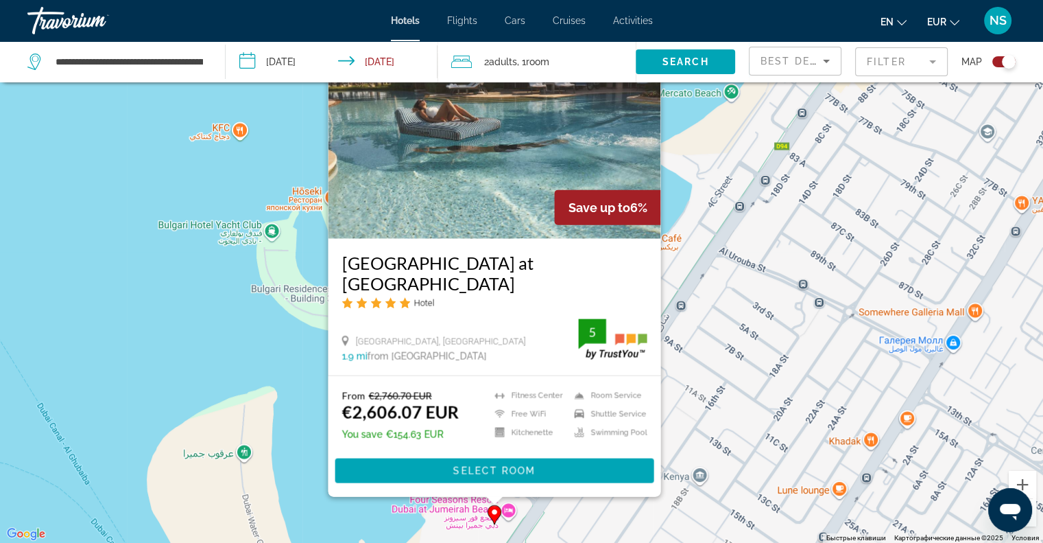
click at [225, 303] on div "Чтобы активировать перетаскивание с помощью клавиатуры, нажмите Alt + Ввод. Пос…" at bounding box center [521, 271] width 1043 height 543
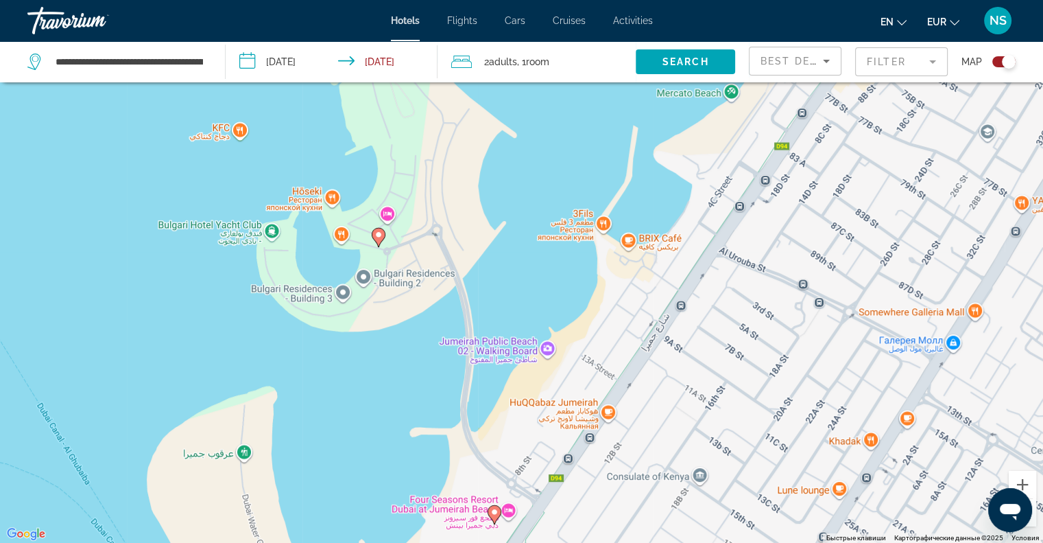
click at [381, 241] on gmp-advanced-marker "Main content" at bounding box center [379, 237] width 14 height 21
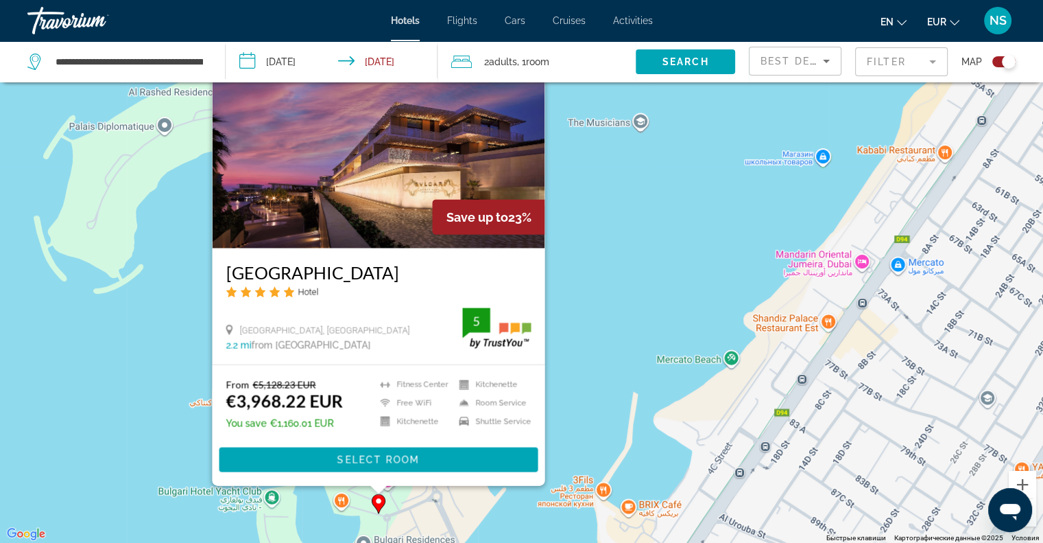
click at [584, 243] on div "Чтобы активировать перетаскивание с помощью клавиатуры, нажмите Alt + Ввод. Пос…" at bounding box center [521, 271] width 1043 height 543
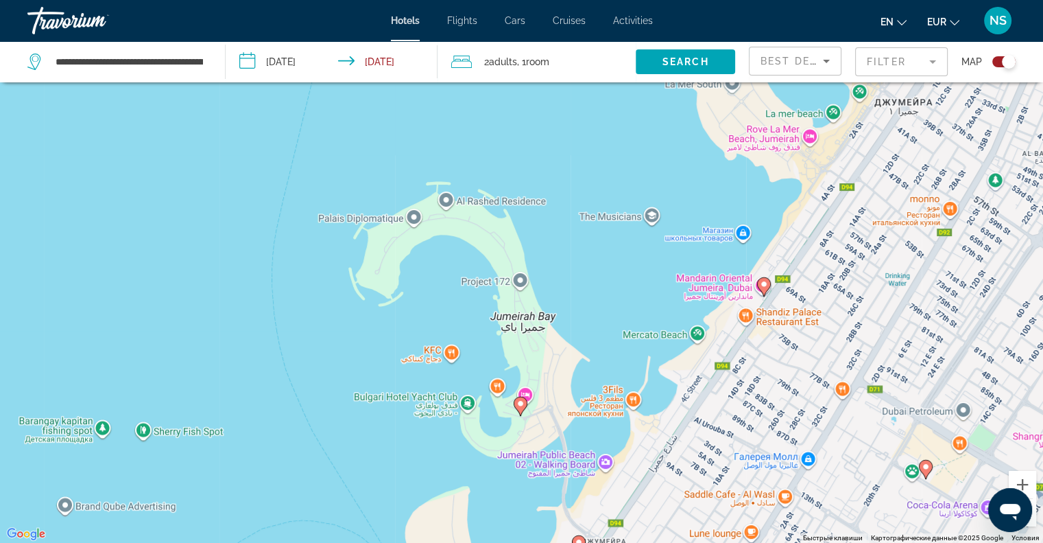
click at [759, 285] on icon "Main content" at bounding box center [763, 286] width 12 height 18
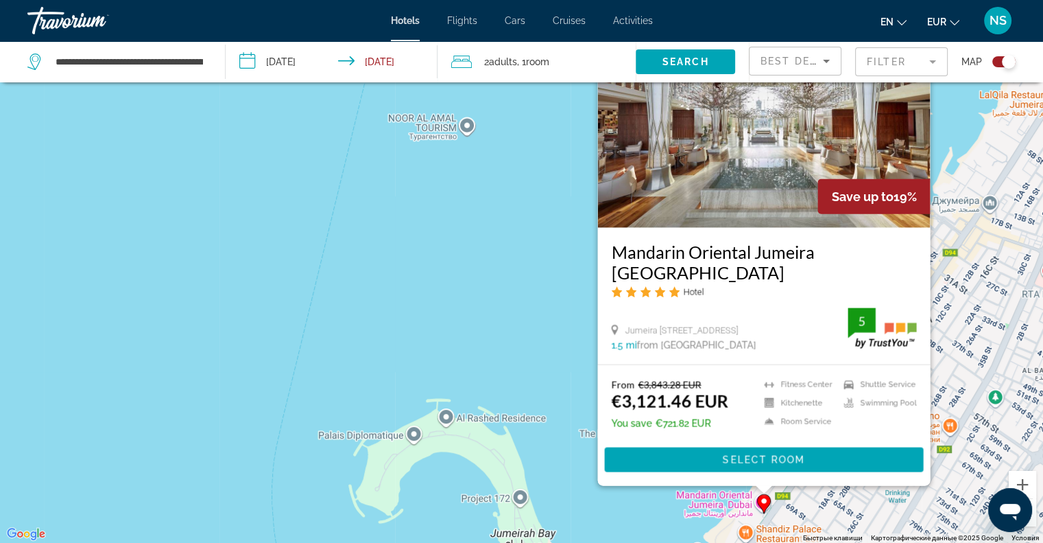
click at [514, 268] on div "Чтобы активировать перетаскивание с помощью клавиатуры, нажмите Alt + Ввод. Пос…" at bounding box center [521, 271] width 1043 height 543
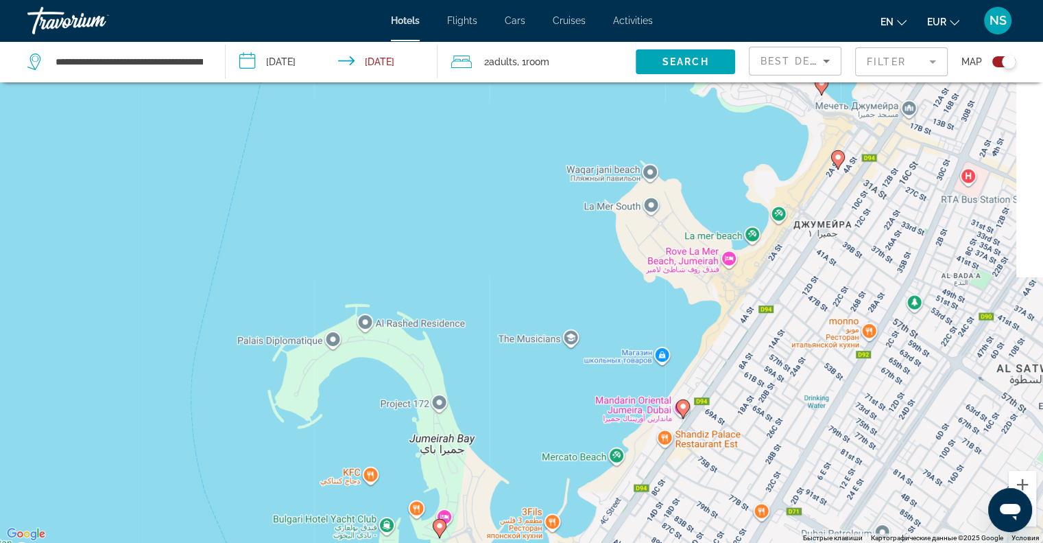
drag, startPoint x: 755, startPoint y: 420, endPoint x: 663, endPoint y: 301, distance: 150.1
click at [663, 301] on div "Чтобы активировать перетаскивание с помощью клавиатуры, нажмите Alt + Ввод. Пос…" at bounding box center [521, 271] width 1043 height 543
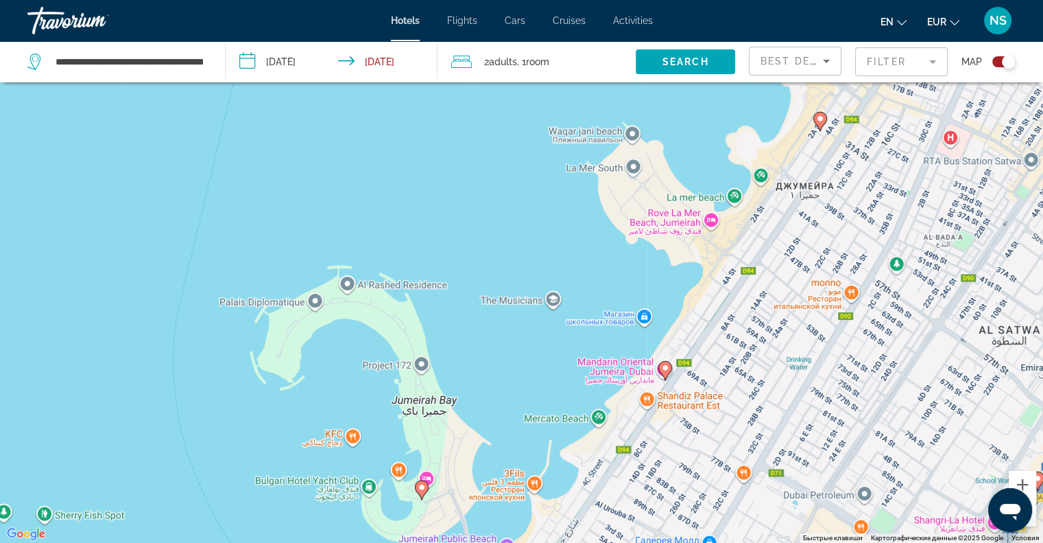
click at [822, 121] on image "Main content" at bounding box center [820, 119] width 8 height 8
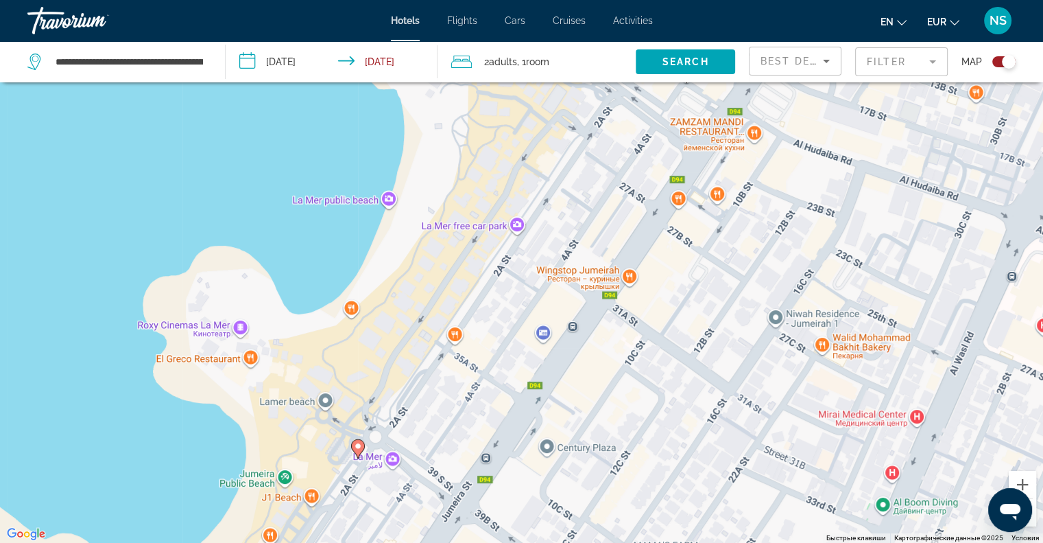
click at [360, 446] on image "Main content" at bounding box center [358, 446] width 8 height 8
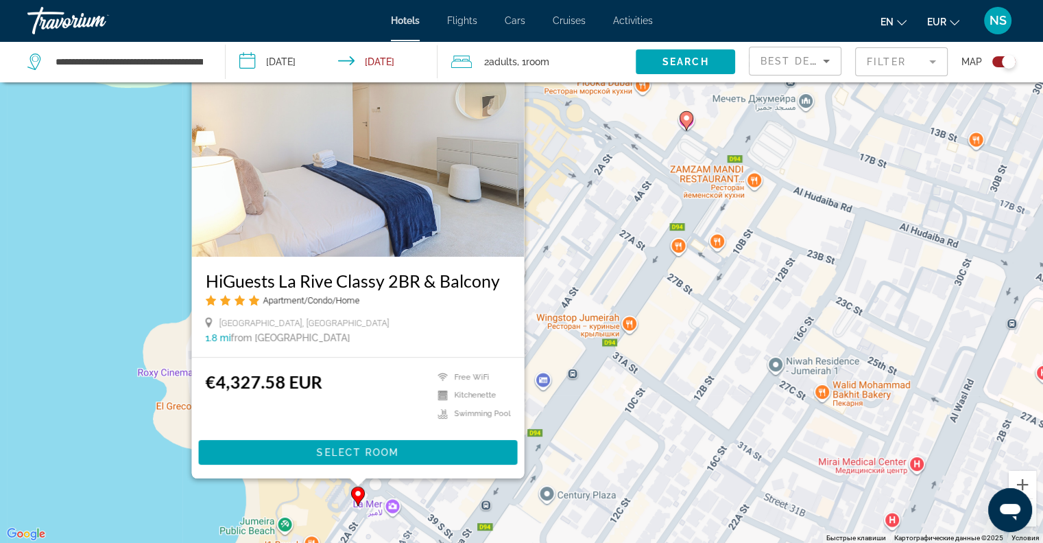
click at [40, 376] on div "Чтобы активировать перетаскивание с помощью клавиатуры, нажмите Alt + Ввод. Пос…" at bounding box center [521, 271] width 1043 height 543
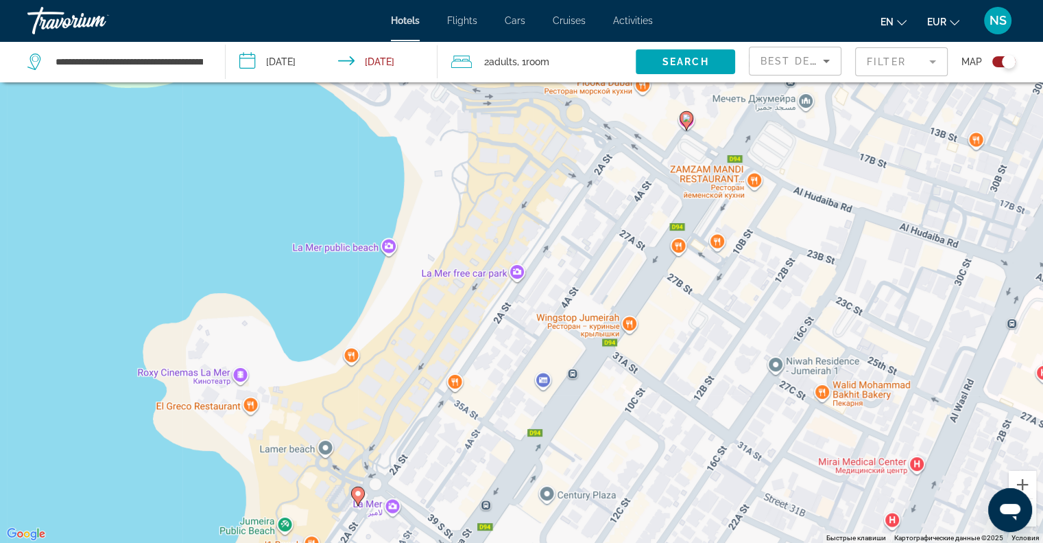
click at [691, 121] on icon "Main content" at bounding box center [687, 119] width 14 height 19
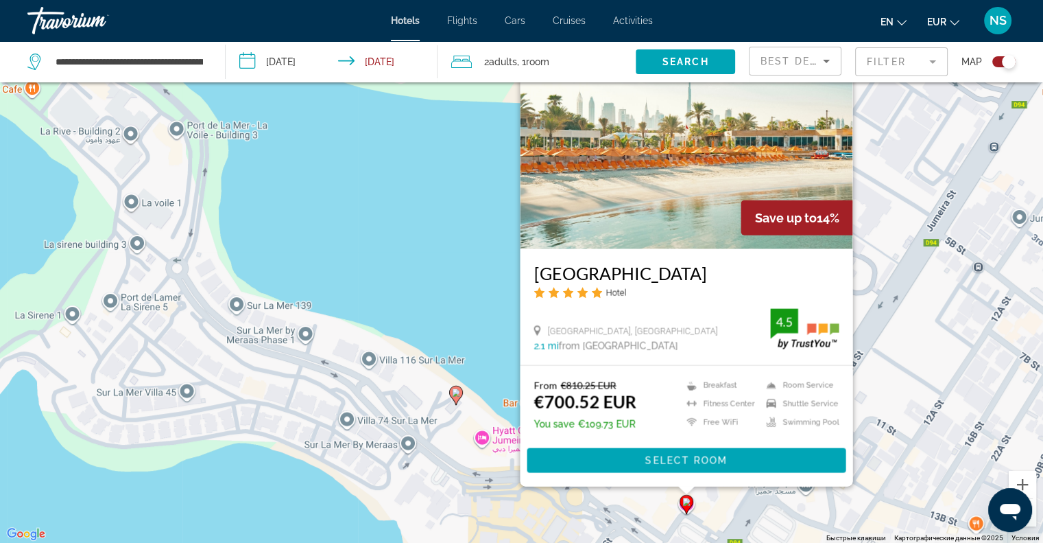
click at [410, 200] on div "Чтобы активировать перетаскивание с помощью клавиатуры, нажмите Alt + Ввод. Пос…" at bounding box center [521, 271] width 1043 height 543
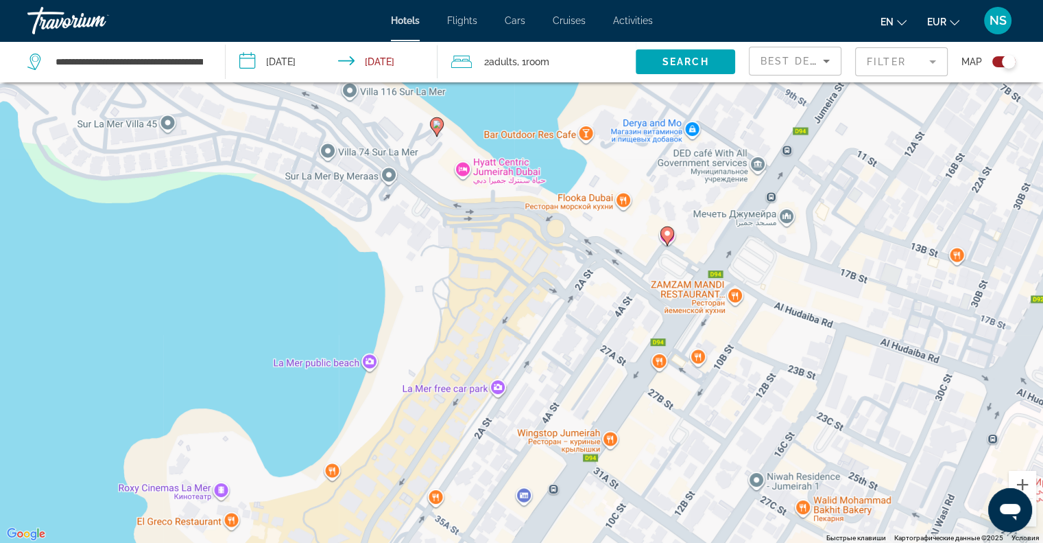
drag, startPoint x: 686, startPoint y: 471, endPoint x: 667, endPoint y: 176, distance: 294.9
click at [667, 176] on div "Чтобы активировать перетаскивание с помощью клавиатуры, нажмите Alt + Ввод. Пос…" at bounding box center [521, 271] width 1043 height 543
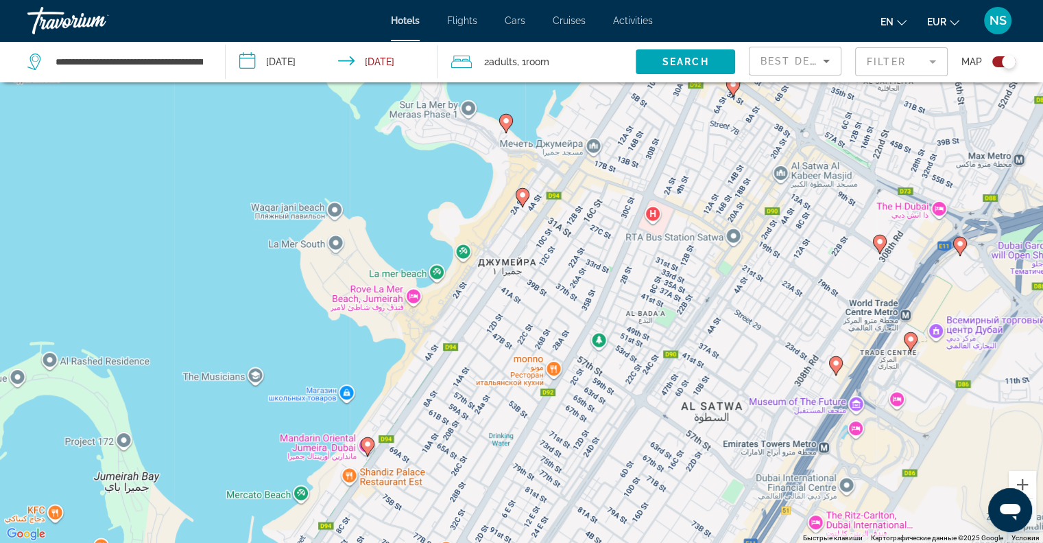
drag, startPoint x: 770, startPoint y: 394, endPoint x: 587, endPoint y: 244, distance: 236.4
click at [587, 244] on div "Чтобы активировать перетаскивание с помощью клавиатуры, нажмите Alt + Ввод. Пос…" at bounding box center [521, 271] width 1043 height 543
click at [501, 123] on icon "Main content" at bounding box center [505, 123] width 12 height 18
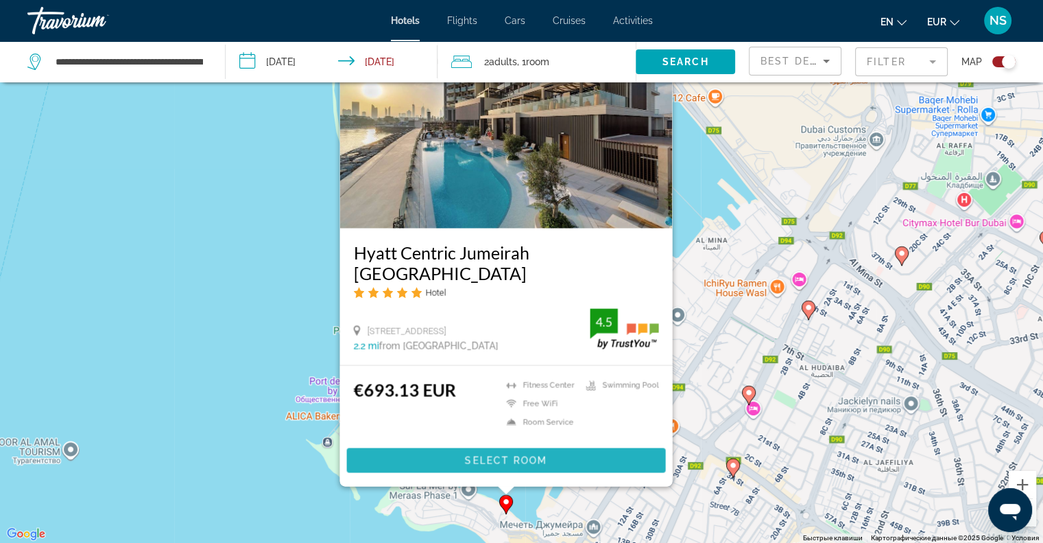
click at [418, 466] on span "Main content" at bounding box center [505, 460] width 319 height 33
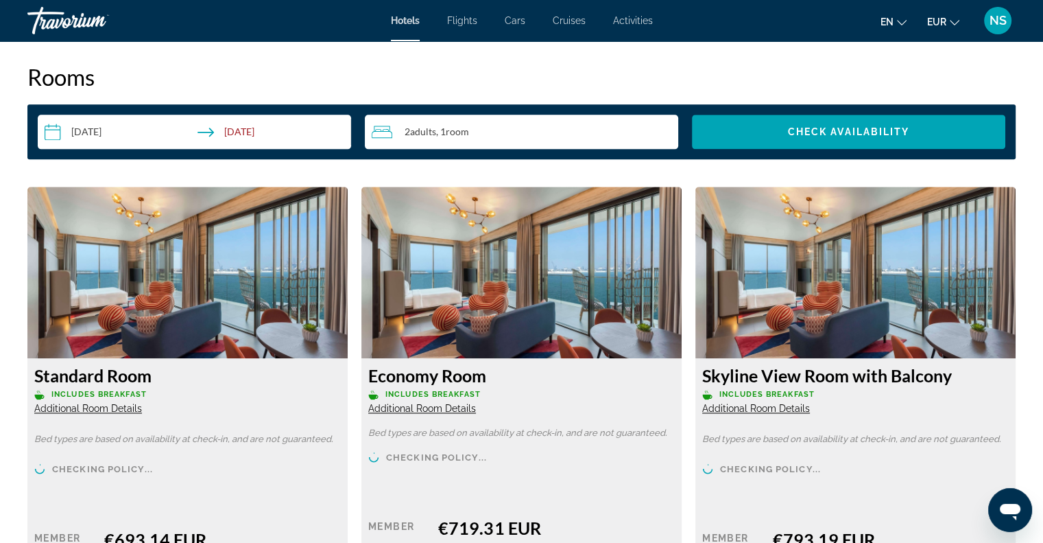
scroll to position [1783, 0]
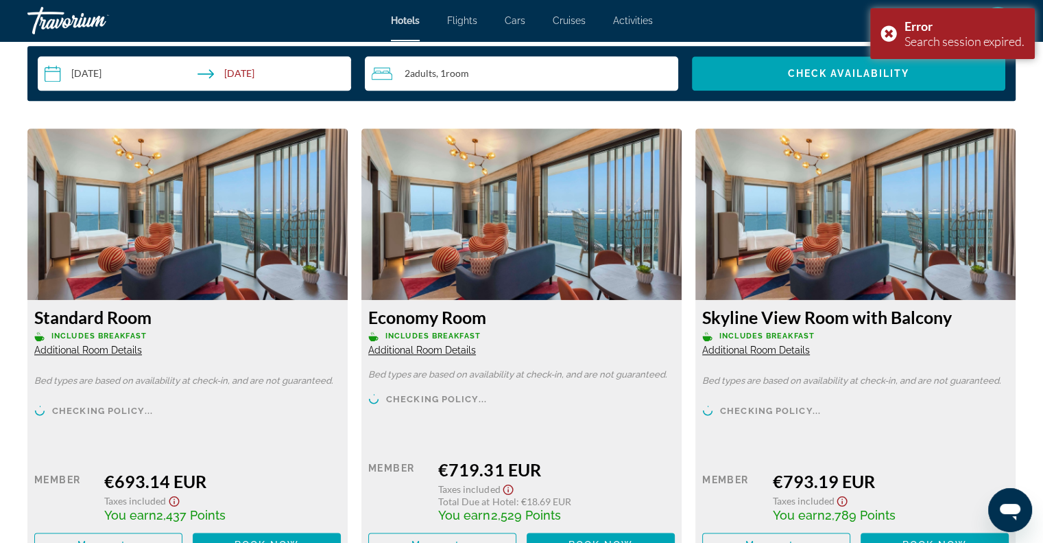
click at [112, 350] on span "Additional Room Details" at bounding box center [88, 349] width 108 height 11
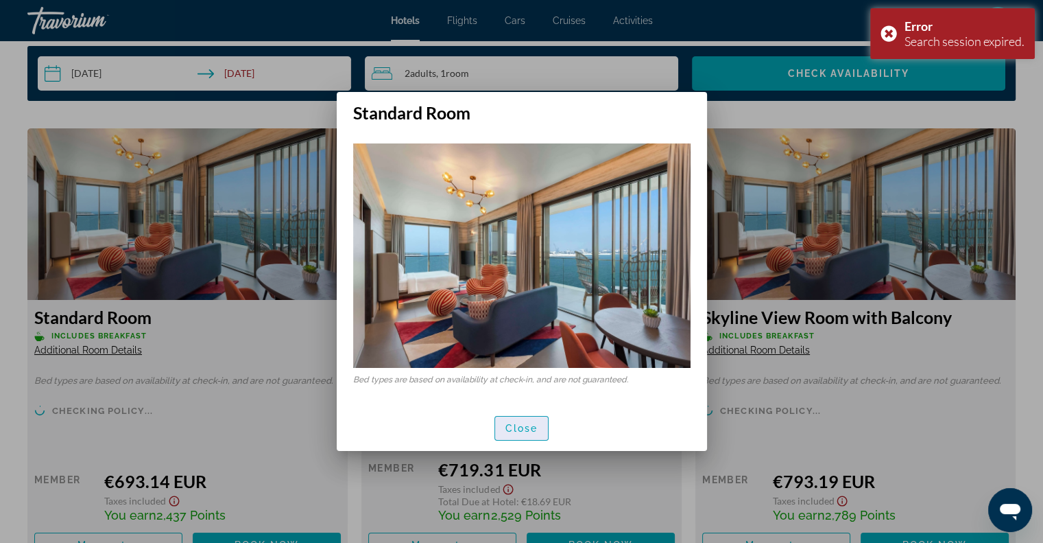
click at [540, 433] on span "button" at bounding box center [522, 428] width 54 height 33
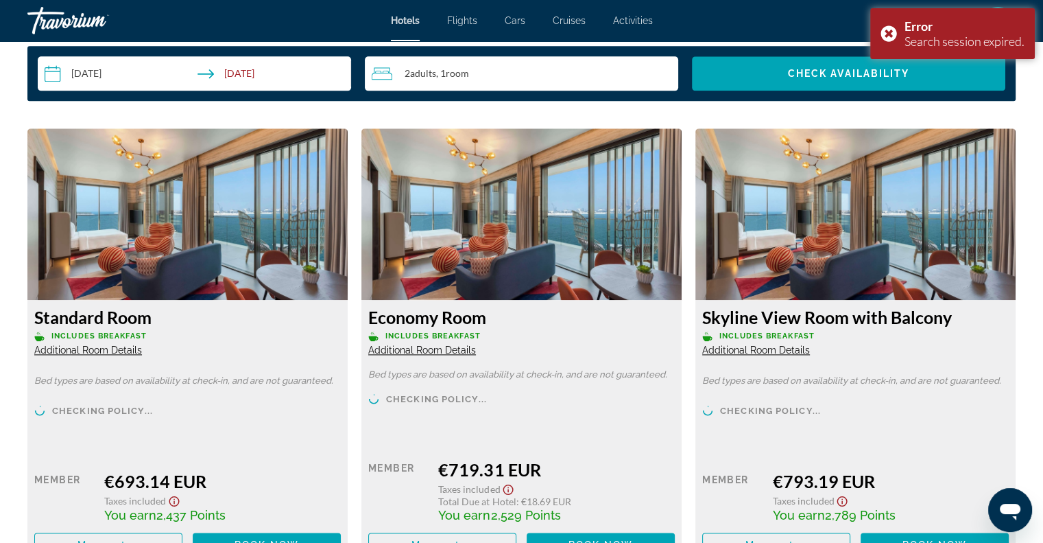
click at [455, 345] on span "Additional Room Details" at bounding box center [422, 349] width 108 height 11
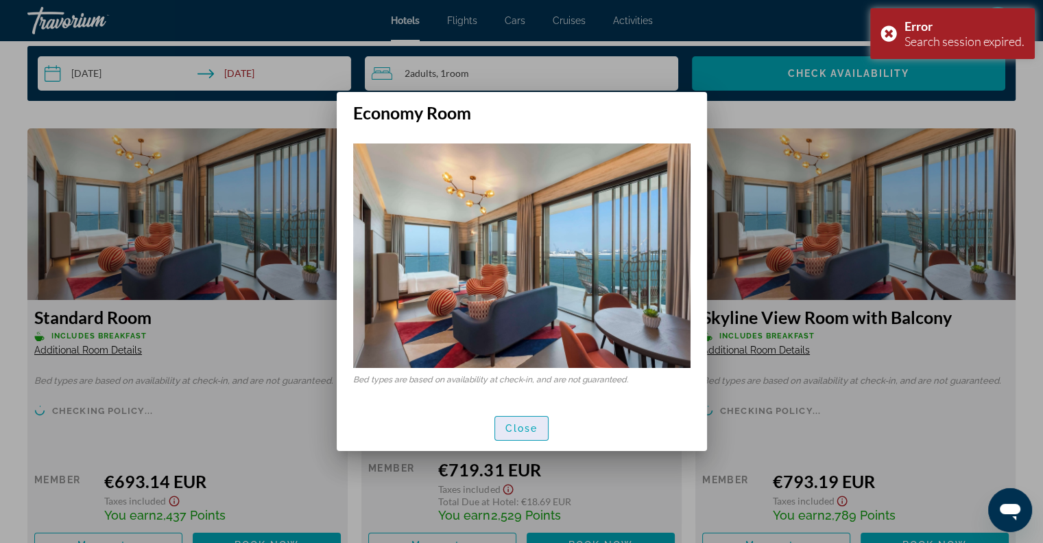
click at [519, 442] on span "button" at bounding box center [522, 428] width 54 height 33
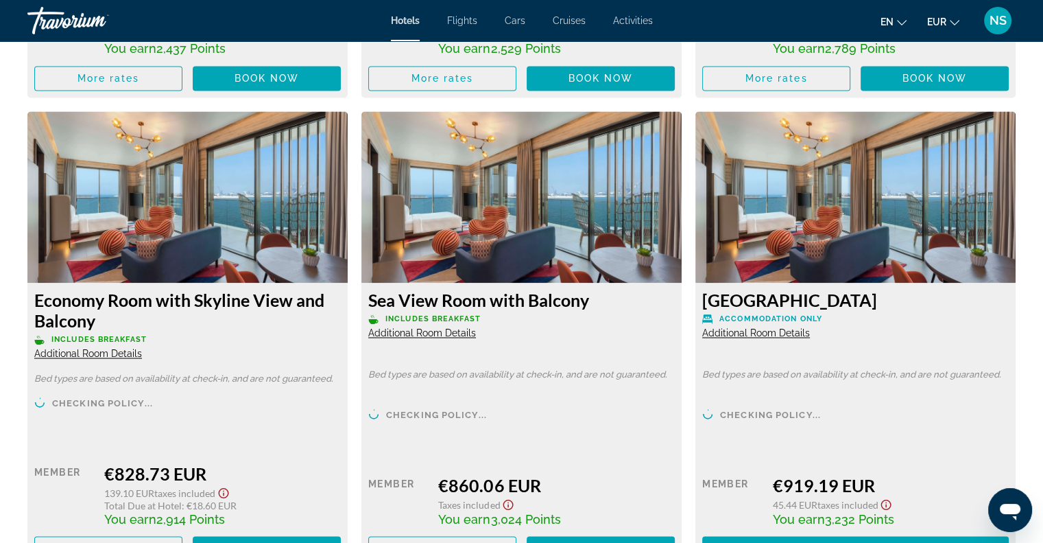
scroll to position [2332, 0]
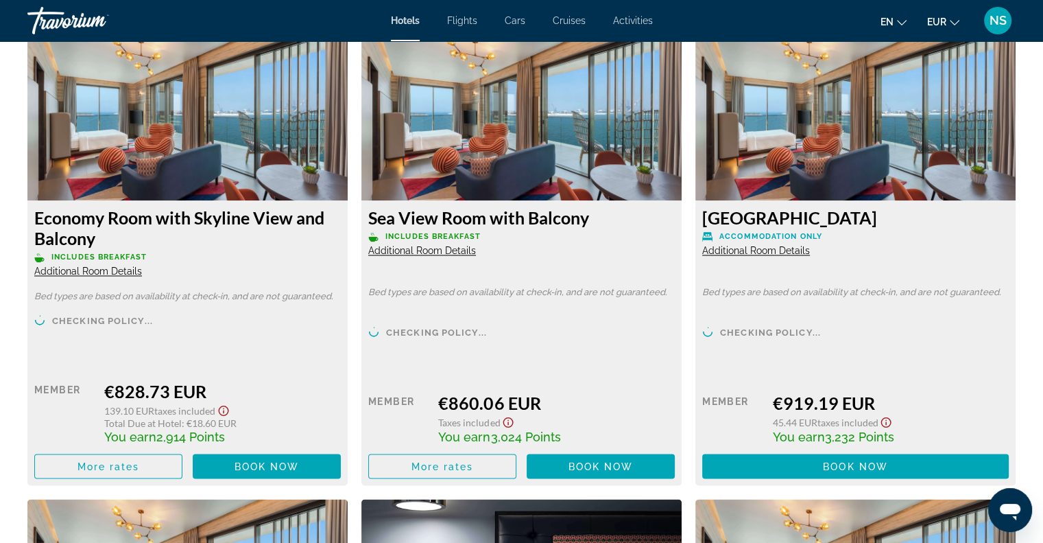
click at [134, 265] on span "Additional Room Details" at bounding box center [88, 270] width 108 height 11
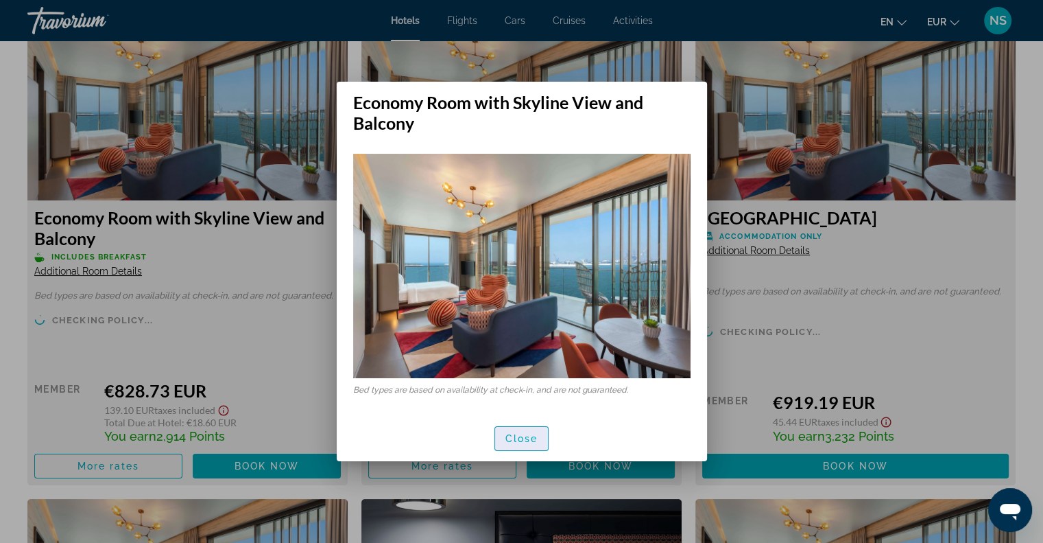
click at [512, 437] on span "Close" at bounding box center [522, 438] width 33 height 11
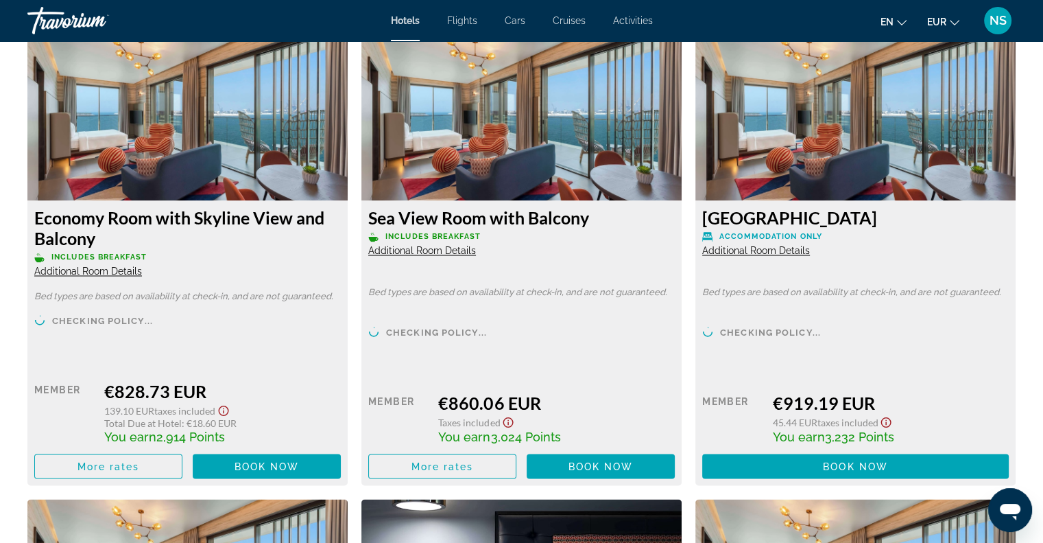
click at [718, 245] on span "Additional Room Details" at bounding box center [756, 250] width 108 height 11
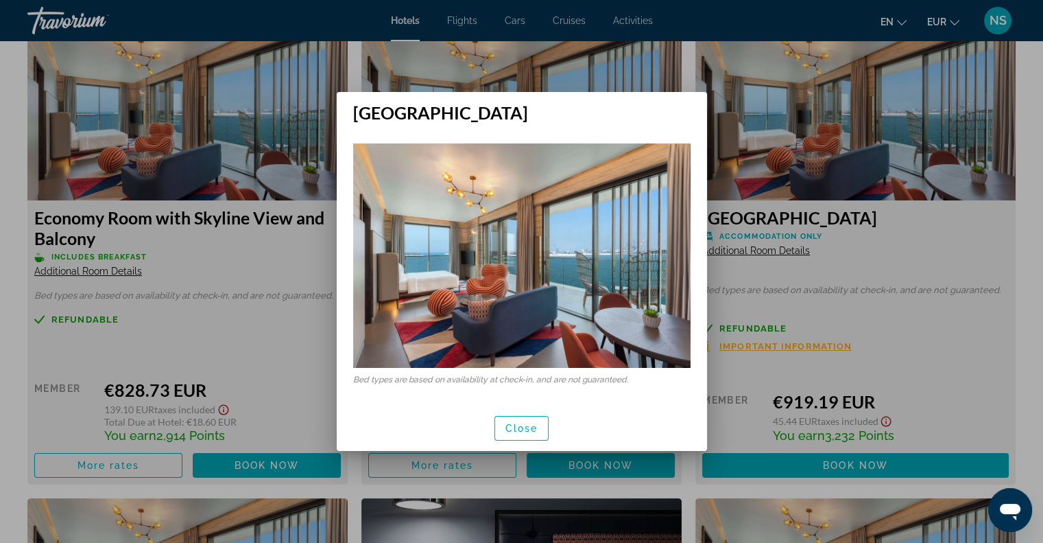
click at [523, 410] on div "Close" at bounding box center [522, 428] width 370 height 46
click at [521, 425] on span "Close" at bounding box center [522, 428] width 33 height 11
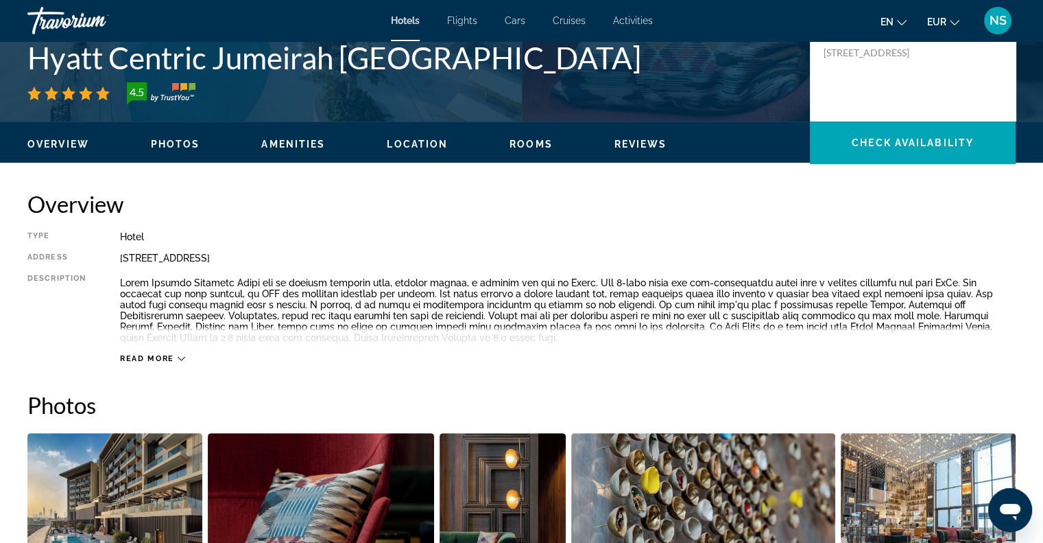
scroll to position [343, 0]
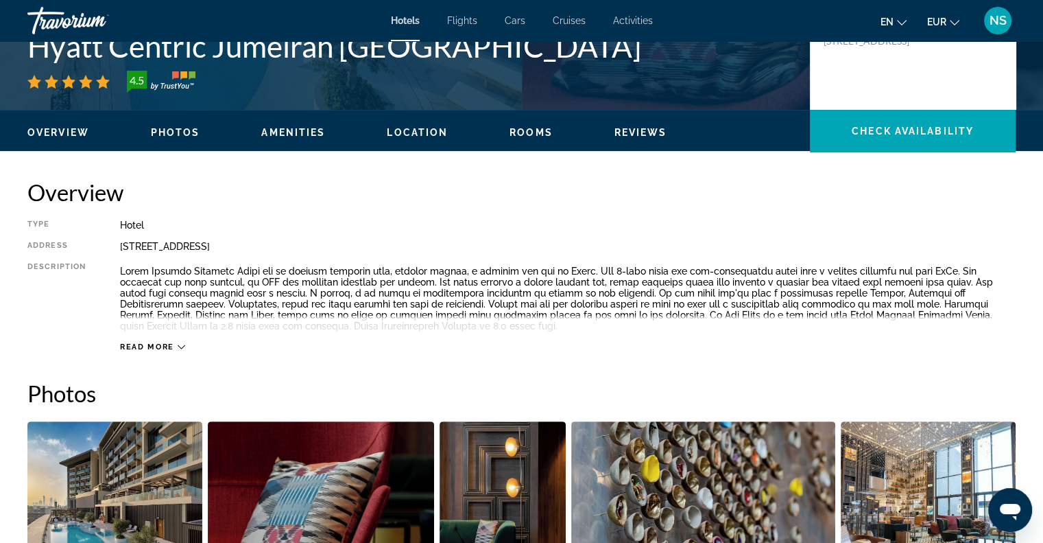
click at [160, 345] on span "Read more" at bounding box center [147, 346] width 54 height 9
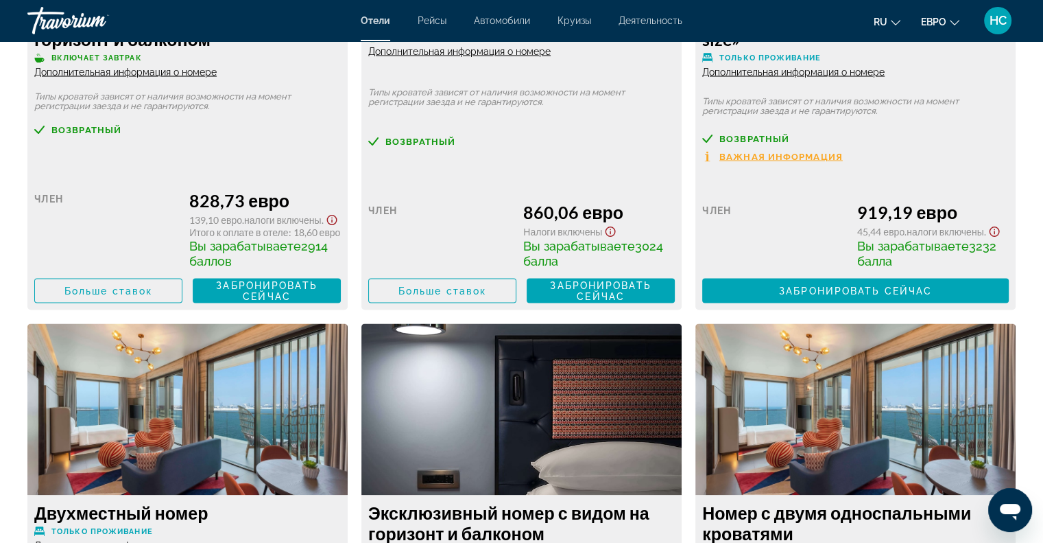
scroll to position [2469, 0]
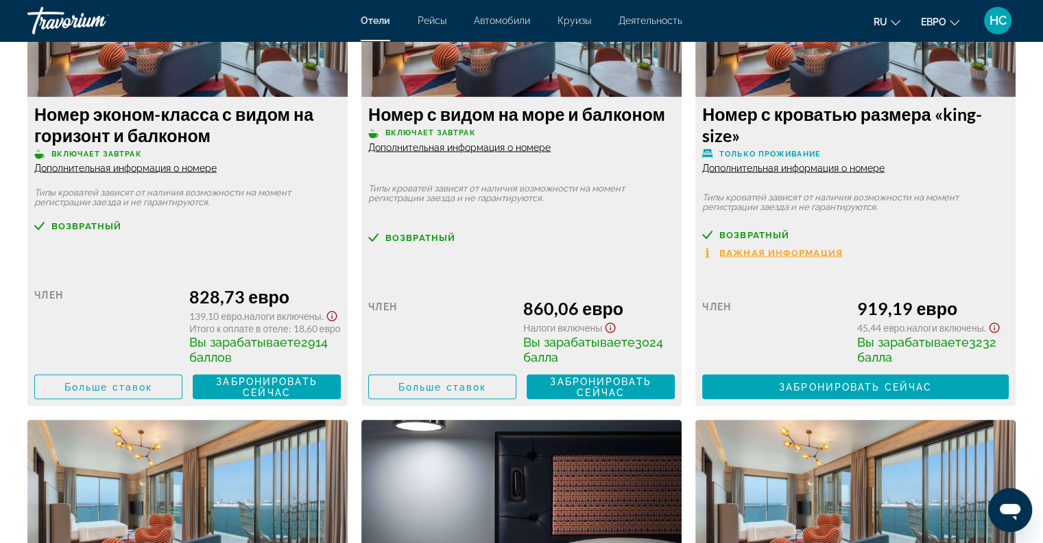
click at [432, 152] on font "Дополнительная информация о номере" at bounding box center [459, 146] width 182 height 11
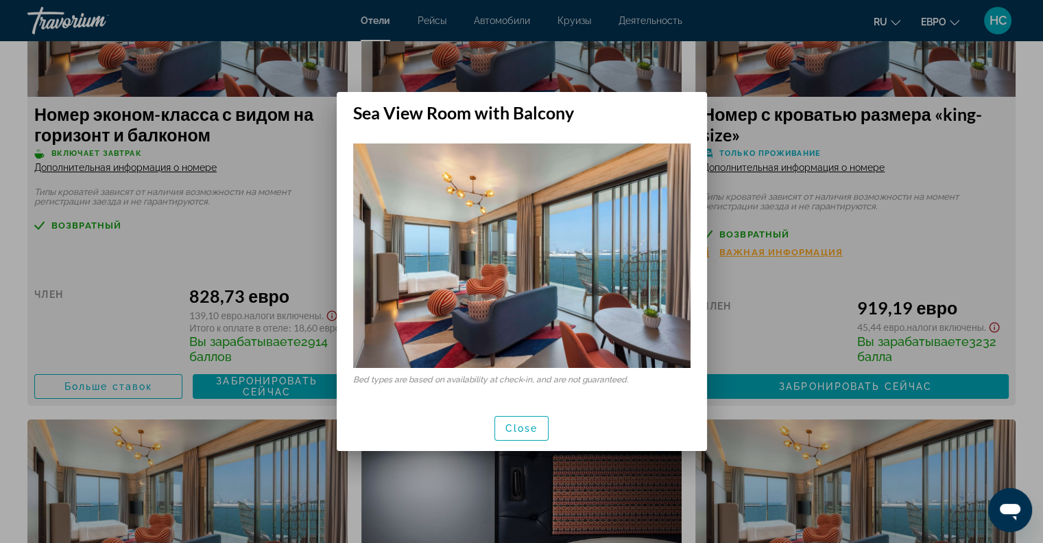
scroll to position [0, 0]
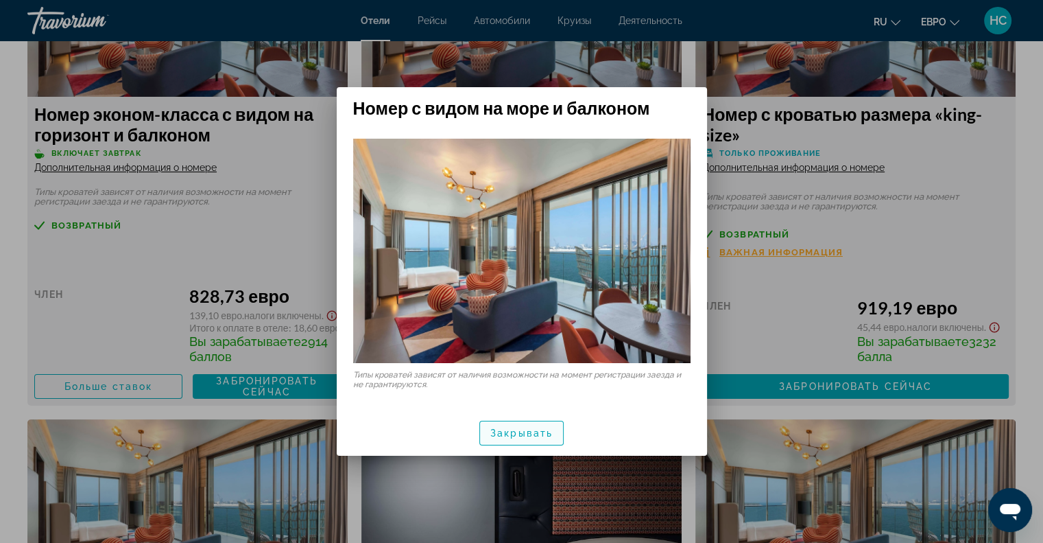
click at [523, 441] on span "button" at bounding box center [521, 432] width 83 height 33
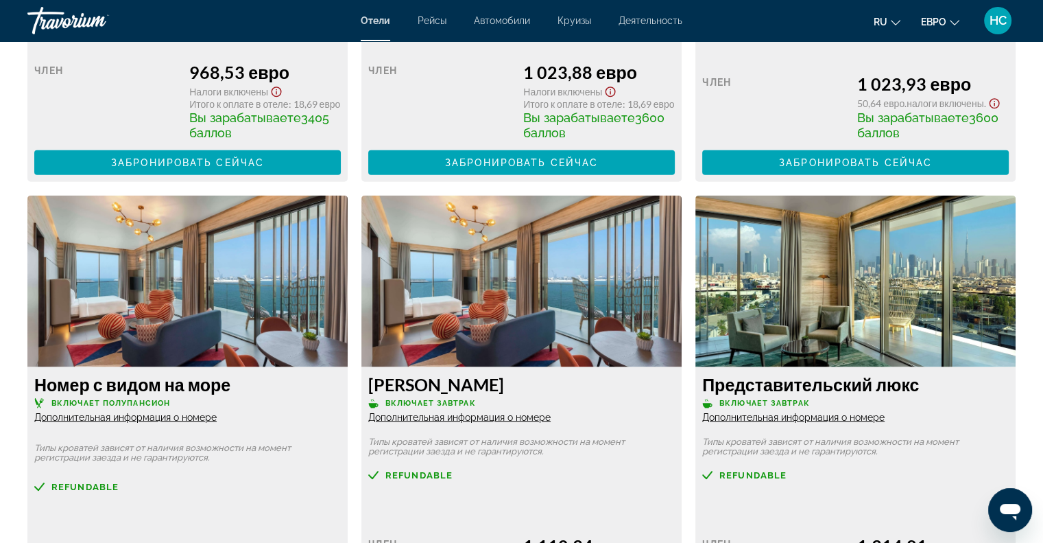
scroll to position [3292, 0]
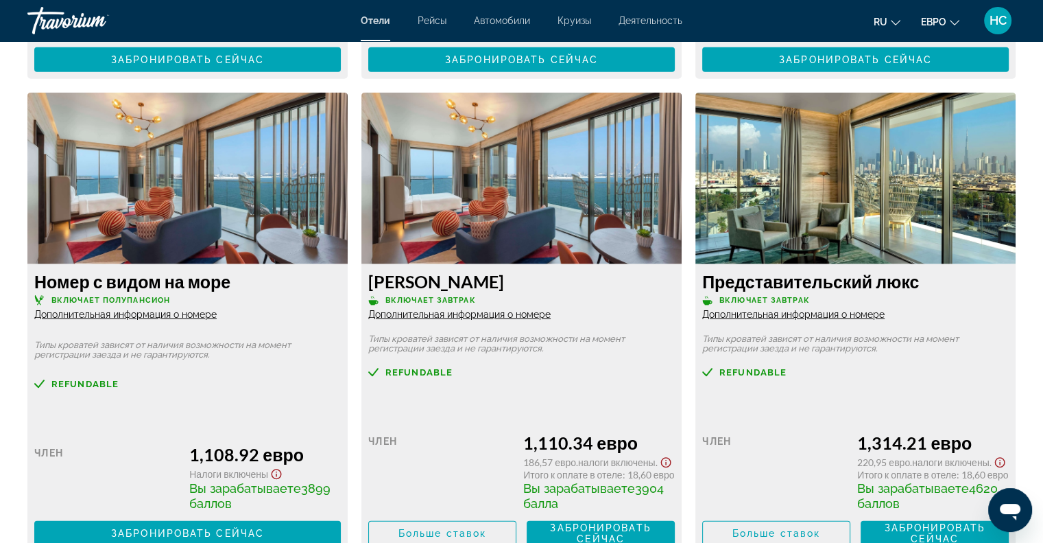
click at [107, 320] on font "Дополнительная информация о номере" at bounding box center [125, 314] width 182 height 11
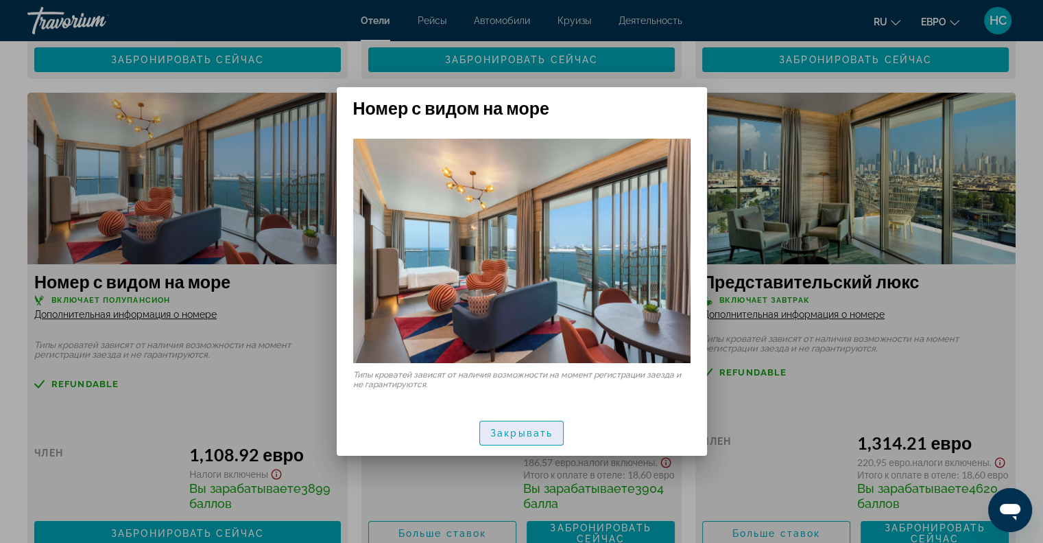
click at [533, 429] on font "Закрывать" at bounding box center [521, 432] width 62 height 11
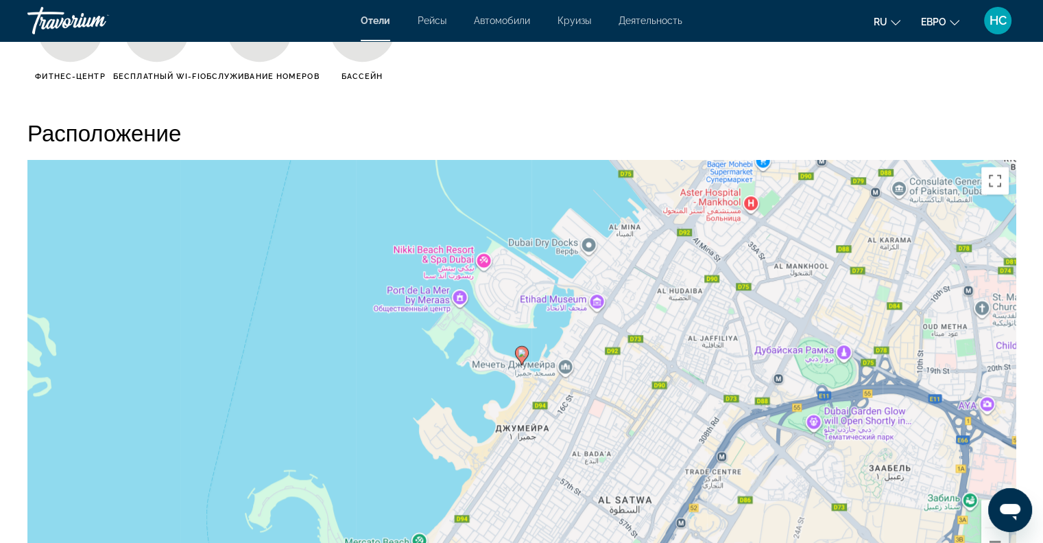
scroll to position [1209, 0]
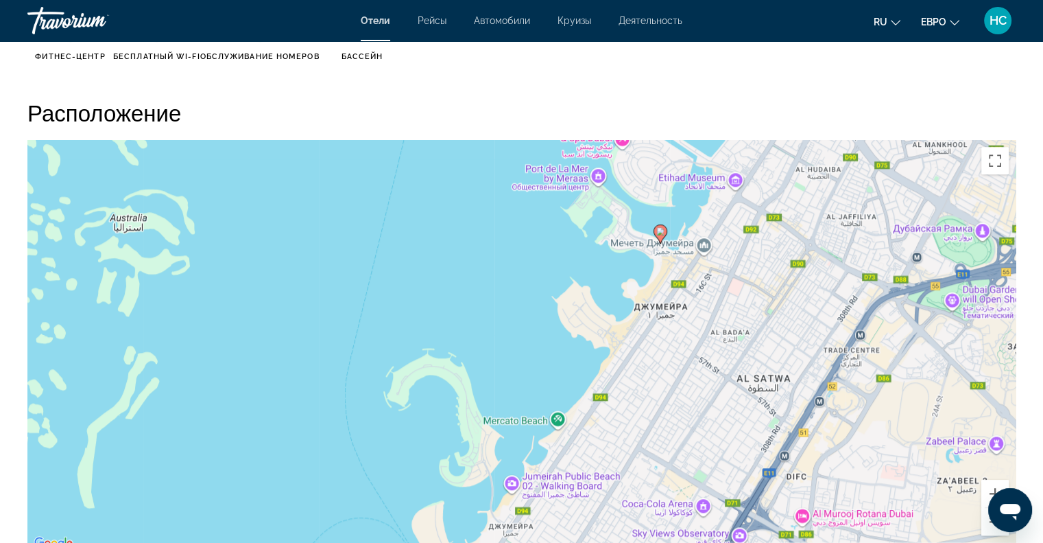
drag, startPoint x: 654, startPoint y: 402, endPoint x: 790, endPoint y: 298, distance: 171.8
click at [790, 298] on div "Чтобы активировать перетаскивание с помощью кнопок, нажмите Alt + Ввод. После э…" at bounding box center [521, 346] width 988 height 412
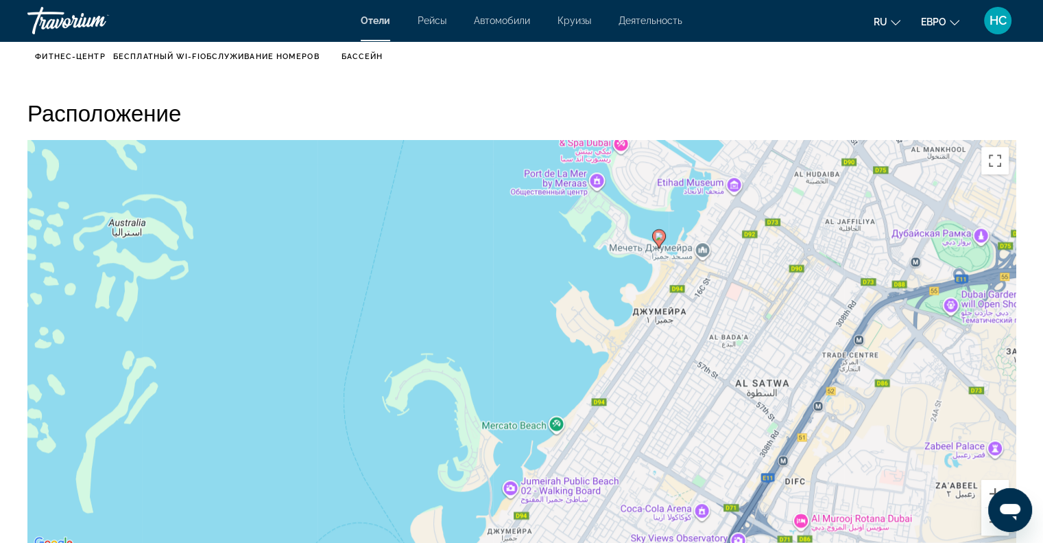
drag, startPoint x: 728, startPoint y: 231, endPoint x: 726, endPoint y: 239, distance: 8.5
click at [726, 239] on div "Чтобы активировать перетаскивание с помощью кнопок, нажмите Alt + Ввод. После э…" at bounding box center [521, 346] width 988 height 412
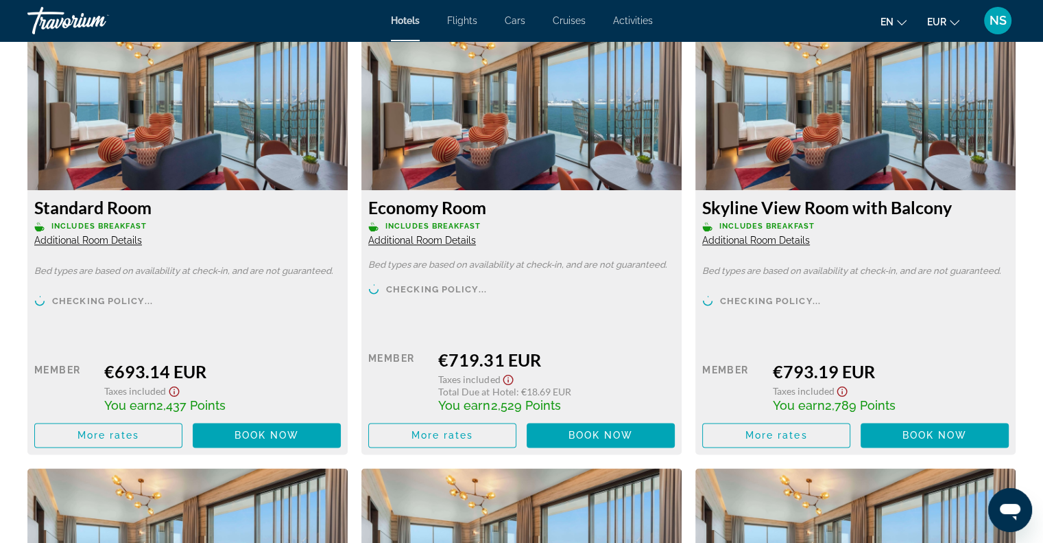
scroll to position [1921, 0]
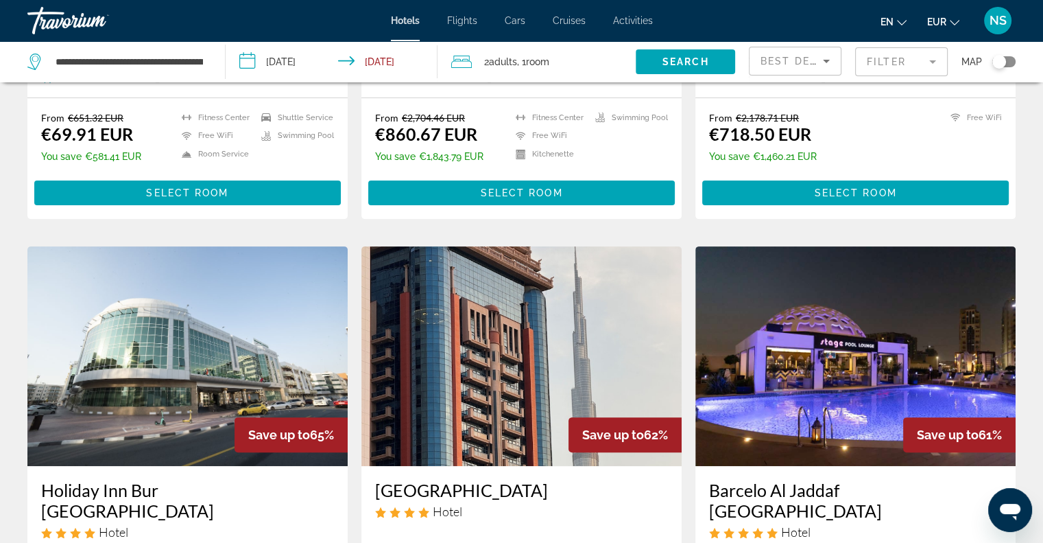
scroll to position [549, 0]
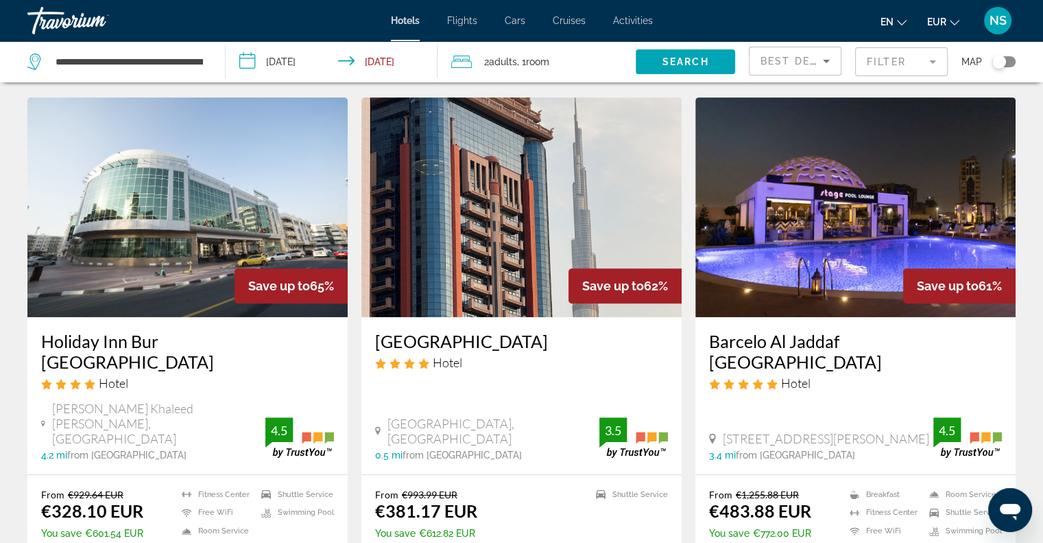
click at [1011, 60] on div "Toggle map" at bounding box center [1004, 61] width 23 height 11
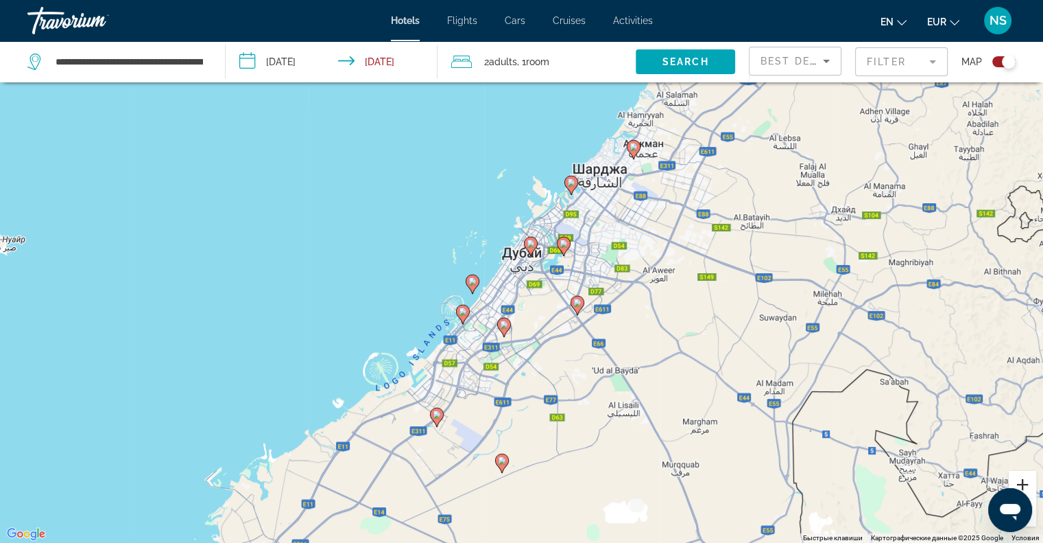
click at [1029, 481] on button "Увеличить" at bounding box center [1022, 484] width 27 height 27
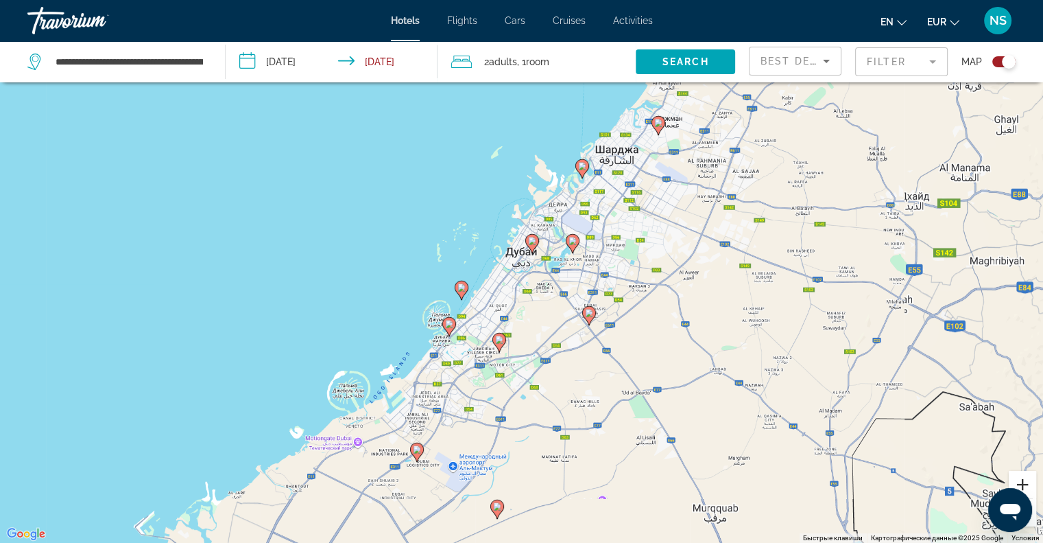
click at [1029, 481] on button "Увеличить" at bounding box center [1022, 484] width 27 height 27
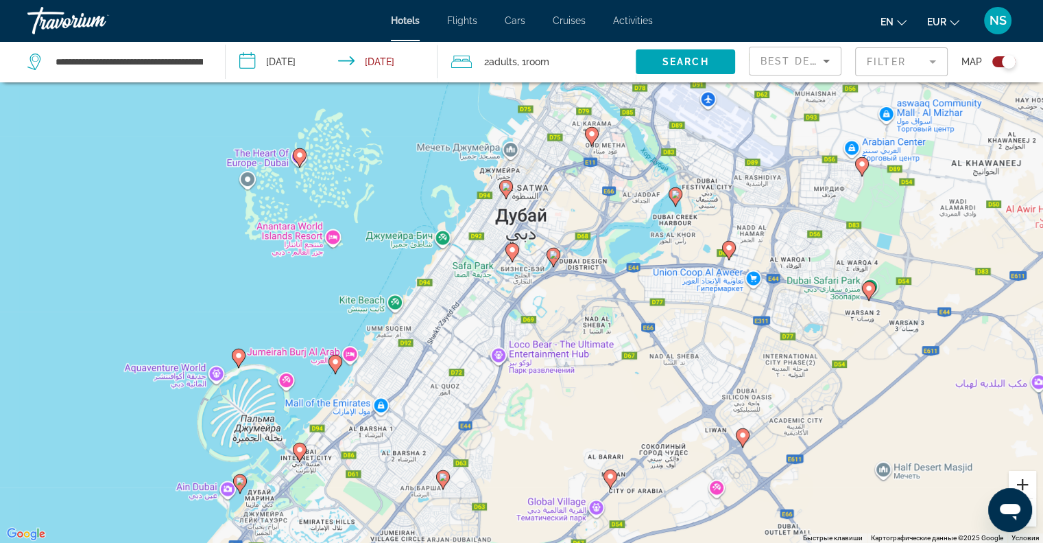
click at [1029, 477] on button "Увеличить" at bounding box center [1022, 484] width 27 height 27
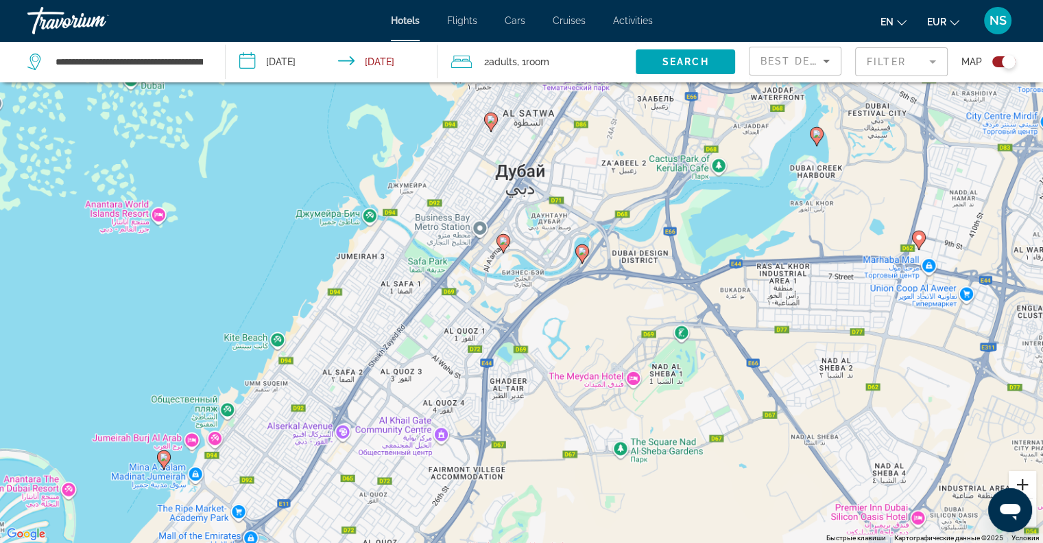
click at [1029, 476] on button "Увеличить" at bounding box center [1022, 484] width 27 height 27
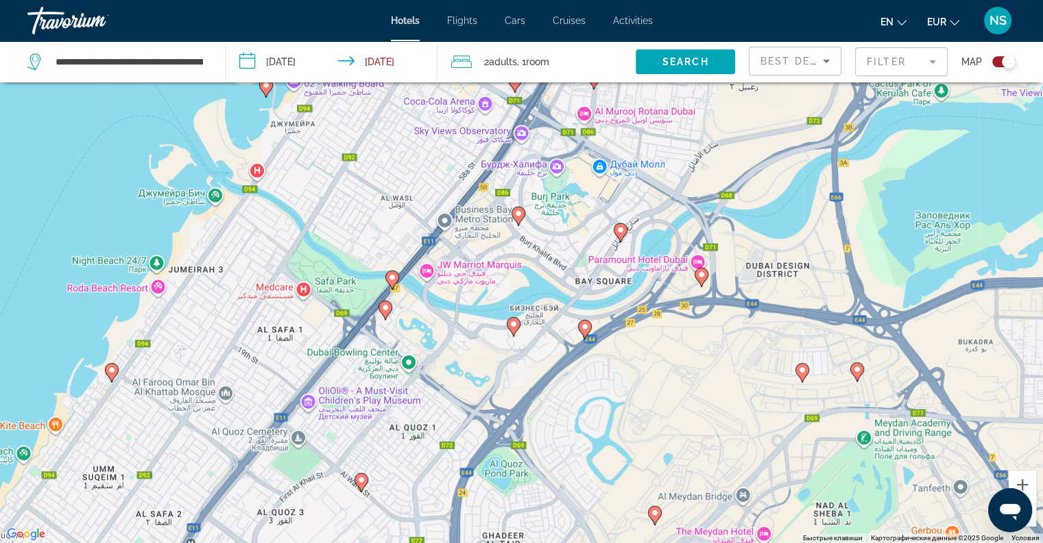
drag, startPoint x: 749, startPoint y: 337, endPoint x: 785, endPoint y: 414, distance: 85.0
click at [785, 412] on div "Чтобы активировать перетаскивание с помощью клавиатуры, нажмите Alt + Ввод. Пос…" at bounding box center [521, 271] width 1043 height 543
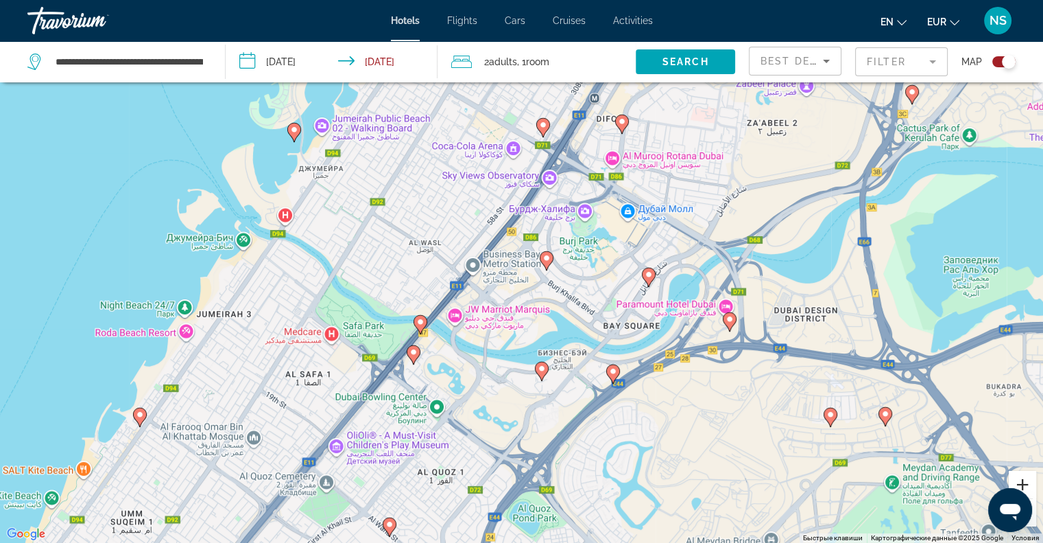
click at [1021, 473] on button "Увеличить" at bounding box center [1022, 484] width 27 height 27
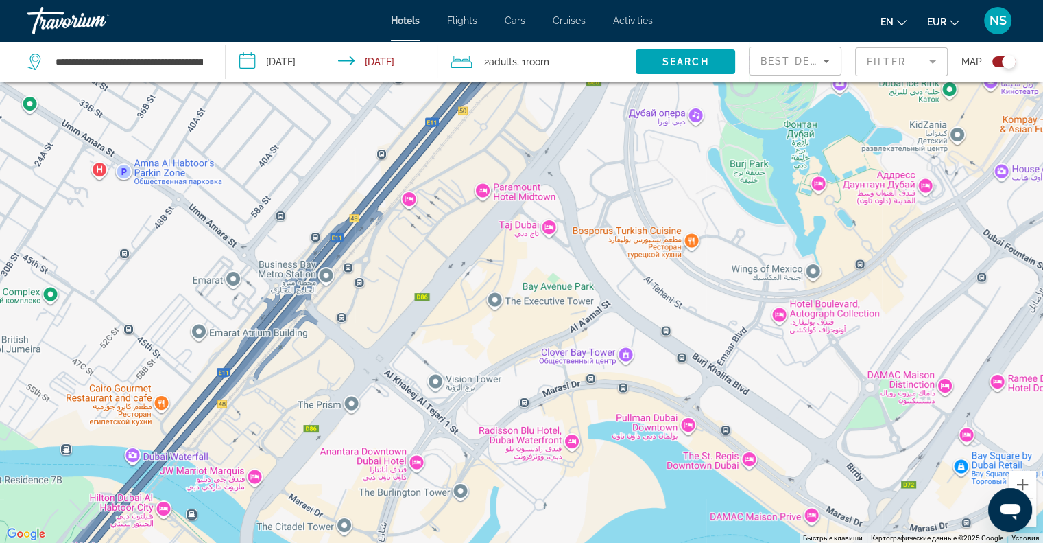
drag, startPoint x: 589, startPoint y: 250, endPoint x: 947, endPoint y: 449, distance: 410.2
click at [947, 449] on div "Чтобы активировать перетаскивание с помощью клавиатуры, нажмите Alt + Ввод. Пос…" at bounding box center [521, 271] width 1043 height 543
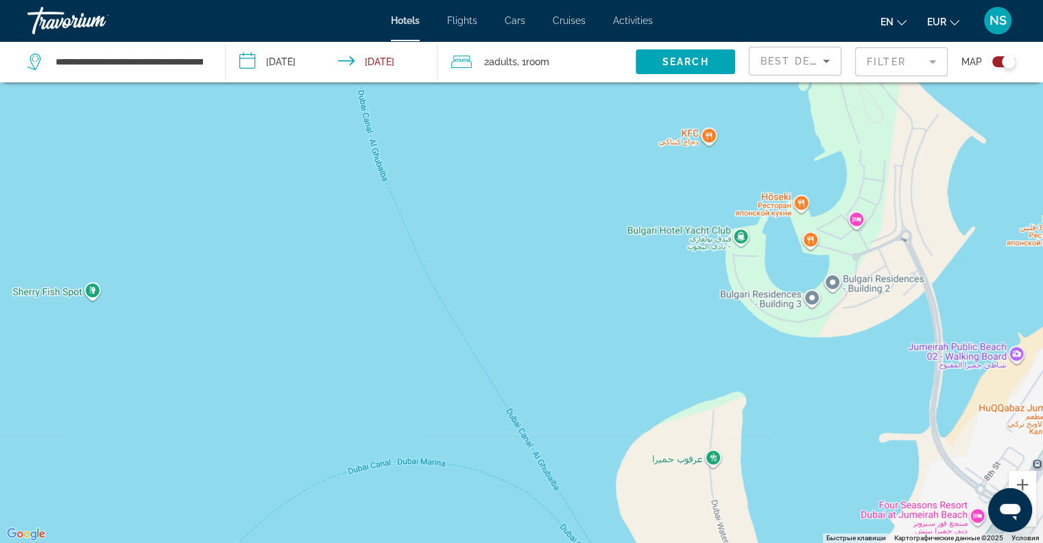
drag, startPoint x: 538, startPoint y: 287, endPoint x: 418, endPoint y: 169, distance: 169.3
click at [418, 169] on div "Чтобы активировать перетаскивание с помощью клавиатуры, нажмите Alt + Ввод. Пос…" at bounding box center [521, 271] width 1043 height 543
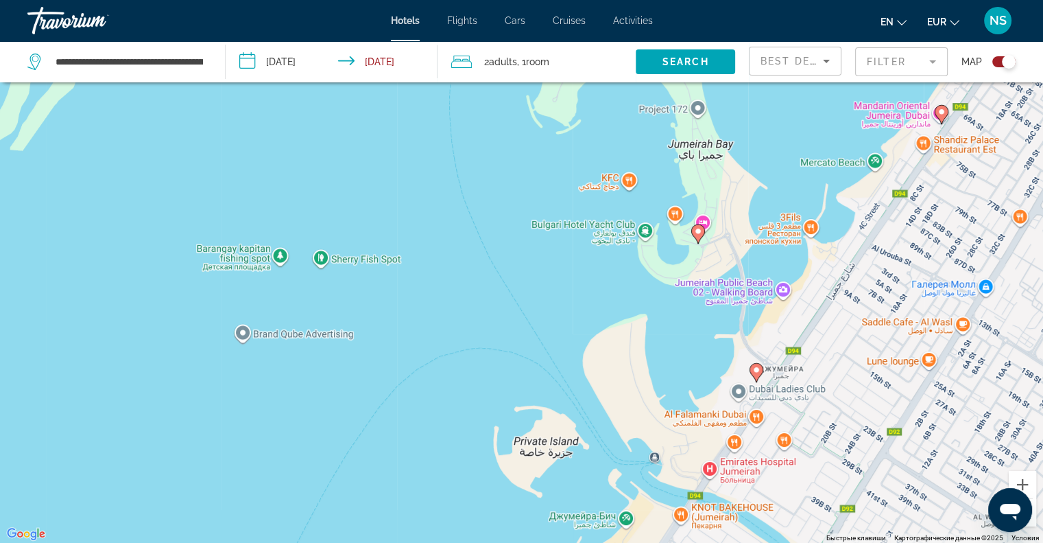
drag, startPoint x: 801, startPoint y: 278, endPoint x: 698, endPoint y: 276, distance: 102.9
click at [698, 276] on div "Чтобы активировать перетаскивание с помощью клавиатуры, нажмите Alt + Ввод. Пос…" at bounding box center [521, 271] width 1043 height 543
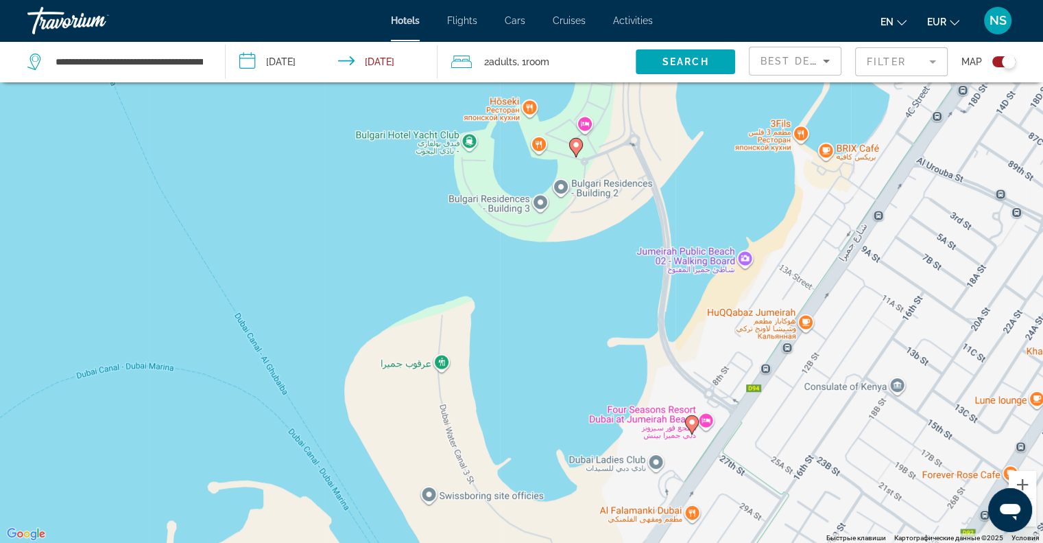
click at [691, 421] on image "Main content" at bounding box center [692, 422] width 8 height 8
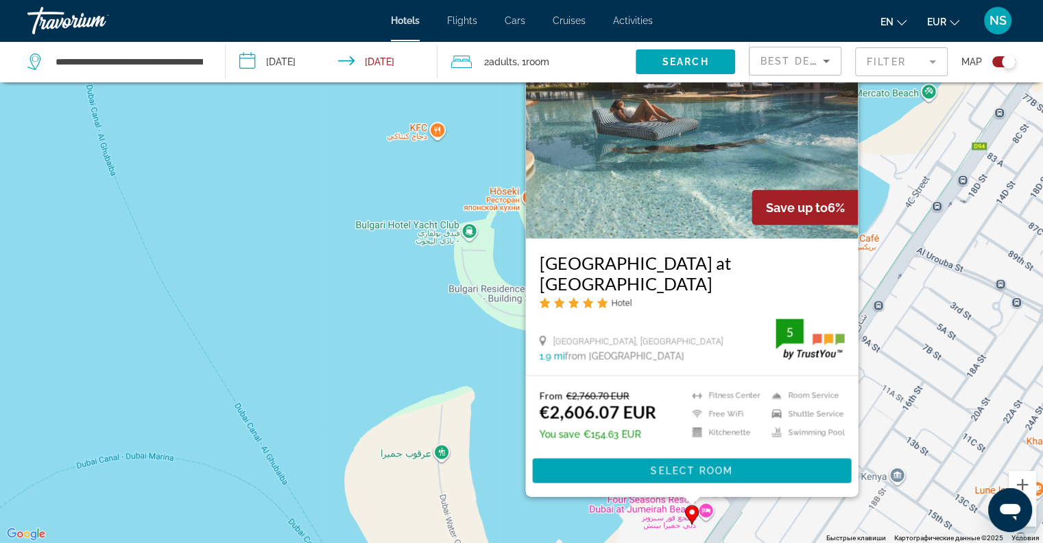
click at [471, 306] on div "Чтобы активировать перетаскивание с помощью клавиатуры, нажмите Alt + Ввод. Пос…" at bounding box center [521, 271] width 1043 height 543
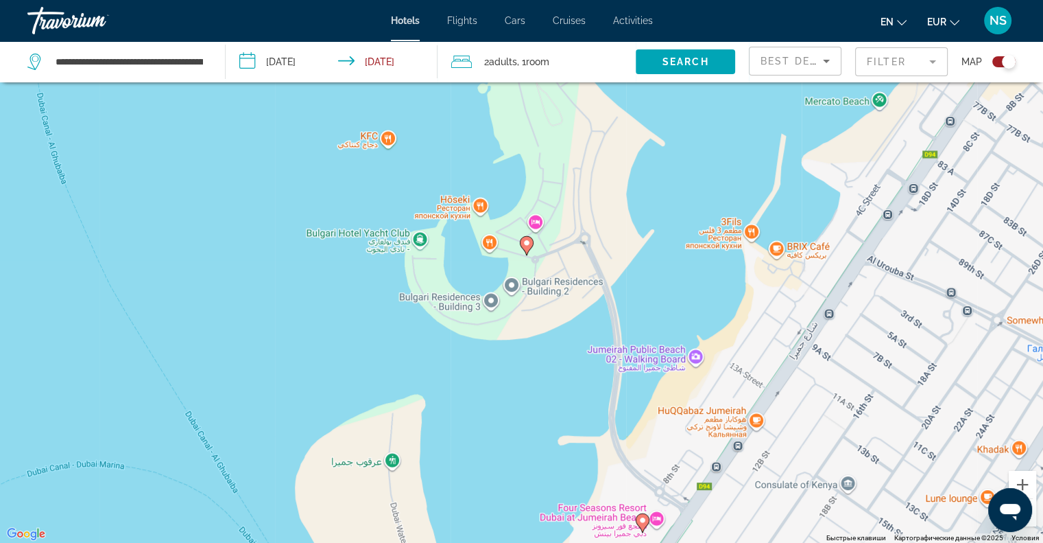
drag, startPoint x: 816, startPoint y: 350, endPoint x: 745, endPoint y: 364, distance: 72.8
click at [745, 364] on div "Чтобы активировать перетаскивание с помощью клавиатуры, нажмите Alt + Ввод. Пос…" at bounding box center [521, 271] width 1043 height 543
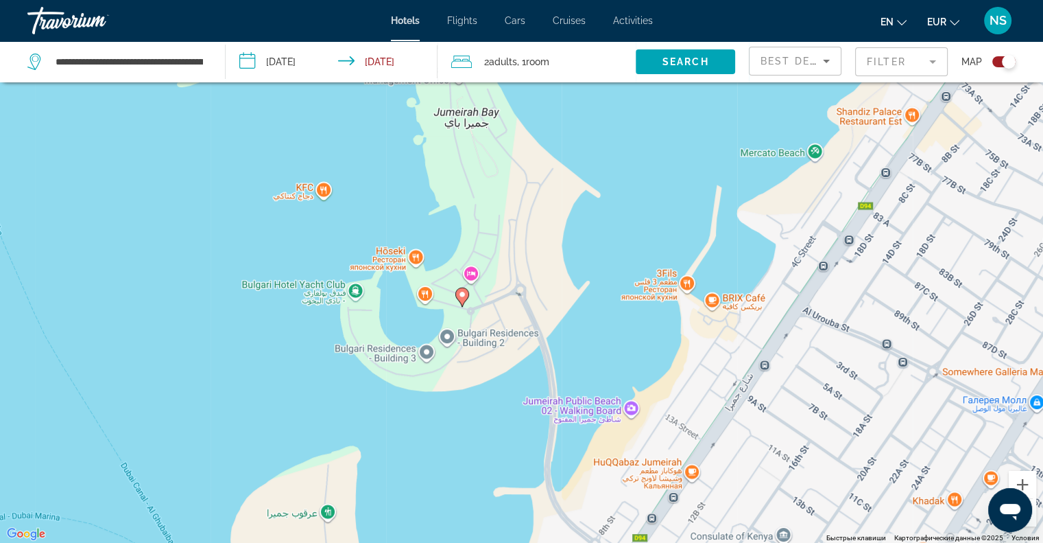
drag, startPoint x: 809, startPoint y: 248, endPoint x: 756, endPoint y: 318, distance: 88.1
click at [756, 318] on div "Чтобы активировать перетаскивание с помощью клавиатуры, нажмите Alt + Ввод. Пос…" at bounding box center [521, 271] width 1043 height 543
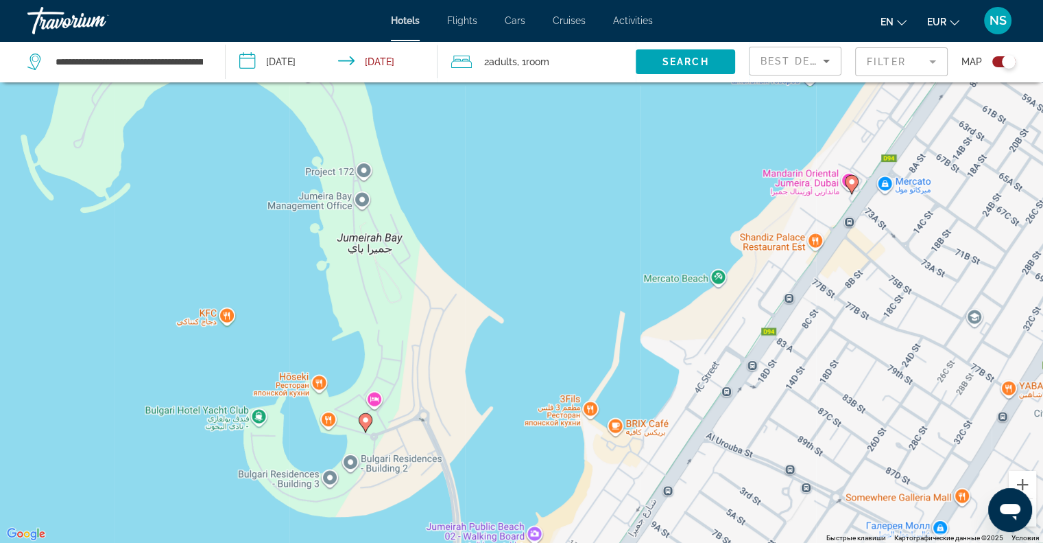
drag, startPoint x: 757, startPoint y: 263, endPoint x: 735, endPoint y: 302, distance: 45.4
click at [735, 302] on div "Чтобы активировать перетаскивание с помощью клавиатуры, нажмите Alt + Ввод. Пос…" at bounding box center [521, 271] width 1043 height 543
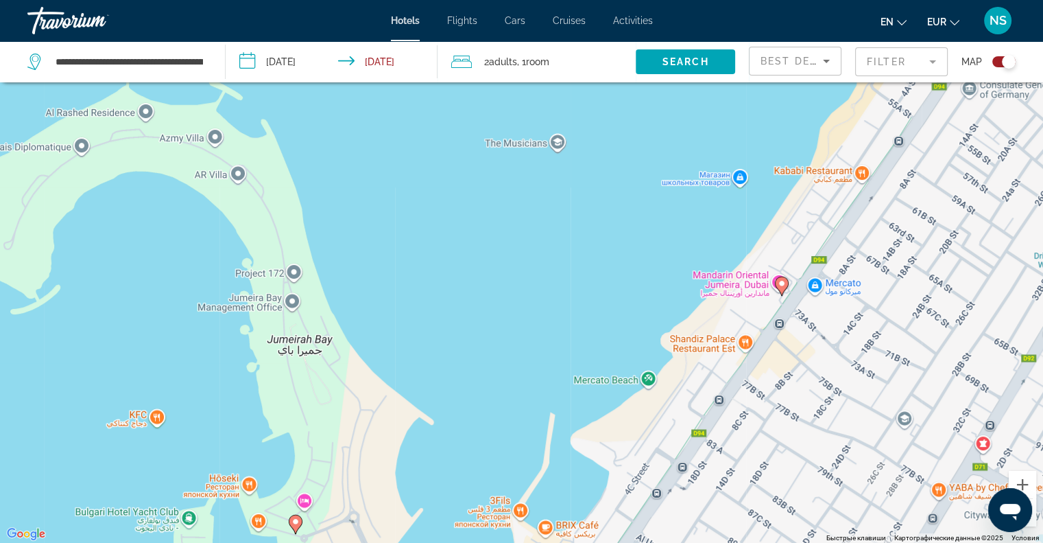
drag, startPoint x: 730, startPoint y: 235, endPoint x: 691, endPoint y: 292, distance: 68.1
click at [691, 292] on div "Чтобы активировать перетаскивание с помощью клавиатуры, нажмите Alt + Ввод. Пос…" at bounding box center [521, 271] width 1043 height 543
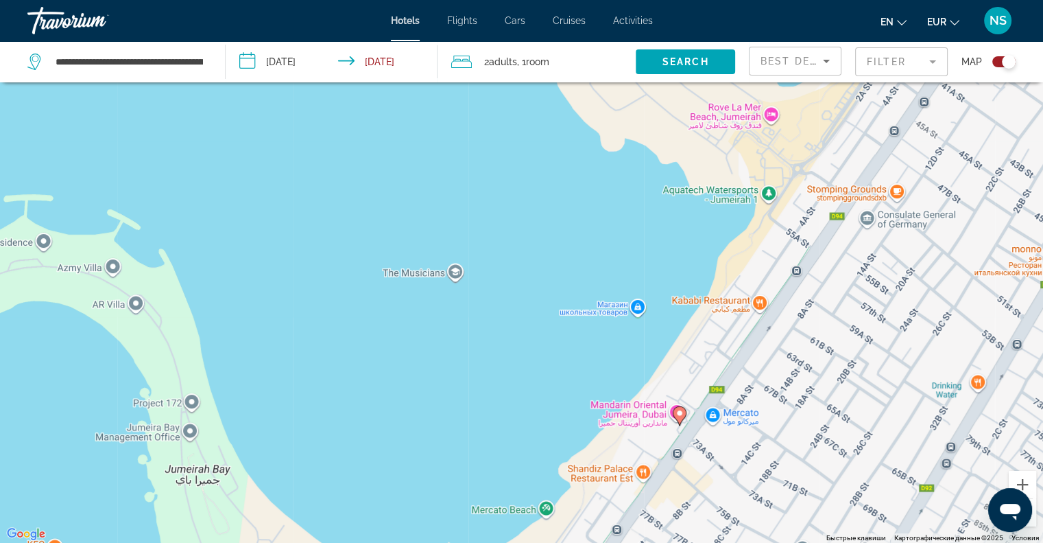
drag, startPoint x: 705, startPoint y: 254, endPoint x: 653, endPoint y: 309, distance: 75.7
click at [653, 309] on div "Чтобы активировать перетаскивание с помощью клавиатуры, нажмите Alt + Ввод. Пос…" at bounding box center [521, 271] width 1043 height 543
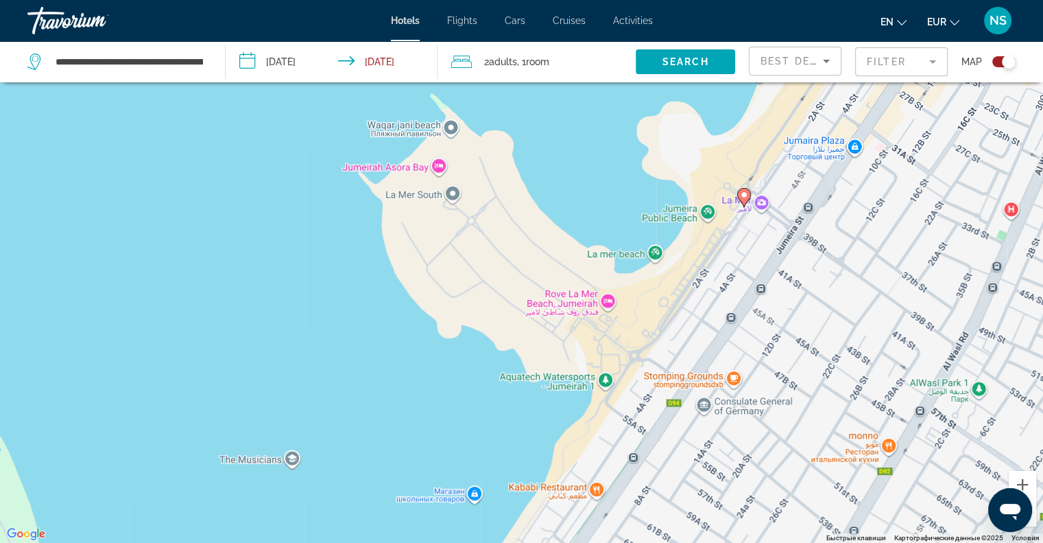
drag, startPoint x: 665, startPoint y: 281, endPoint x: 642, endPoint y: 319, distance: 44.4
click at [642, 319] on div "Чтобы активировать перетаскивание с помощью клавиатуры, нажмите Alt + Ввод. Пос…" at bounding box center [521, 271] width 1043 height 543
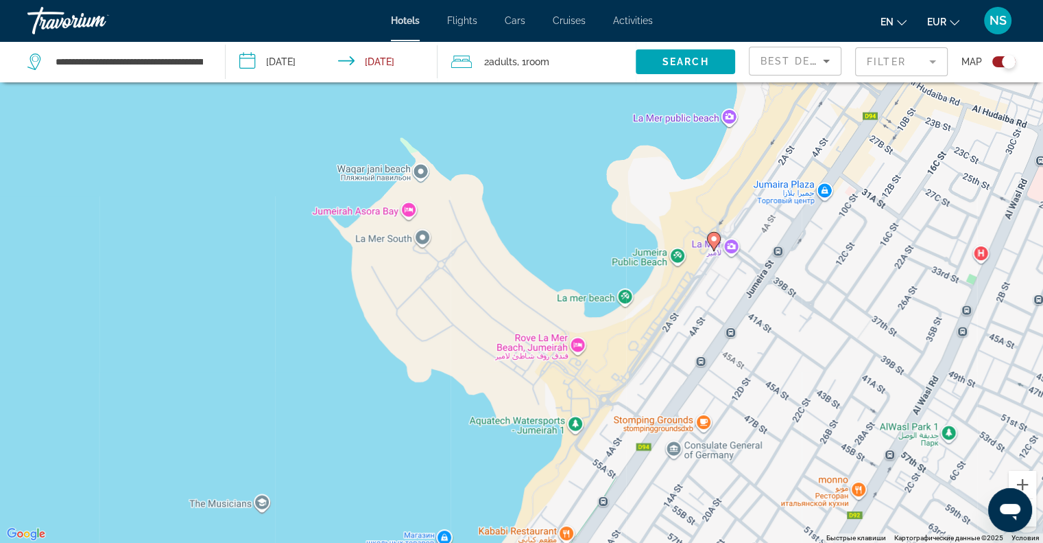
click at [709, 237] on icon "Main content" at bounding box center [713, 241] width 12 height 18
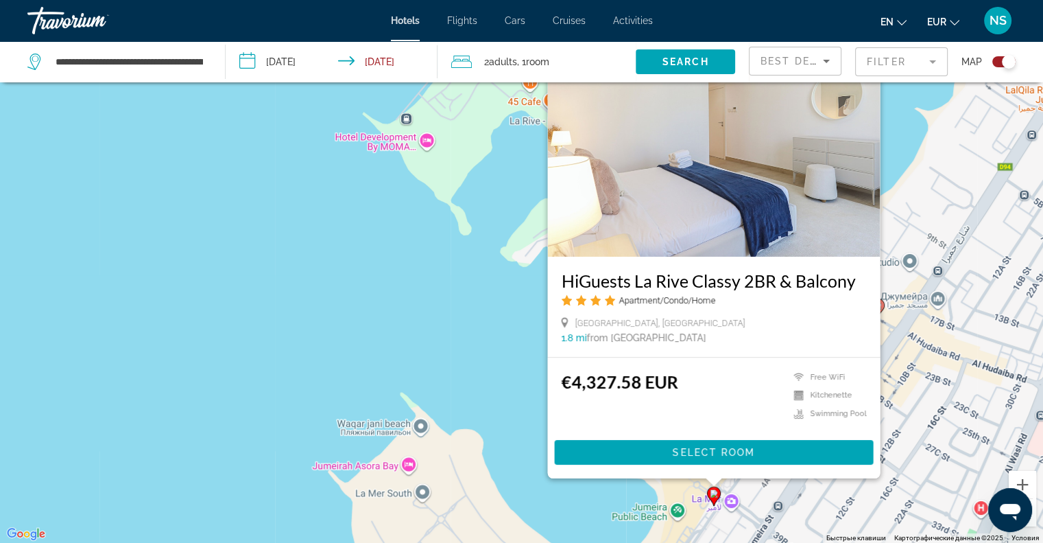
click at [425, 289] on div "Чтобы активировать перетаскивание с помощью клавиатуры, нажмите Alt + Ввод. Пос…" at bounding box center [521, 271] width 1043 height 543
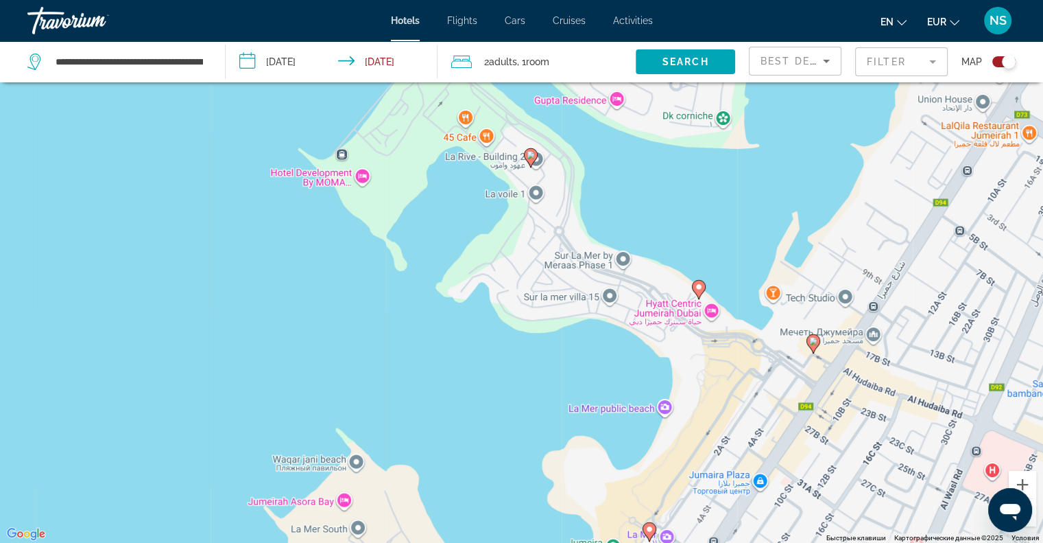
drag, startPoint x: 767, startPoint y: 329, endPoint x: 707, endPoint y: 348, distance: 62.7
click at [707, 348] on div "Чтобы активировать перетаскивание с помощью клавиатуры, нажмите Alt + Ввод. Пос…" at bounding box center [521, 271] width 1043 height 543
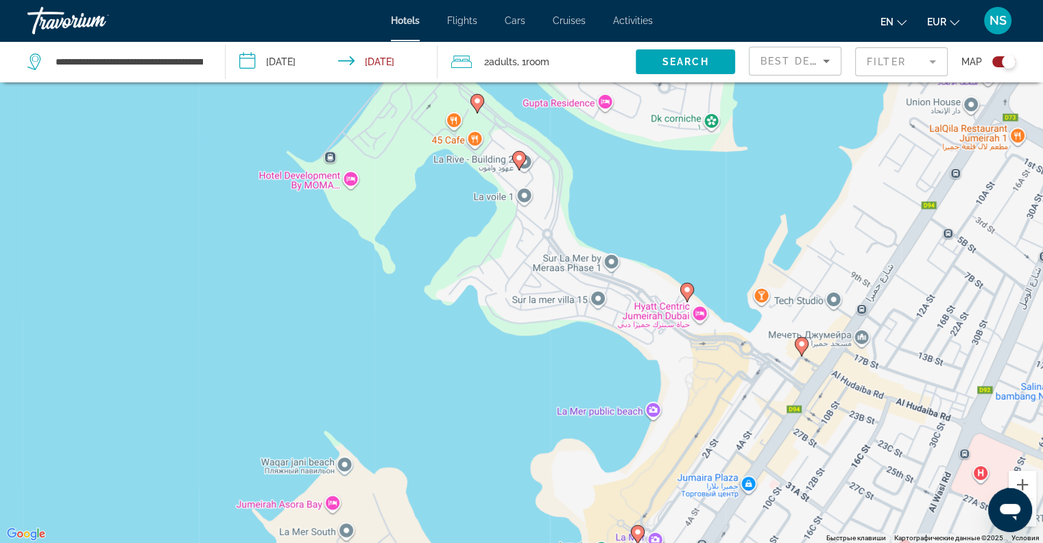
click at [686, 285] on icon "Main content" at bounding box center [686, 292] width 12 height 18
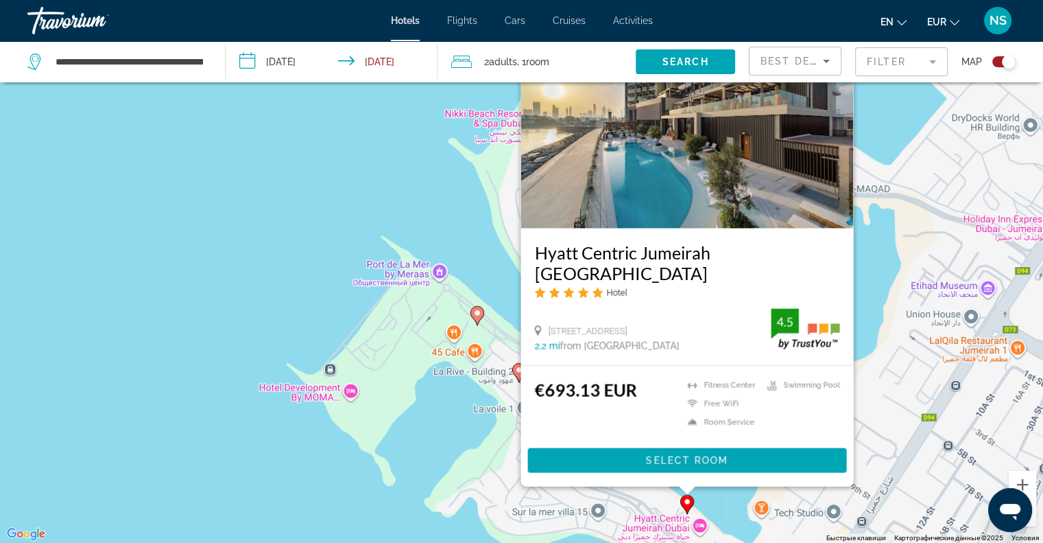
click at [192, 392] on div "Чтобы активировать перетаскивание с помощью клавиатуры, нажмите Alt + Ввод. Пос…" at bounding box center [521, 271] width 1043 height 543
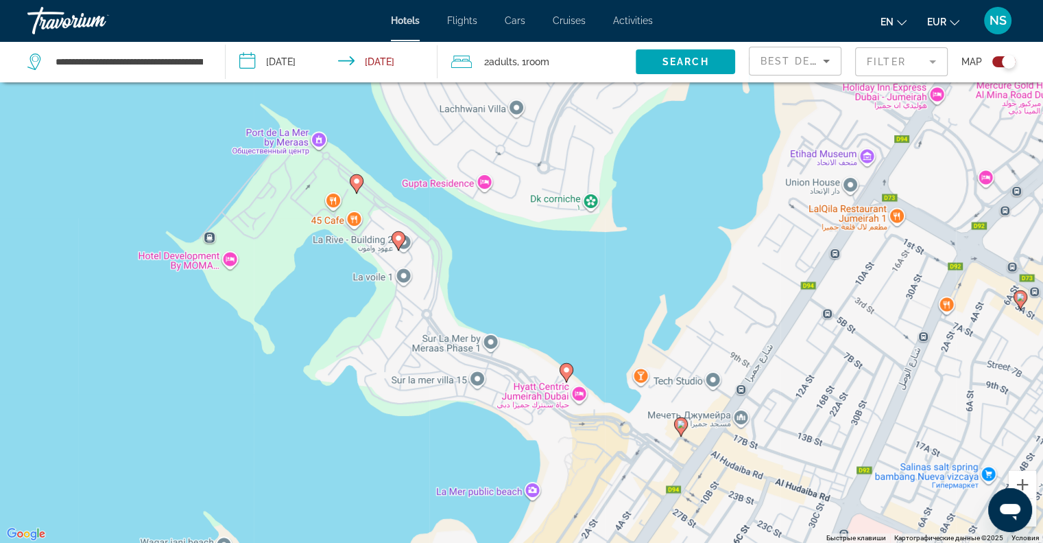
drag, startPoint x: 580, startPoint y: 464, endPoint x: 458, endPoint y: 331, distance: 180.1
click at [458, 331] on div "Чтобы активировать перетаскивание с помощью клавиатуры, нажмите Alt + Ввод. Пос…" at bounding box center [521, 271] width 1043 height 543
click at [680, 431] on icon "Main content" at bounding box center [680, 426] width 12 height 18
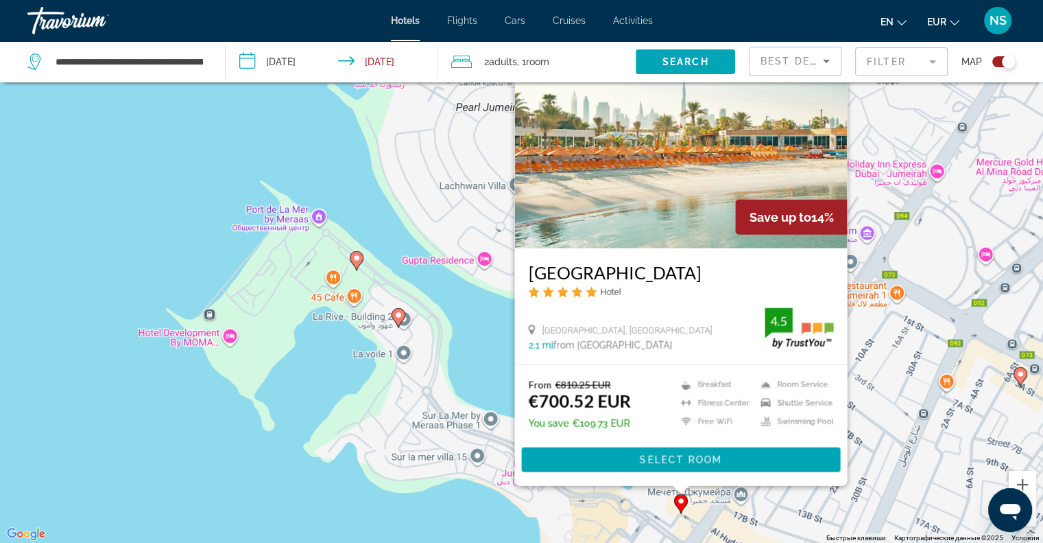
click at [499, 348] on div "Чтобы активировать перетаскивание с помощью клавиатуры, нажмите Alt + Ввод. Пос…" at bounding box center [521, 271] width 1043 height 543
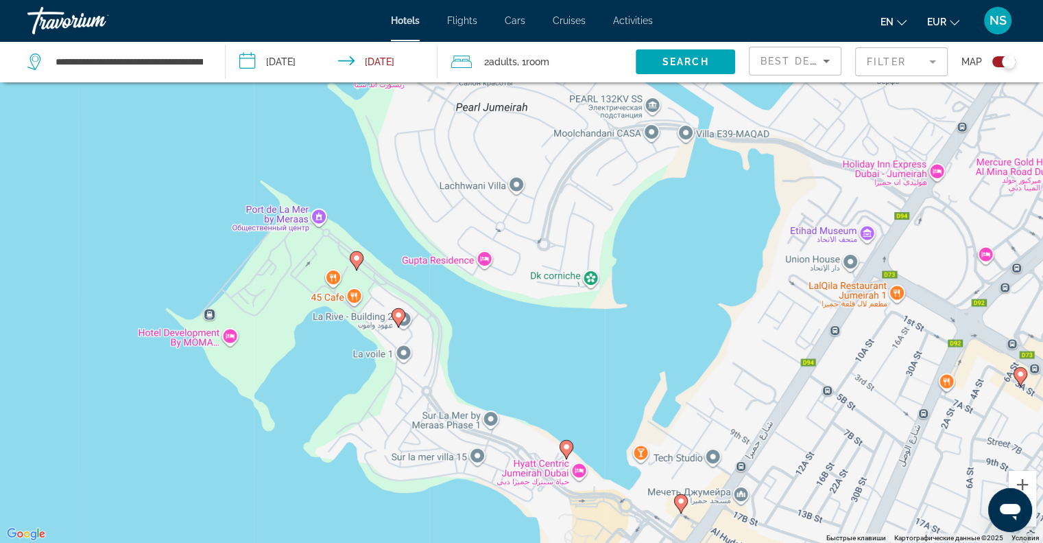
click at [566, 447] on image "Main content" at bounding box center [566, 446] width 8 height 8
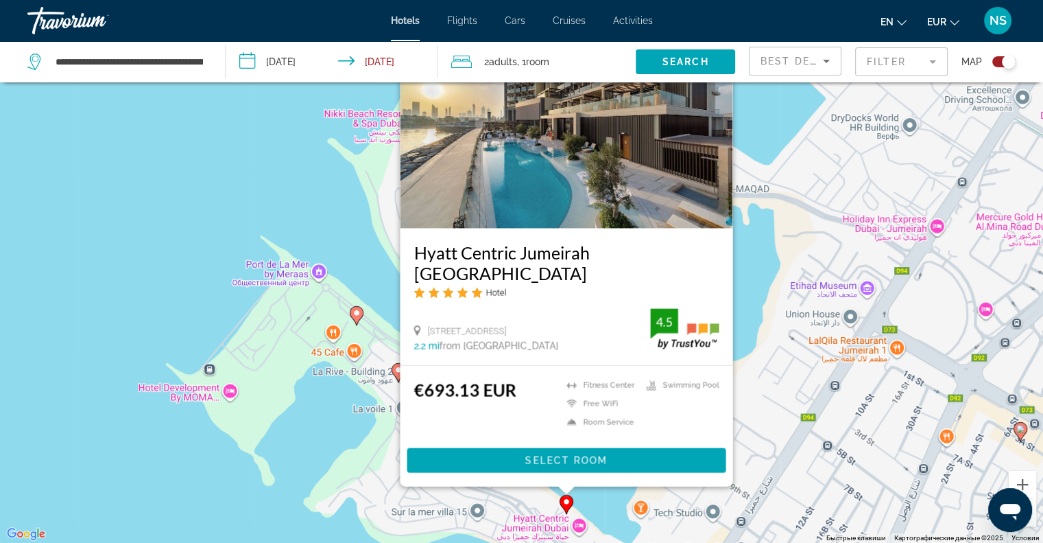
click at [755, 252] on div "Чтобы активировать перетаскивание с помощью клавиатуры, нажмите Alt + Ввод. Пос…" at bounding box center [521, 271] width 1043 height 543
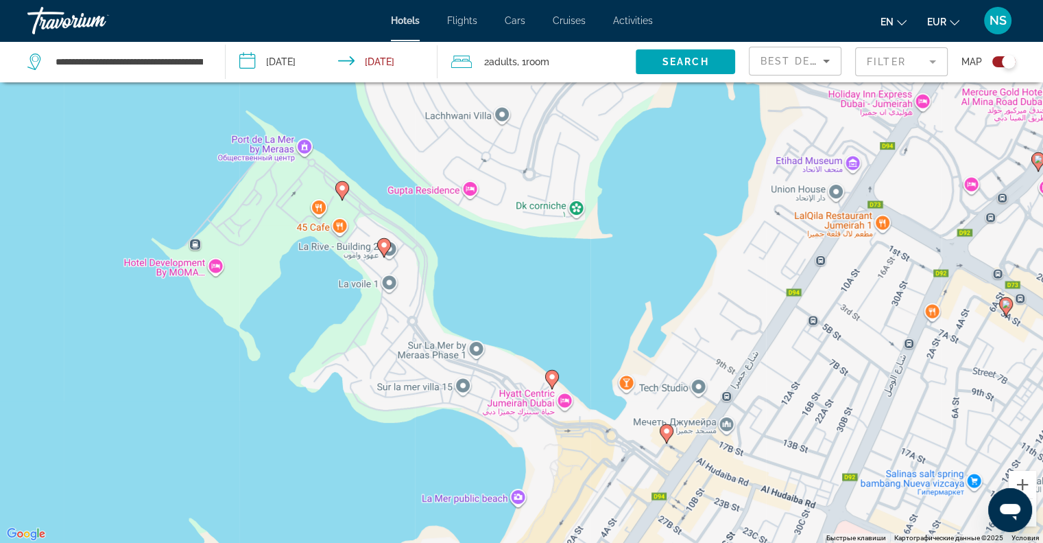
drag, startPoint x: 644, startPoint y: 416, endPoint x: 631, endPoint y: 252, distance: 163.8
click at [631, 252] on div "Чтобы активировать перетаскивание с помощью клавиатуры, нажмите Alt + Ввод. Пос…" at bounding box center [521, 271] width 1043 height 543
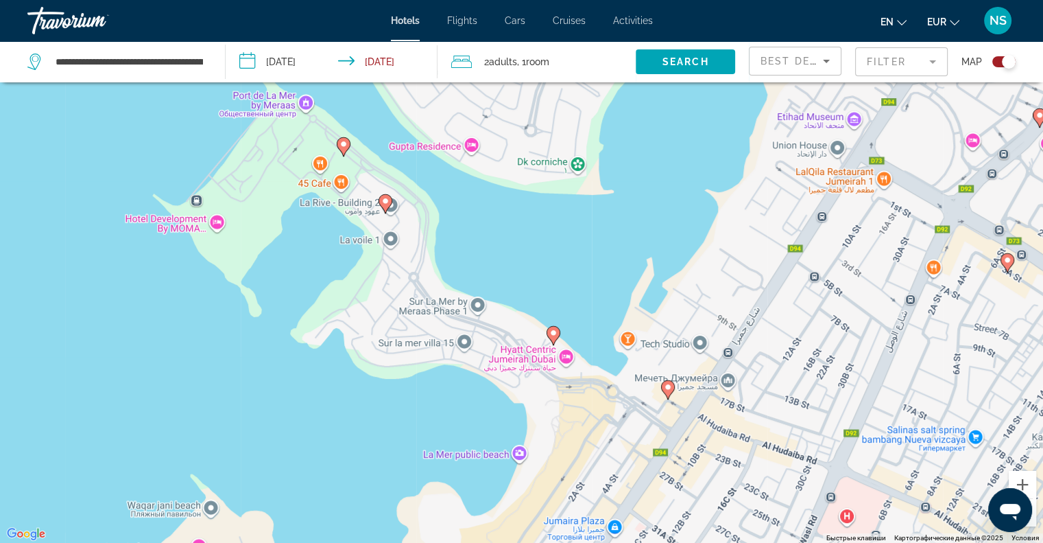
click at [669, 392] on icon "Main content" at bounding box center [667, 389] width 12 height 18
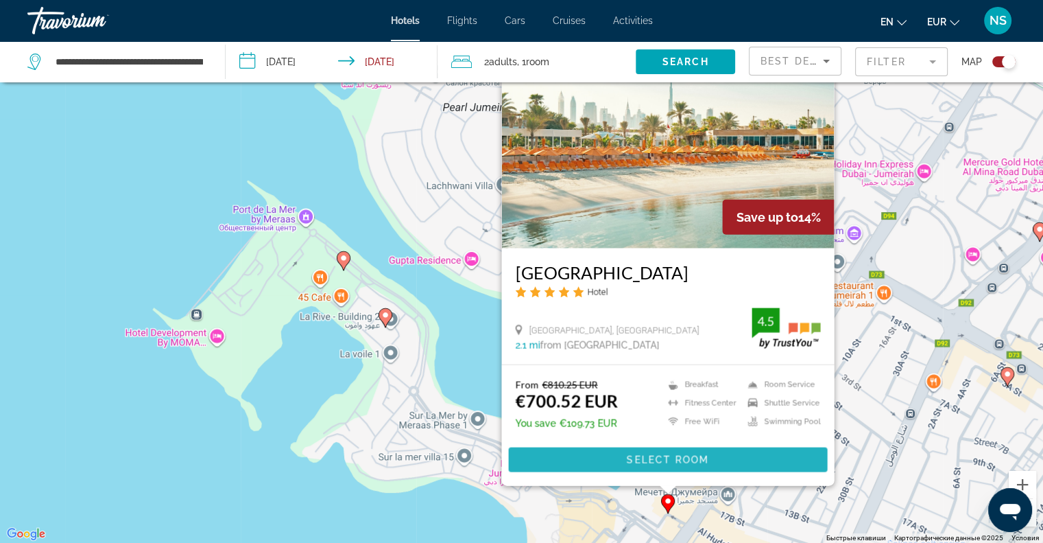
click at [667, 456] on span "Select Room" at bounding box center [667, 459] width 82 height 11
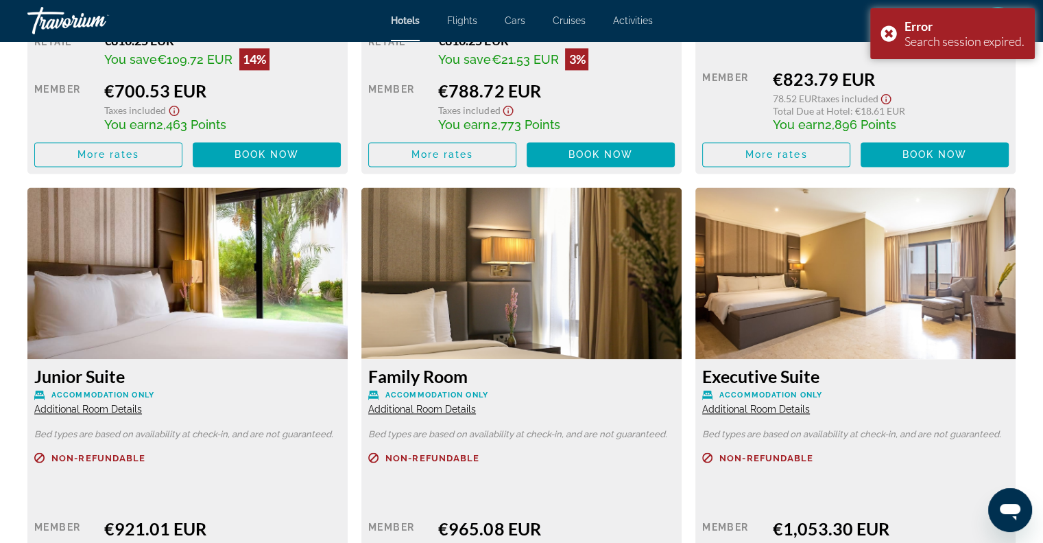
scroll to position [2034, 0]
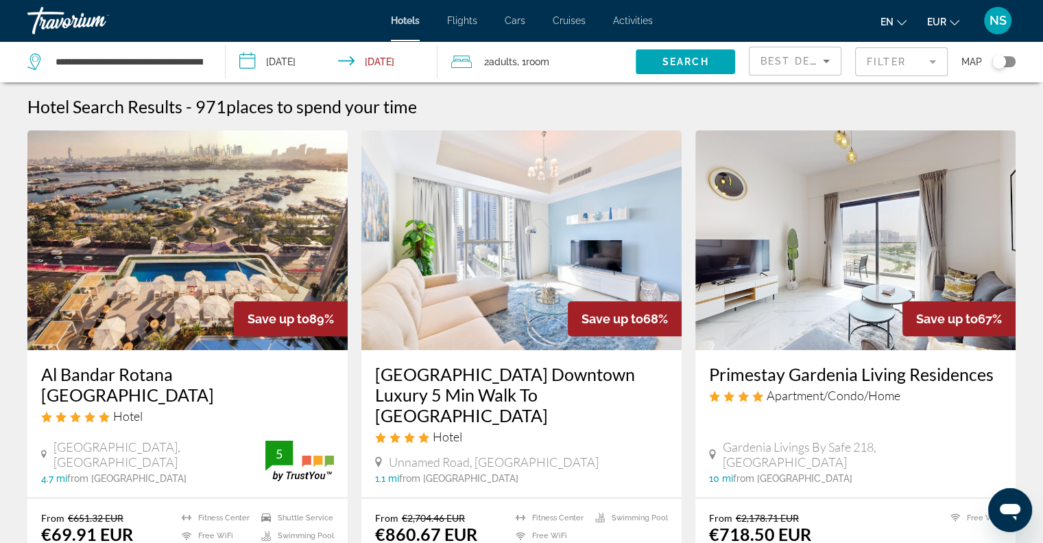
click at [1006, 62] on div "Toggle map" at bounding box center [1000, 62] width 14 height 14
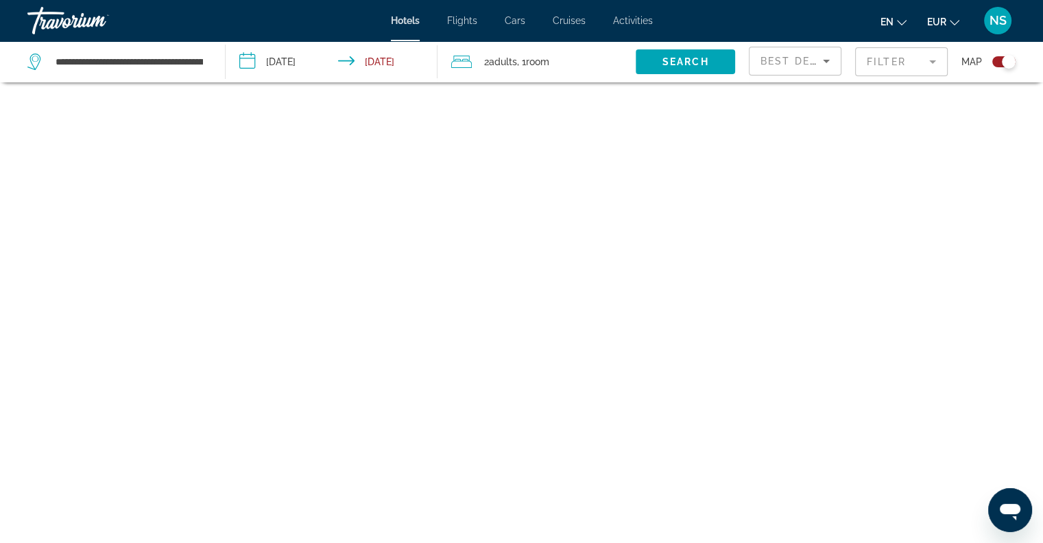
scroll to position [82, 0]
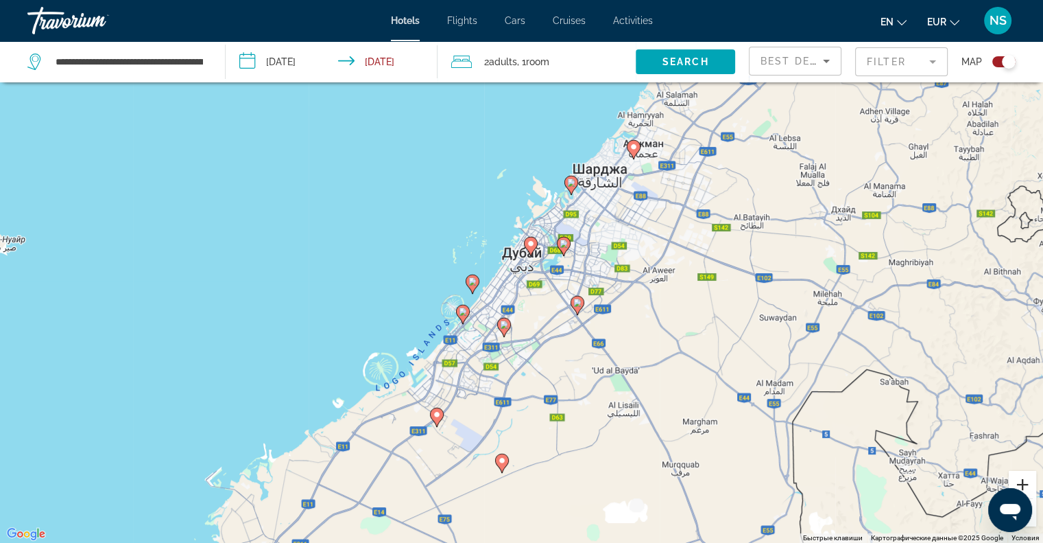
click at [1018, 477] on button "Увеличить" at bounding box center [1022, 484] width 27 height 27
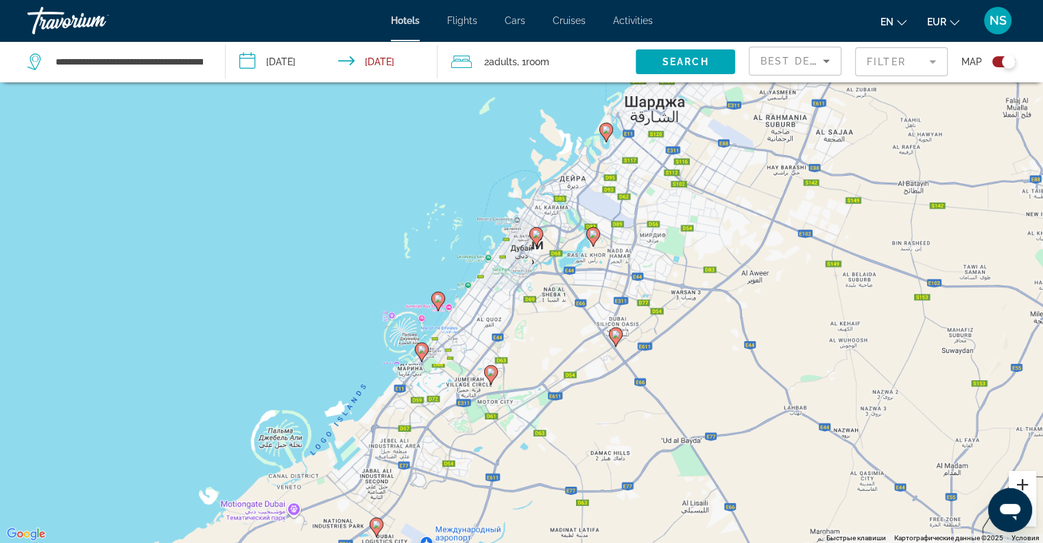
click at [1018, 477] on button "Увеличить" at bounding box center [1022, 484] width 27 height 27
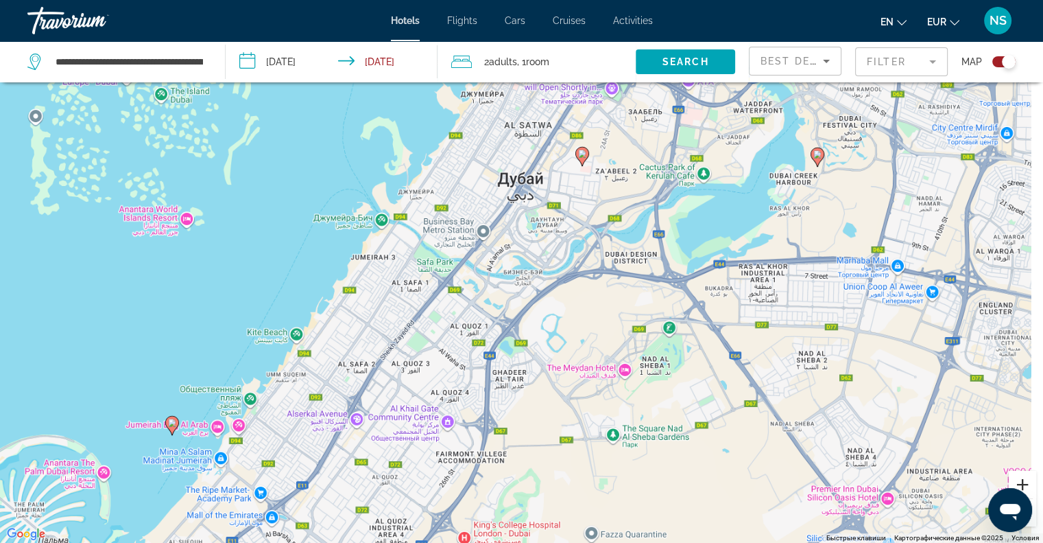
click at [1018, 477] on button "Увеличить" at bounding box center [1022, 484] width 27 height 27
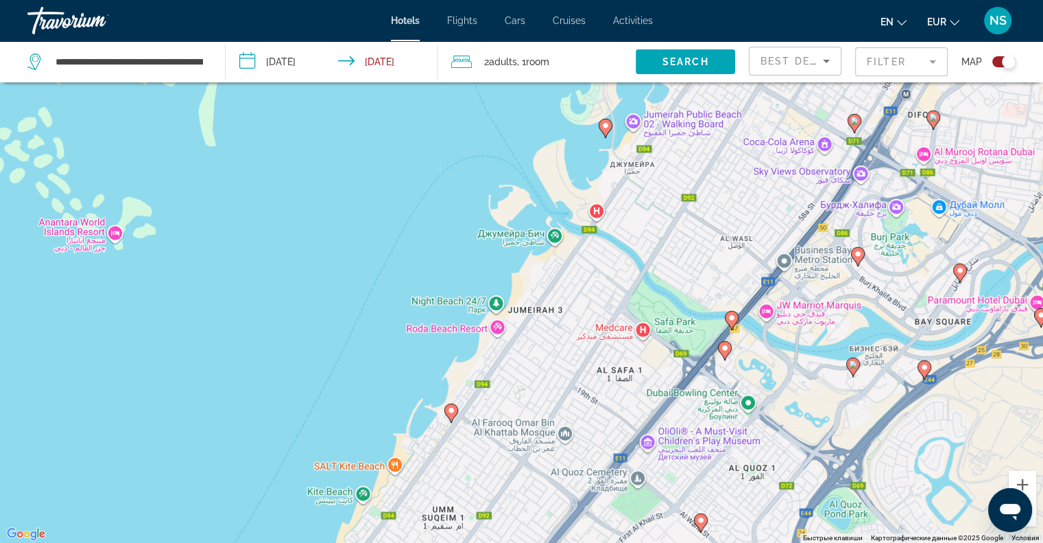
drag, startPoint x: 545, startPoint y: 307, endPoint x: 892, endPoint y: 355, distance: 350.4
click at [892, 355] on div "Чтобы активировать перетаскивание с помощью клавиатуры, нажмите Alt + Ввод. Пос…" at bounding box center [521, 271] width 1043 height 543
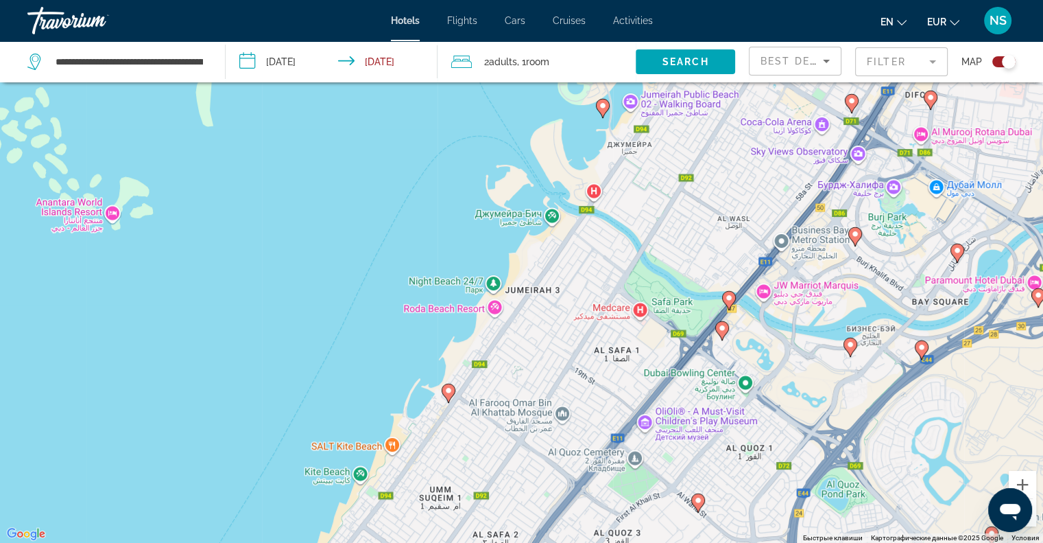
drag, startPoint x: 785, startPoint y: 331, endPoint x: 753, endPoint y: 417, distance: 92.0
click at [753, 417] on div "Чтобы активировать перетаскивание с помощью клавиатуры, нажмите Alt + Ввод. Пос…" at bounding box center [521, 271] width 1043 height 543
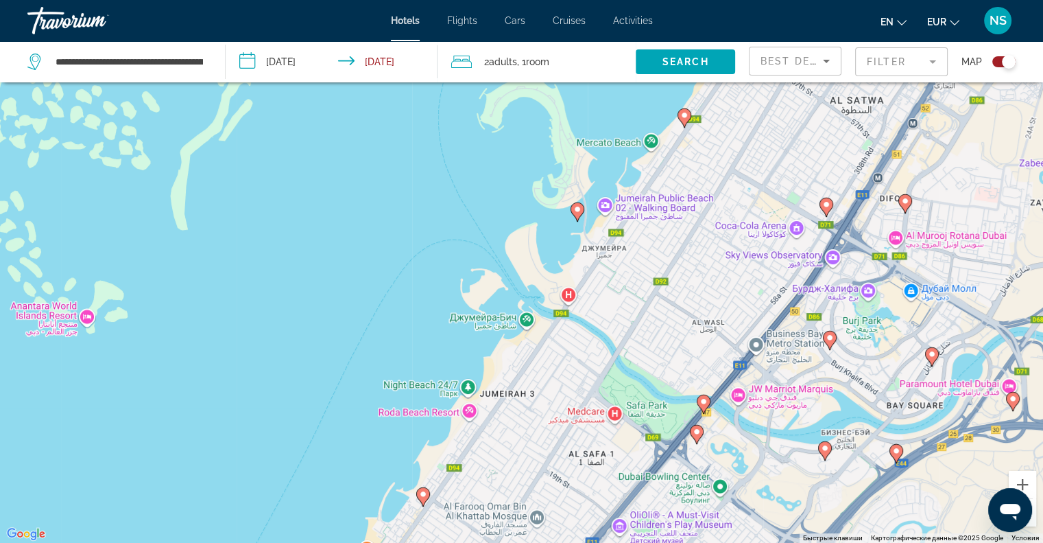
click at [576, 215] on icon "Main content" at bounding box center [577, 211] width 12 height 18
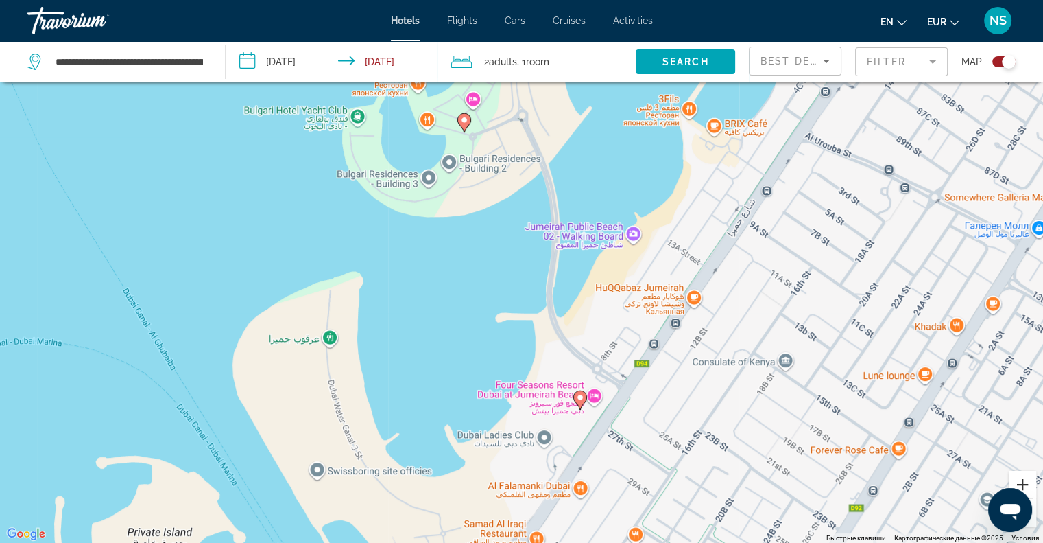
click at [1033, 478] on button "Увеличить" at bounding box center [1022, 484] width 27 height 27
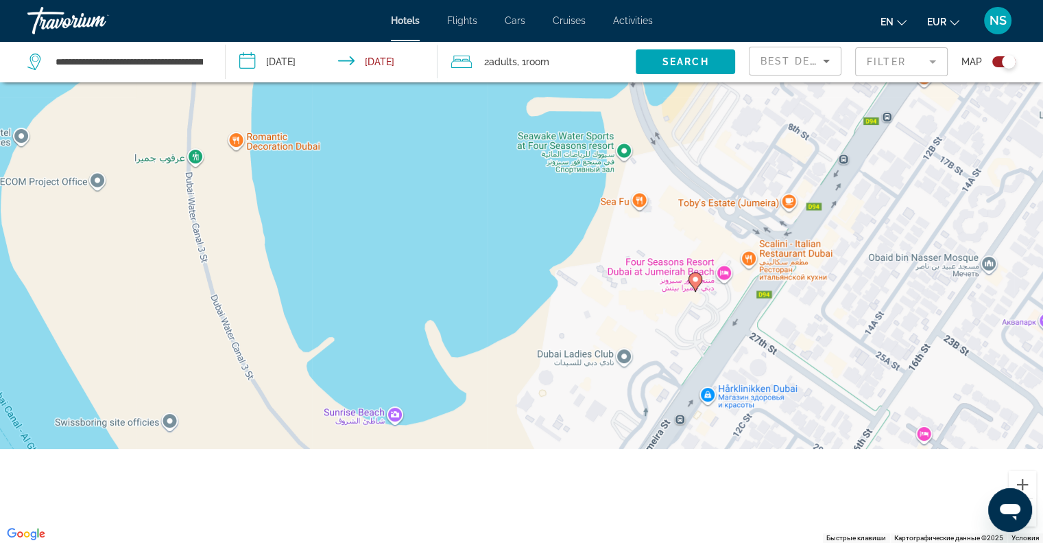
drag, startPoint x: 835, startPoint y: 466, endPoint x: 912, endPoint y: 140, distance: 335.4
click at [912, 142] on div "Чтобы активировать перетаскивание с помощью клавиатуры, нажмите Alt + Ввод. Пос…" at bounding box center [521, 271] width 1043 height 543
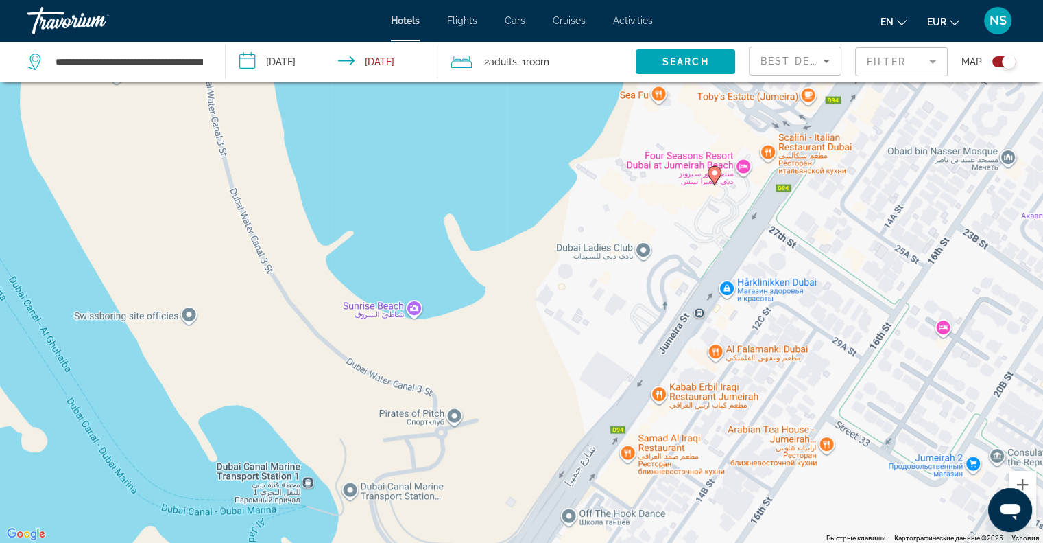
drag, startPoint x: 663, startPoint y: 296, endPoint x: 713, endPoint y: 153, distance: 151.8
click at [713, 153] on div "Чтобы активировать перетаскивание с помощью клавиатуры, нажмите Alt + Ввод. Пос…" at bounding box center [521, 271] width 1043 height 543
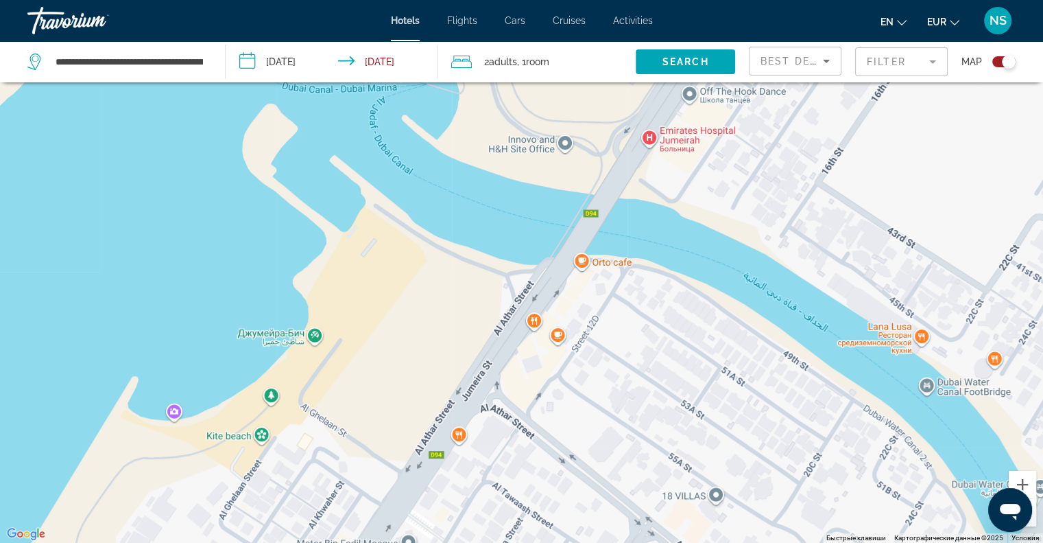
drag, startPoint x: 993, startPoint y: 364, endPoint x: 960, endPoint y: 243, distance: 125.3
click at [960, 244] on div "Чтобы активировать перетаскивание с помощью клавиатуры, нажмите Alt + Ввод. Пос…" at bounding box center [521, 271] width 1043 height 543
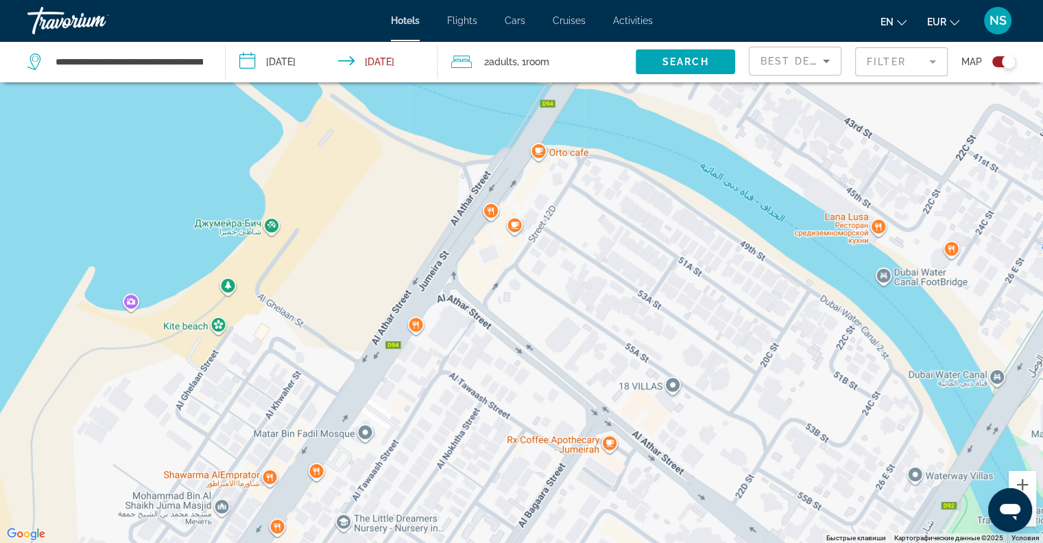
click at [1032, 512] on button "Уменьшить" at bounding box center [1022, 512] width 27 height 27
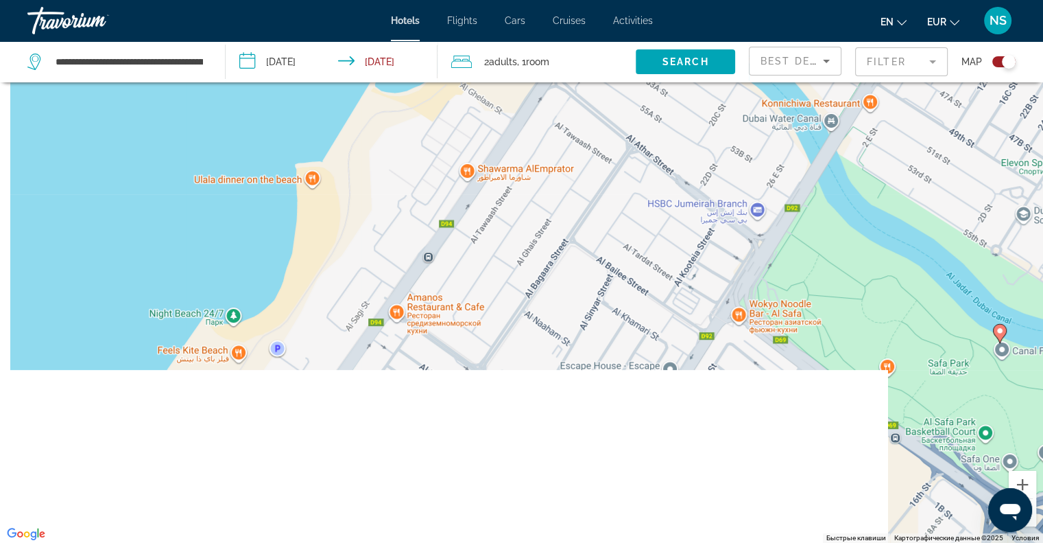
drag, startPoint x: 14, startPoint y: 1, endPoint x: 834, endPoint y: 170, distance: 837.7
click at [834, 173] on div "Чтобы активировать перетаскивание с помощью клавиатуры, нажмите Alt + Ввод. Пос…" at bounding box center [521, 271] width 1043 height 543
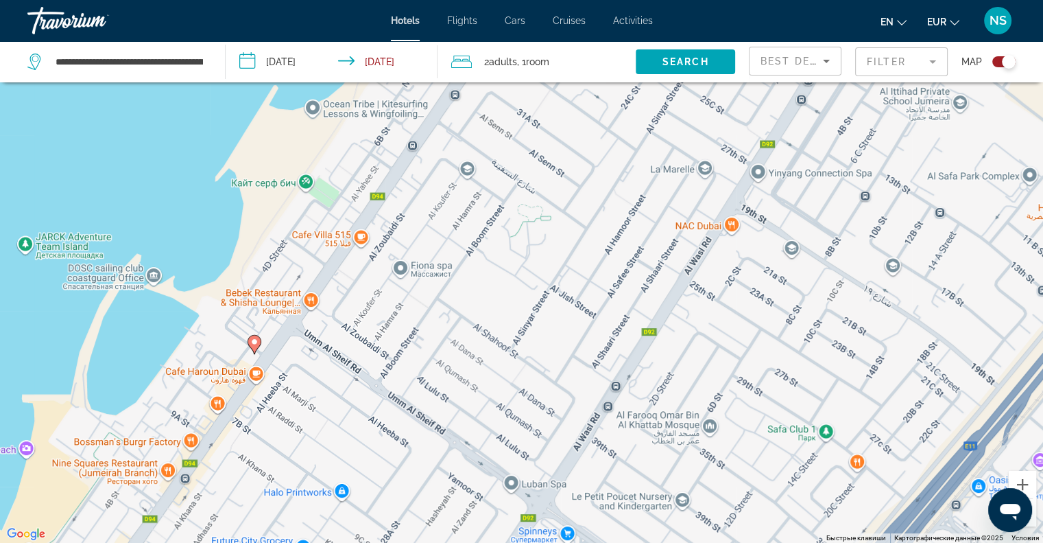
drag, startPoint x: 754, startPoint y: 285, endPoint x: 894, endPoint y: 263, distance: 142.2
click at [894, 263] on div "Чтобы активировать перетаскивание с помощью клавиатуры, нажмите Alt + Ввод. Пос…" at bounding box center [521, 271] width 1043 height 543
click at [258, 345] on image "Main content" at bounding box center [254, 341] width 8 height 8
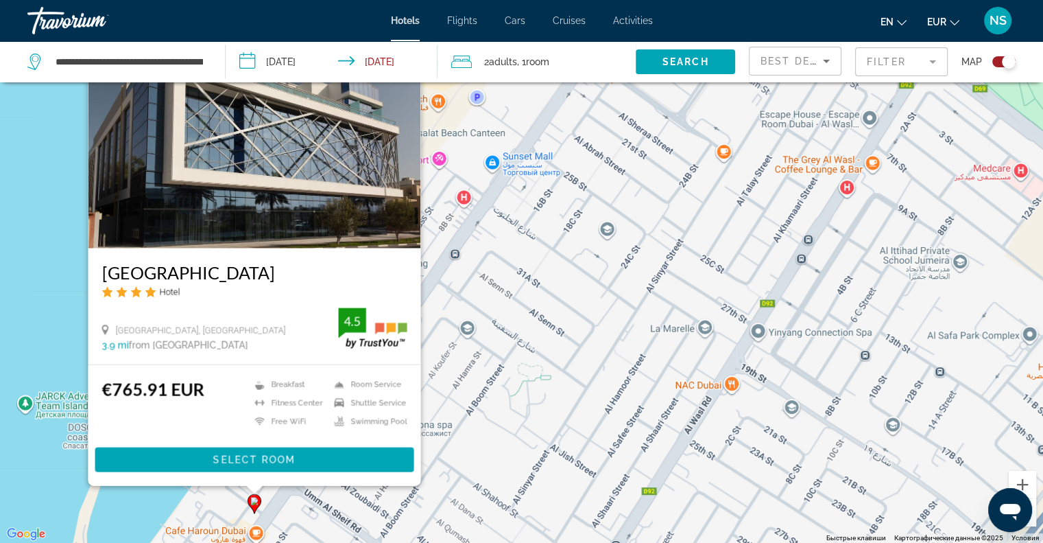
click at [1, 257] on div "Чтобы активировать перетаскивание с помощью клавиатуры, нажмите Alt + Ввод. Пос…" at bounding box center [521, 271] width 1043 height 543
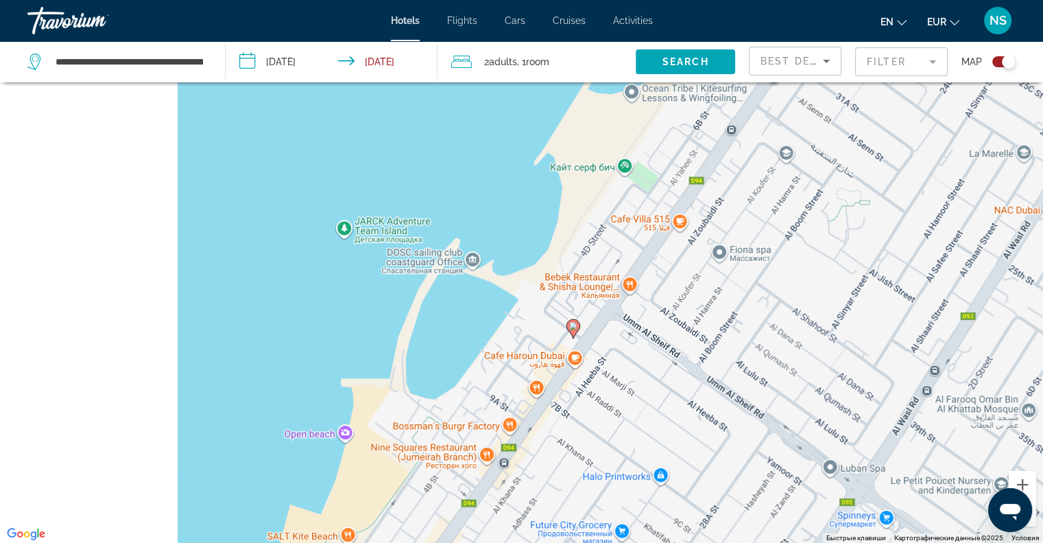
drag, startPoint x: 152, startPoint y: 473, endPoint x: 543, endPoint y: 270, distance: 440.3
click at [539, 272] on div "Чтобы активировать перетаскивание с помощью клавиатуры, нажмите Alt + Ввод. Пос…" at bounding box center [521, 271] width 1043 height 543
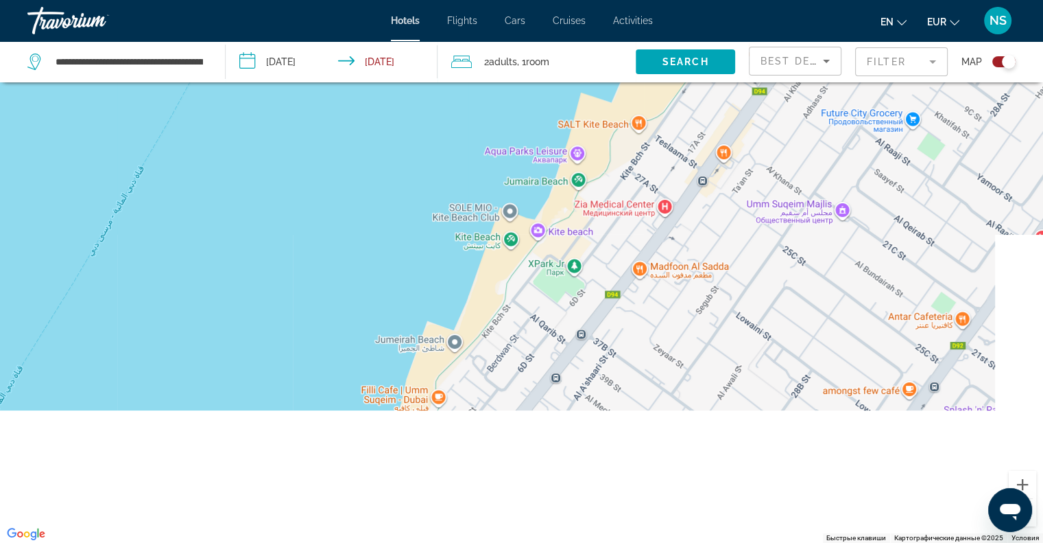
drag, startPoint x: 641, startPoint y: 397, endPoint x: 432, endPoint y: 167, distance: 310.8
click at [433, 171] on div "Чтобы активировать перетаскивание с помощью клавиатуры, нажмите Alt + Ввод. Пос…" at bounding box center [521, 271] width 1043 height 543
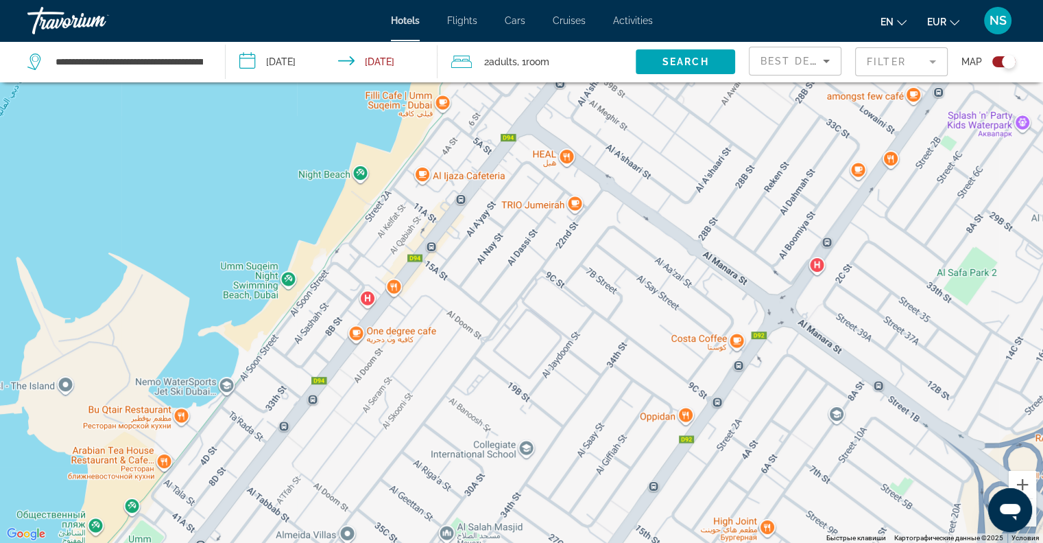
drag, startPoint x: 432, startPoint y: 167, endPoint x: 938, endPoint y: 88, distance: 511.5
click at [935, 92] on div "Main content" at bounding box center [521, 271] width 1043 height 543
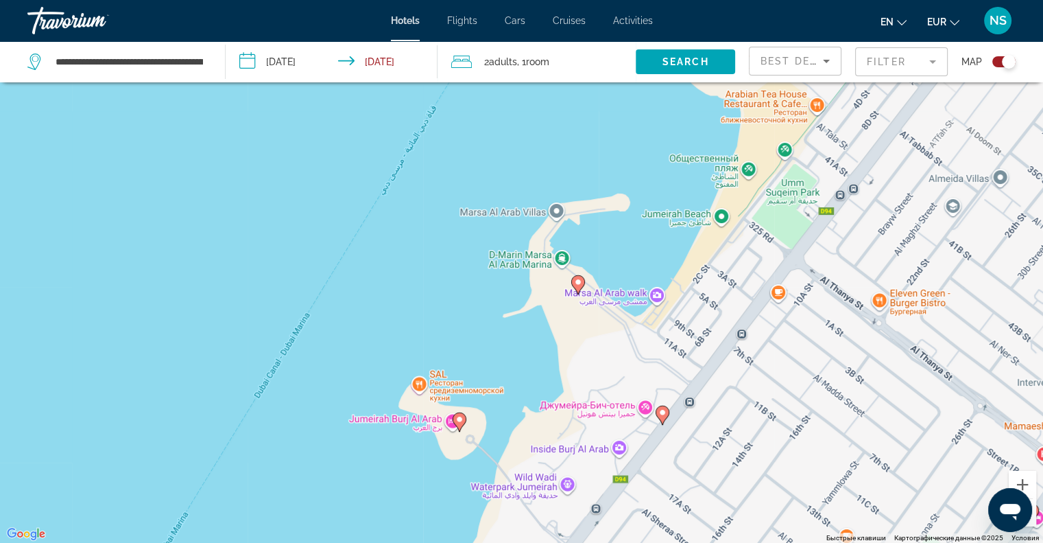
click at [816, 365] on div "Чтобы активировать перетаскивание с помощью клавиатуры, нажмите Alt + Ввод. Пос…" at bounding box center [521, 271] width 1043 height 543
click at [463, 423] on image "Main content" at bounding box center [459, 419] width 8 height 8
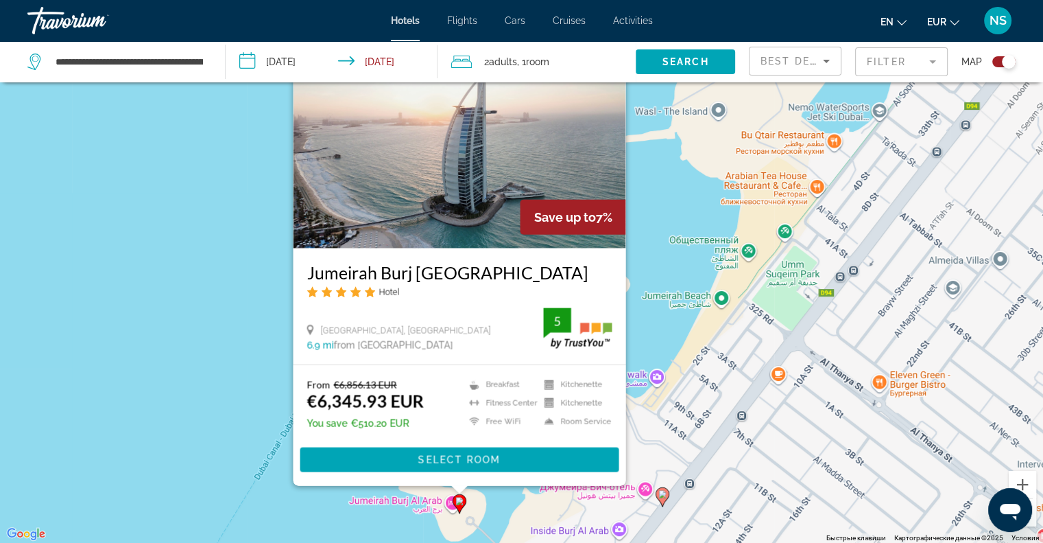
click at [1030, 506] on div "Открыть окно обмена сообщениями" at bounding box center [1010, 509] width 41 height 41
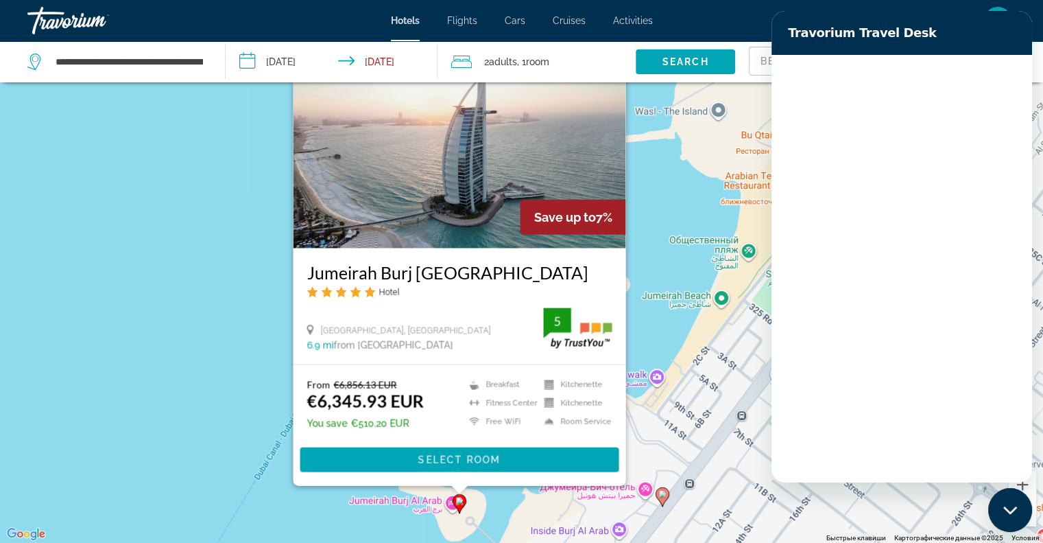
scroll to position [0, 0]
click at [703, 316] on div "Чтобы активировать перетаскивание с помощью клавиатуры, нажмите Alt + Ввод. Пос…" at bounding box center [521, 271] width 1043 height 543
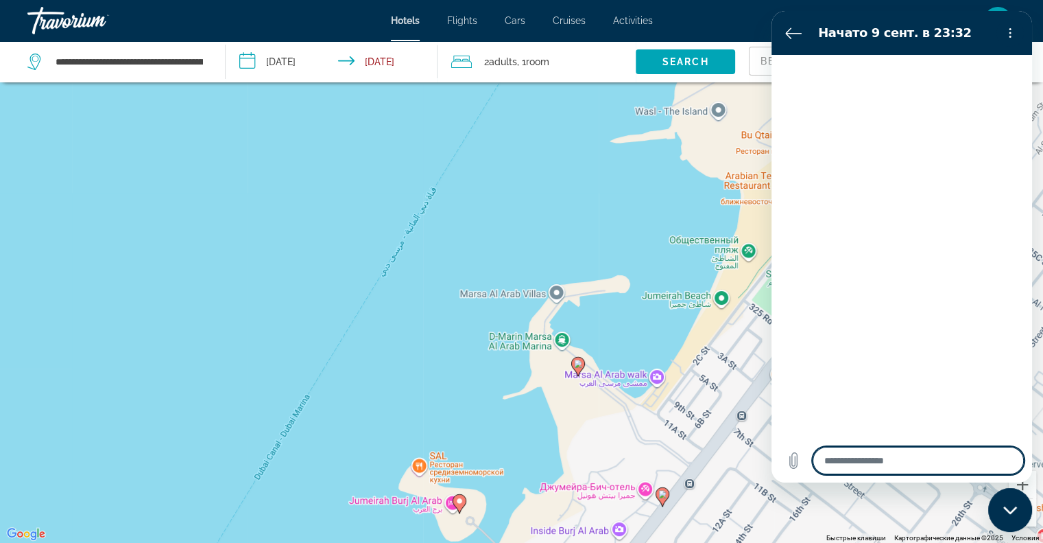
type textarea "*"
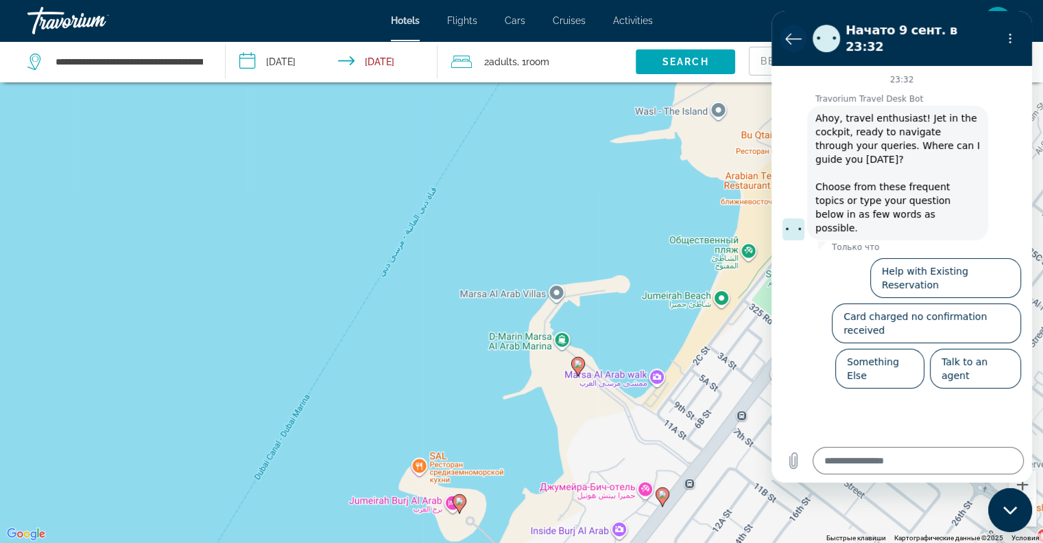
click at [794, 35] on icon "Вернуться к списку разговоров" at bounding box center [793, 38] width 16 height 16
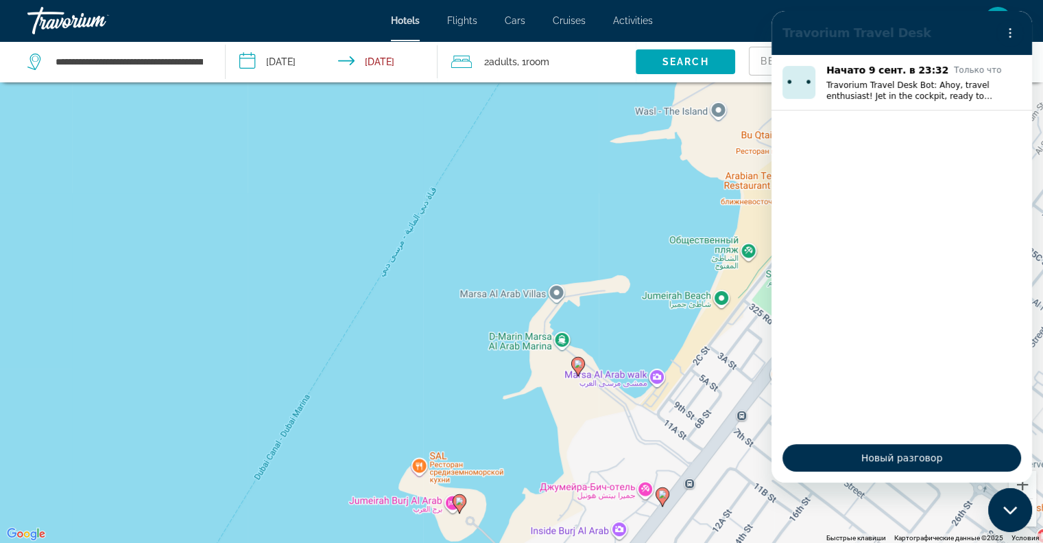
click at [1005, 509] on icon "Закрыть окно обмена сообщениями" at bounding box center [1010, 510] width 14 height 9
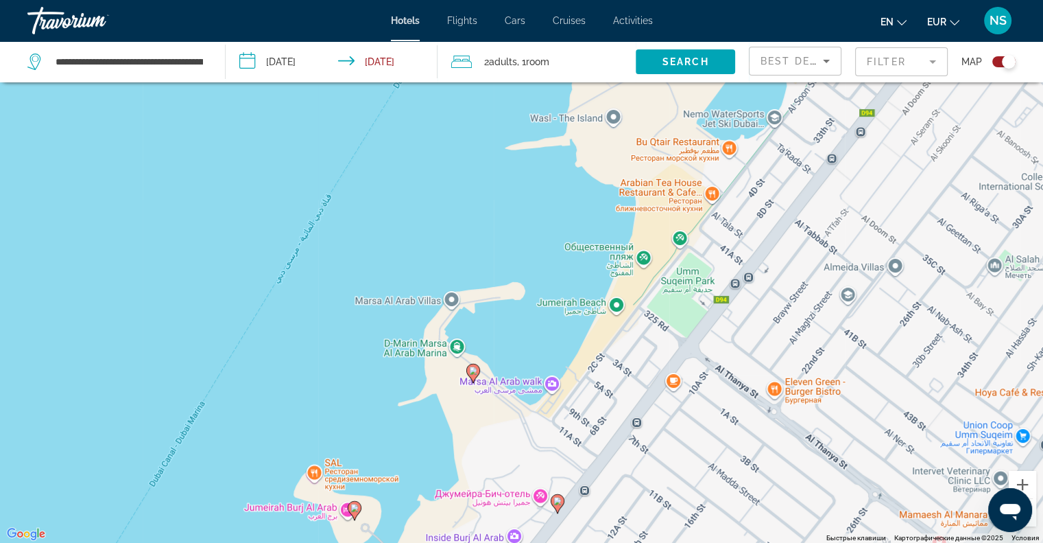
drag, startPoint x: 794, startPoint y: 293, endPoint x: 626, endPoint y: 307, distance: 169.3
click at [627, 307] on div "Чтобы активировать перетаскивание с помощью клавиатуры, нажмите Alt + Ввод. Пос…" at bounding box center [521, 271] width 1043 height 543
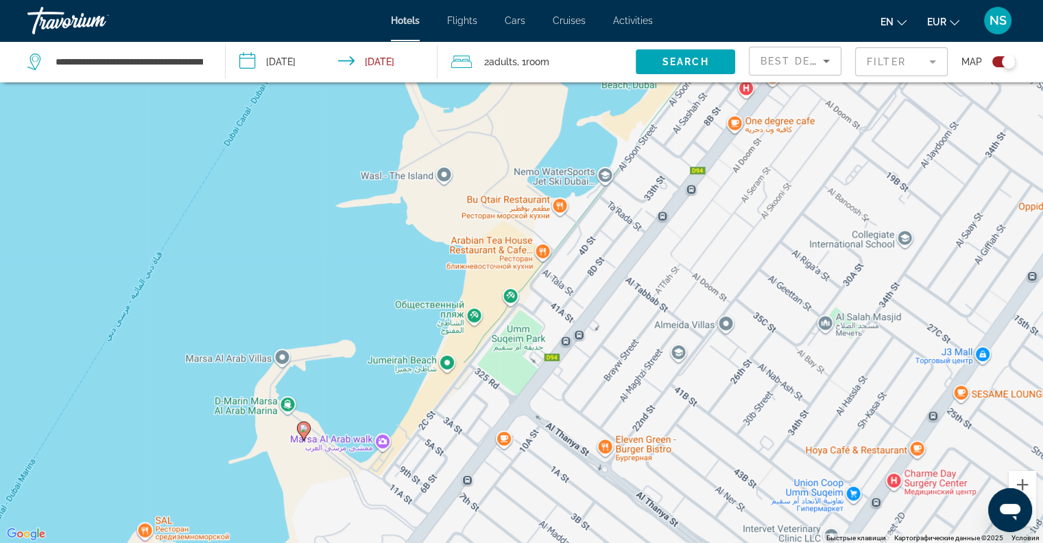
drag, startPoint x: 675, startPoint y: 259, endPoint x: 667, endPoint y: 303, distance: 44.7
click at [667, 303] on div "Чтобы активировать перетаскивание с помощью клавиатуры, нажмите Alt + Ввод. Пос…" at bounding box center [521, 271] width 1043 height 543
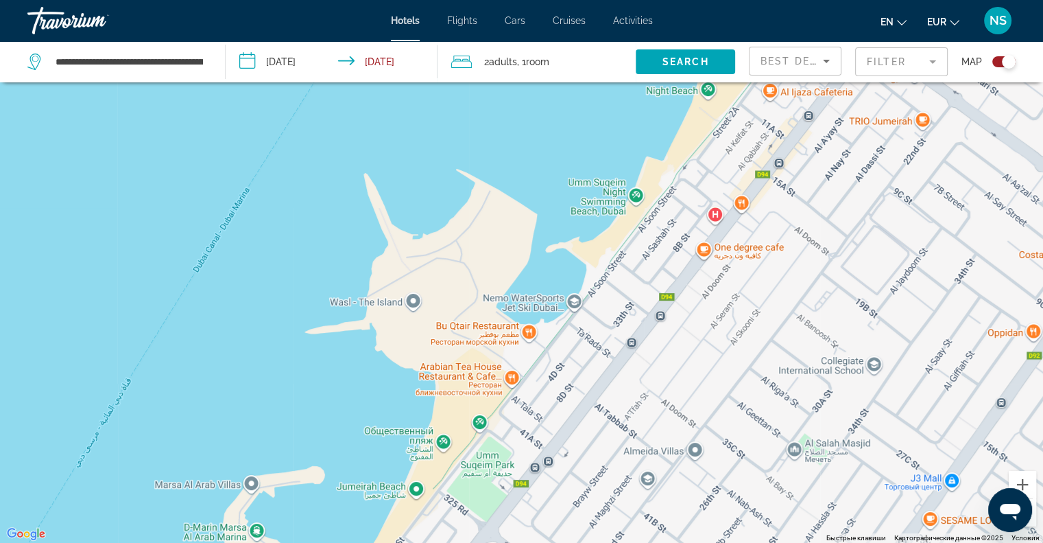
drag, startPoint x: 661, startPoint y: 293, endPoint x: 624, endPoint y: 331, distance: 52.9
click at [628, 331] on div "Чтобы активировать перетаскивание с помощью клавиатуры, нажмите Alt + Ввод. Пос…" at bounding box center [521, 271] width 1043 height 543
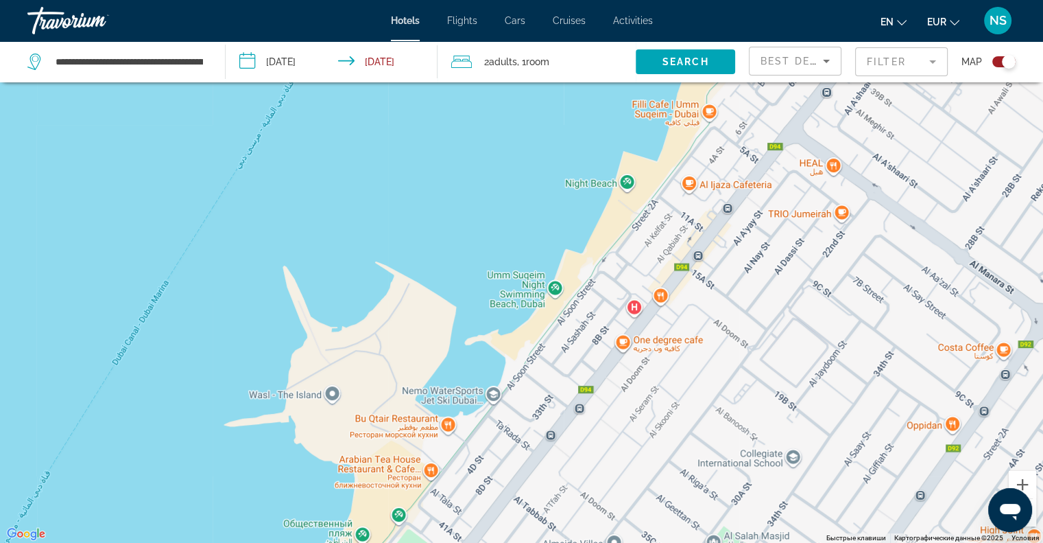
drag, startPoint x: 652, startPoint y: 283, endPoint x: 640, endPoint y: 316, distance: 34.3
click at [641, 315] on div "Чтобы активировать перетаскивание с помощью клавиатуры, нажмите Alt + Ввод. Пос…" at bounding box center [521, 271] width 1043 height 543
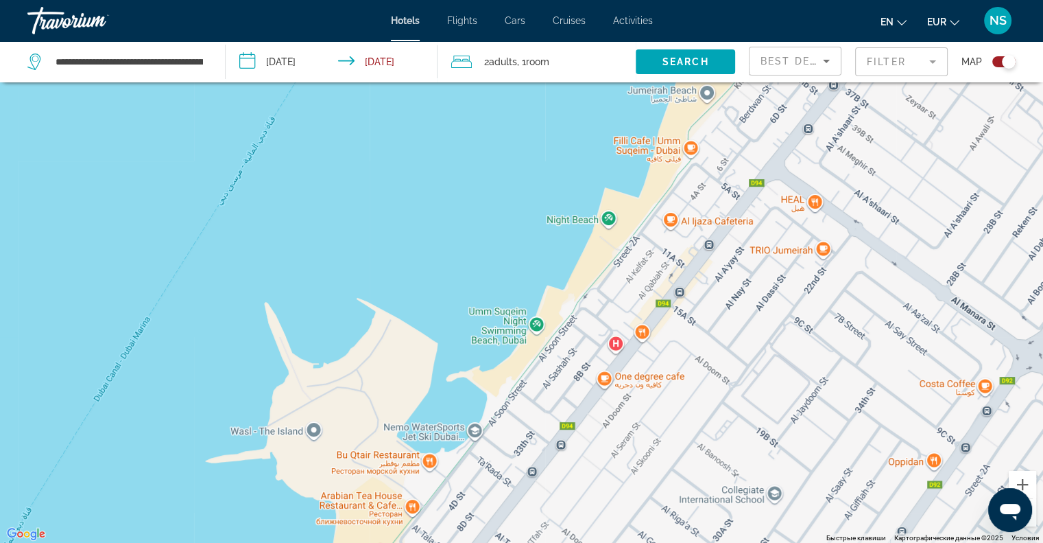
drag, startPoint x: 653, startPoint y: 291, endPoint x: 614, endPoint y: 326, distance: 52.5
click at [614, 326] on div "Чтобы активировать перетаскивание с помощью клавиатуры, нажмите Alt + Ввод. Пос…" at bounding box center [521, 271] width 1043 height 543
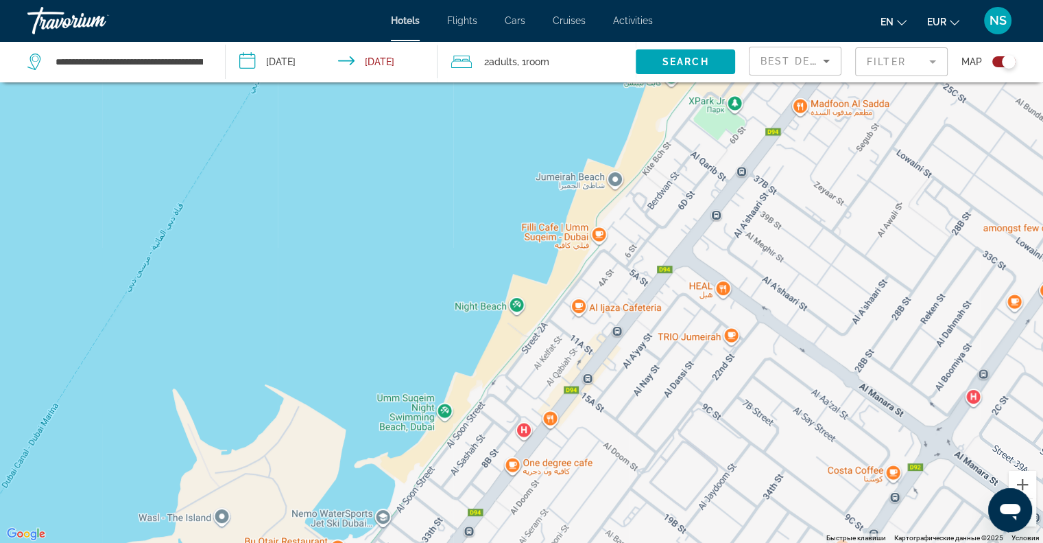
drag, startPoint x: 626, startPoint y: 309, endPoint x: 605, endPoint y: 348, distance: 44.5
click at [605, 348] on div "Чтобы активировать перетаскивание с помощью клавиатуры, нажмите Alt + Ввод. Пос…" at bounding box center [521, 271] width 1043 height 543
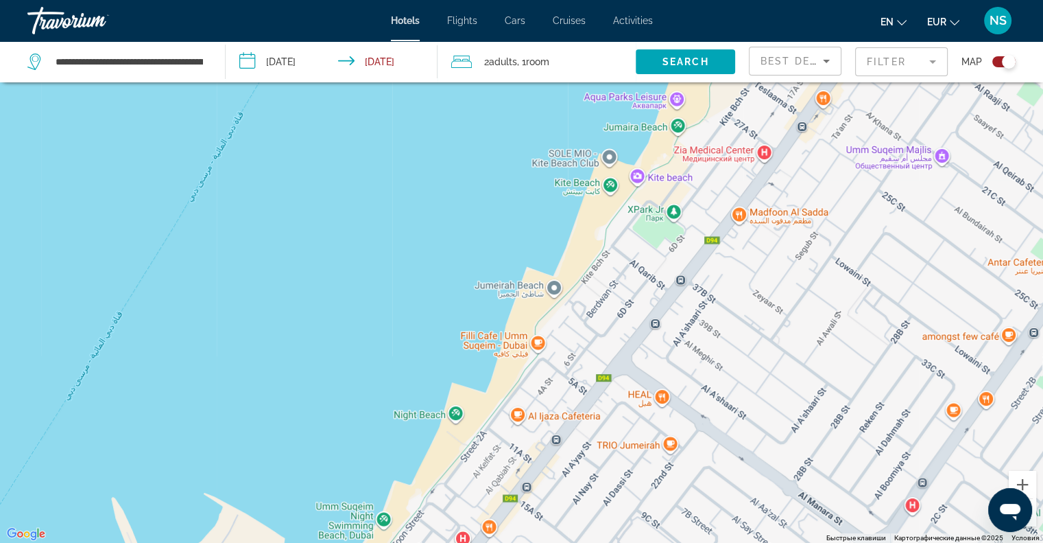
click at [613, 342] on div "Чтобы активировать перетаскивание с помощью клавиатуры, нажмите Alt + Ввод. Пос…" at bounding box center [521, 271] width 1043 height 543
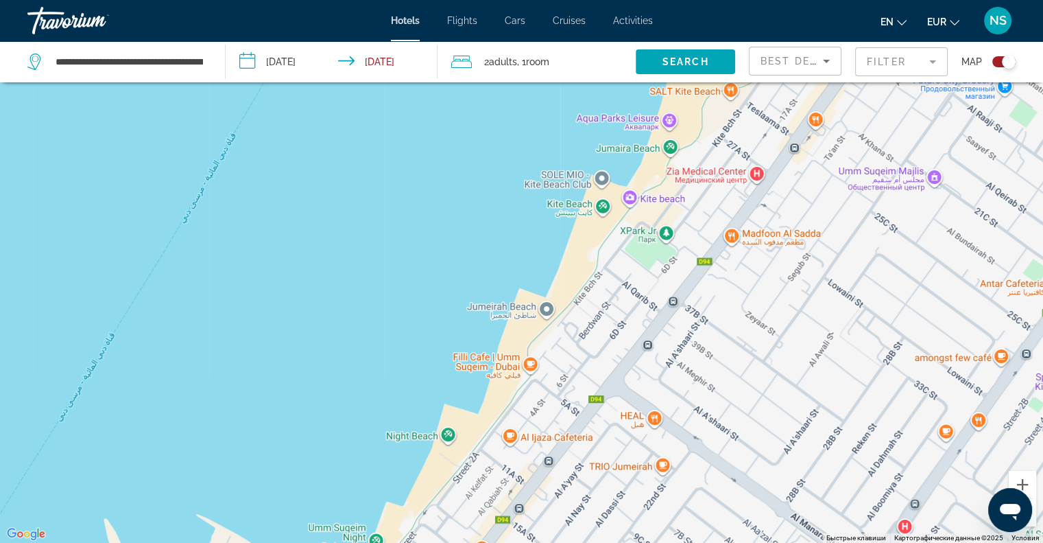
drag, startPoint x: 623, startPoint y: 319, endPoint x: 609, endPoint y: 341, distance: 25.9
click at [609, 341] on div "Чтобы активировать перетаскивание с помощью клавиатуры, нажмите Alt + Ввод. Пос…" at bounding box center [521, 271] width 1043 height 543
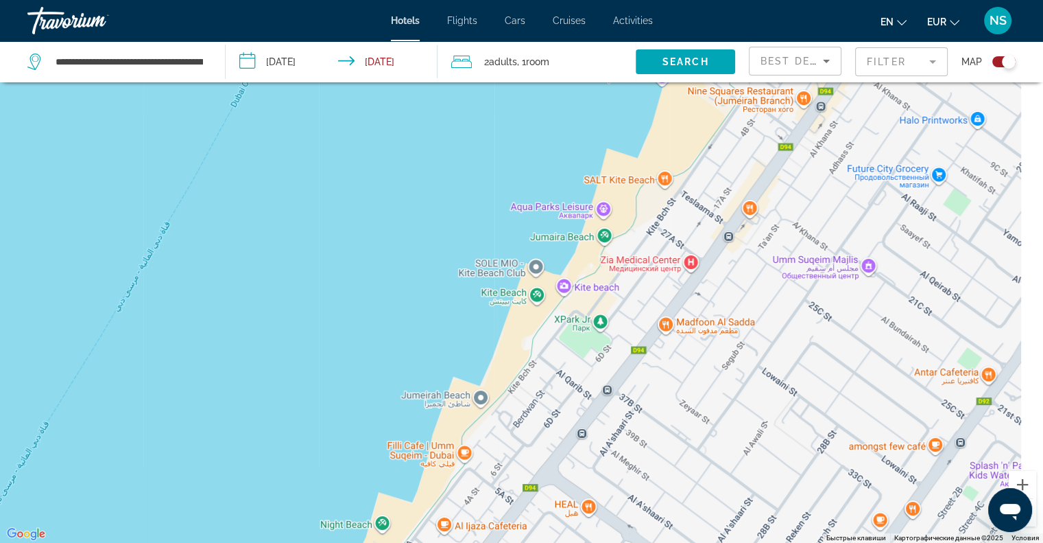
drag, startPoint x: 633, startPoint y: 272, endPoint x: 587, endPoint y: 340, distance: 81.4
click at [587, 340] on div "Чтобы активировать перетаскивание с помощью клавиатуры, нажмите Alt + Ввод. Пос…" at bounding box center [521, 271] width 1043 height 543
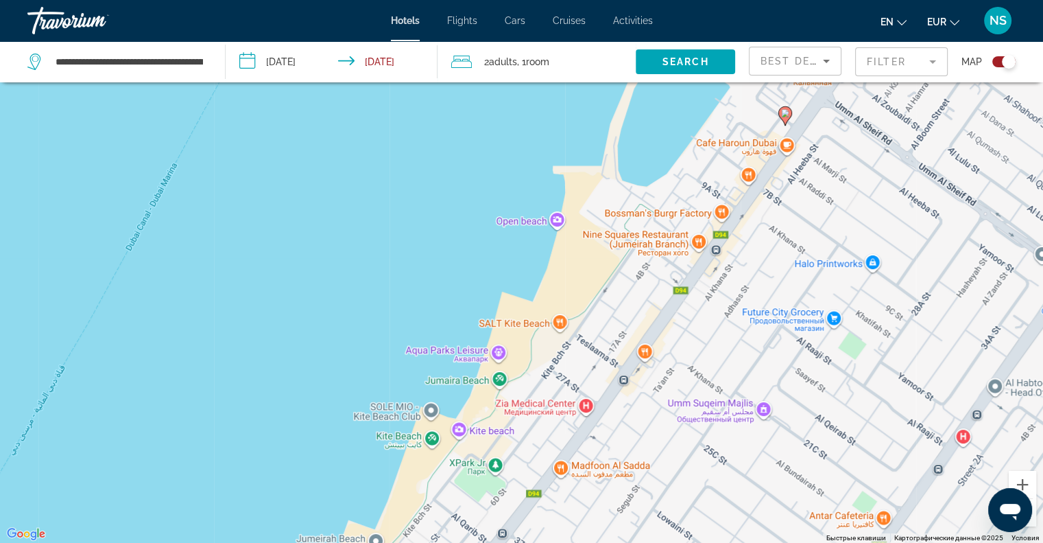
drag, startPoint x: 613, startPoint y: 276, endPoint x: 592, endPoint y: 325, distance: 53.8
click at [592, 325] on div "Чтобы активировать перетаскивание с помощью клавиатуры, нажмите Alt + Ввод. Пос…" at bounding box center [521, 271] width 1043 height 543
